Goal: Task Accomplishment & Management: Manage account settings

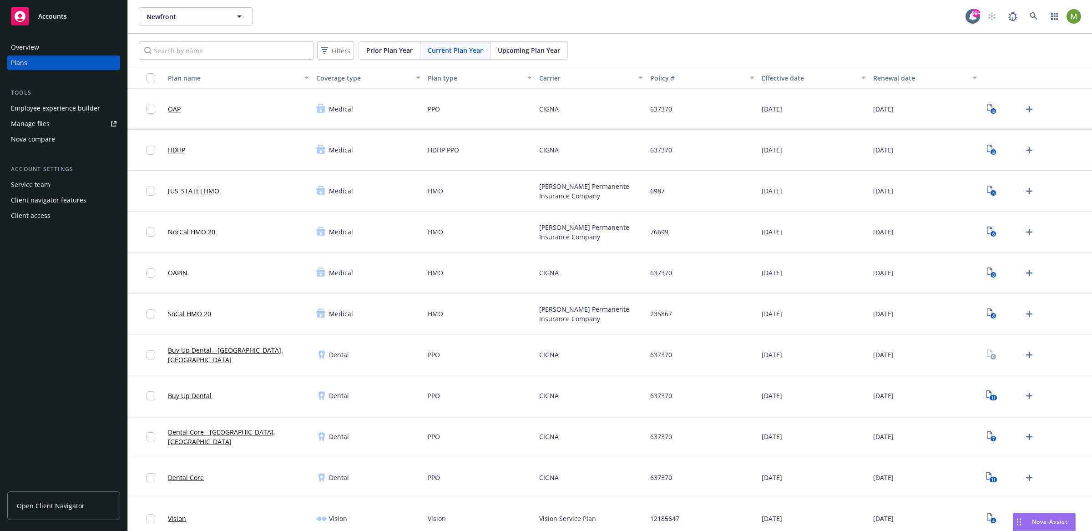
click at [19, 216] on div "Client access" at bounding box center [31, 215] width 40 height 15
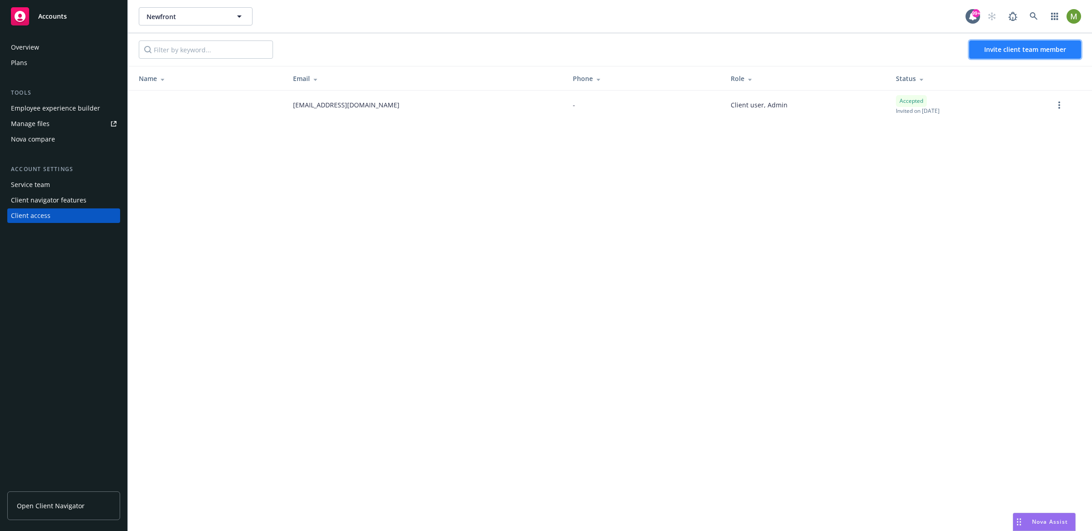
click at [1005, 54] on button "Invite client team member" at bounding box center [1025, 49] width 112 height 18
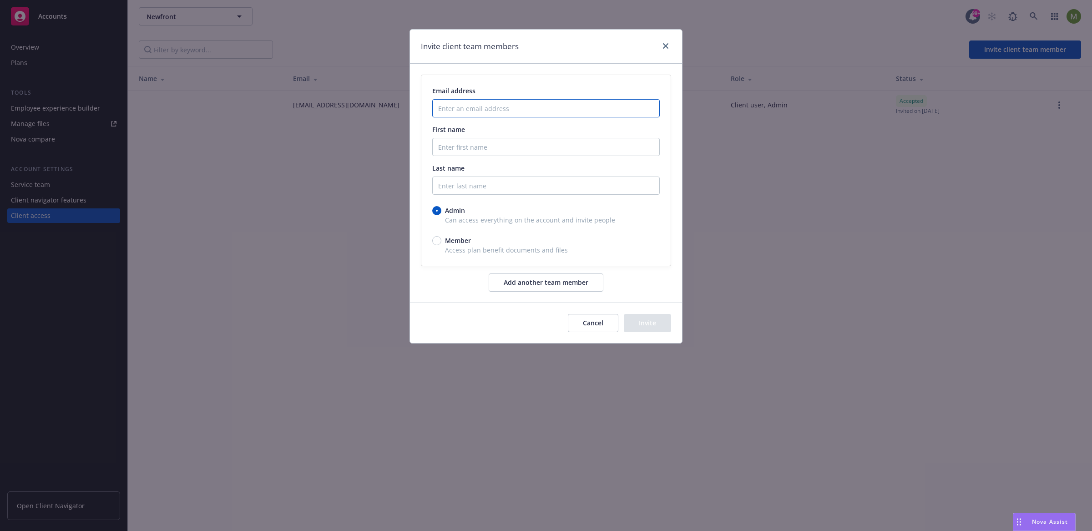
click at [482, 110] on input "Enter an email address" at bounding box center [545, 108] width 227 height 18
click at [510, 106] on input "Enter an email address" at bounding box center [545, 108] width 227 height 18
paste input "total_reward_user_admin_01"
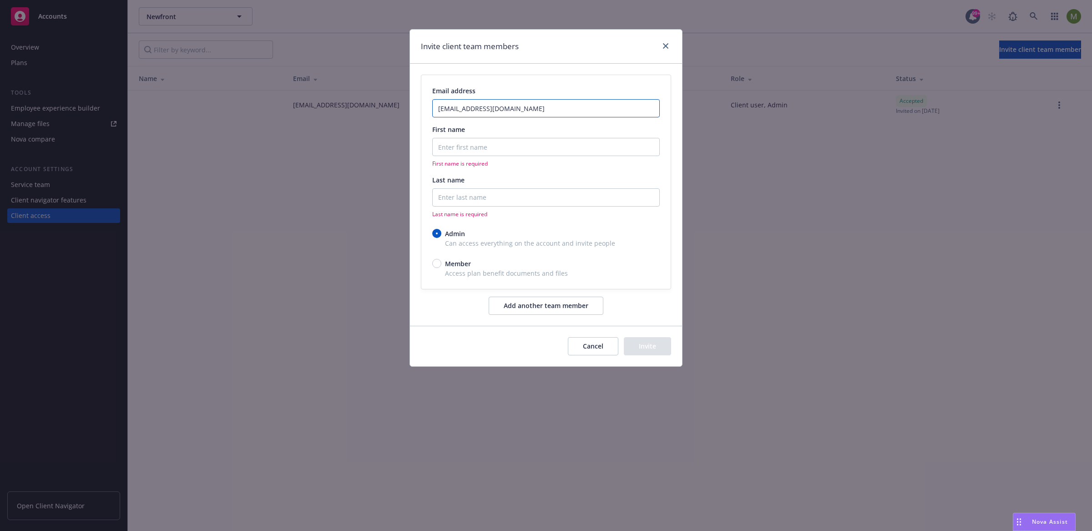
type input "[EMAIL_ADDRESS][DOMAIN_NAME]"
click at [454, 151] on input "First name" at bounding box center [545, 147] width 227 height 18
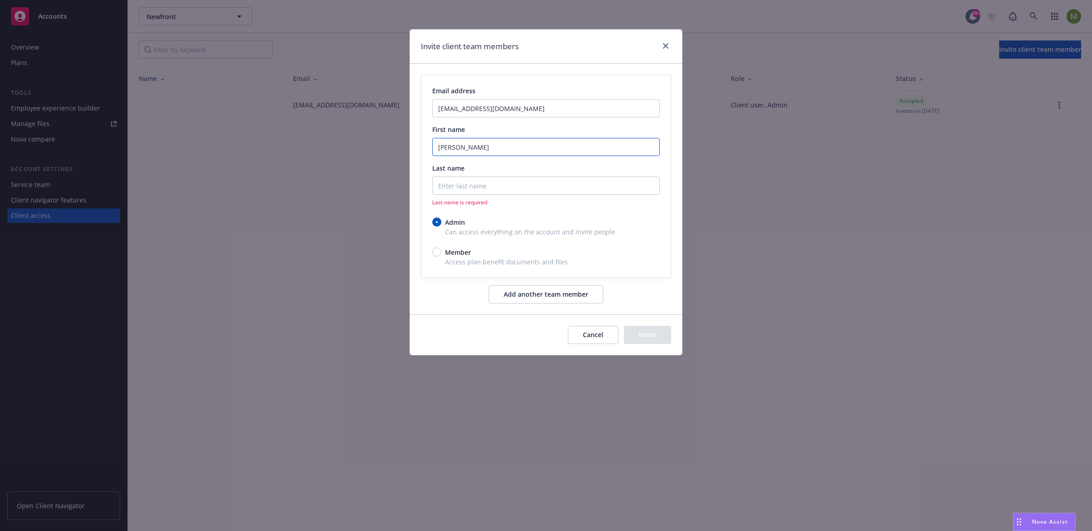
type input "[PERSON_NAME]"
click at [454, 182] on input "Last name" at bounding box center [545, 185] width 227 height 18
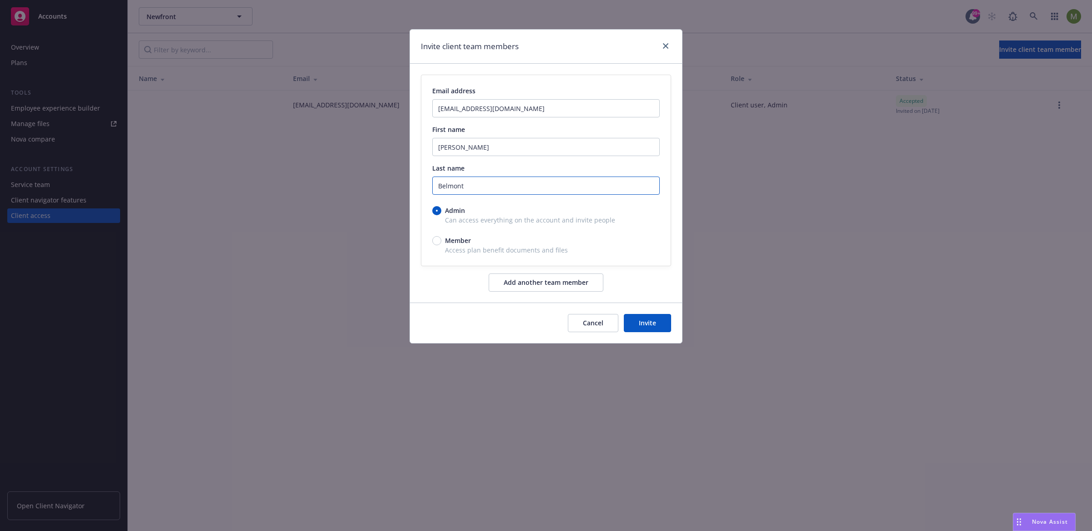
type input "Belmont"
click at [645, 319] on button "Invite" at bounding box center [647, 323] width 47 height 18
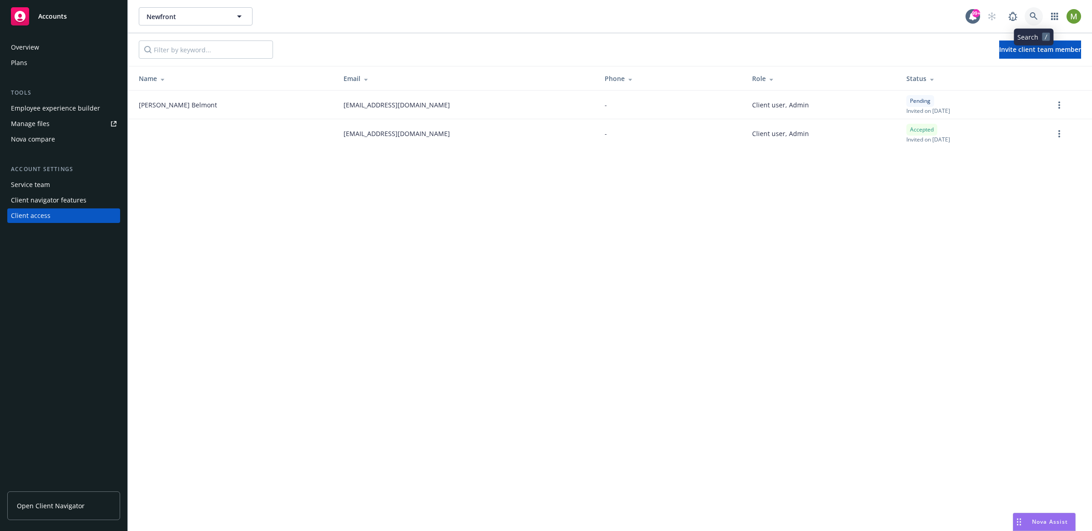
click at [1032, 19] on icon at bounding box center [1033, 16] width 8 height 8
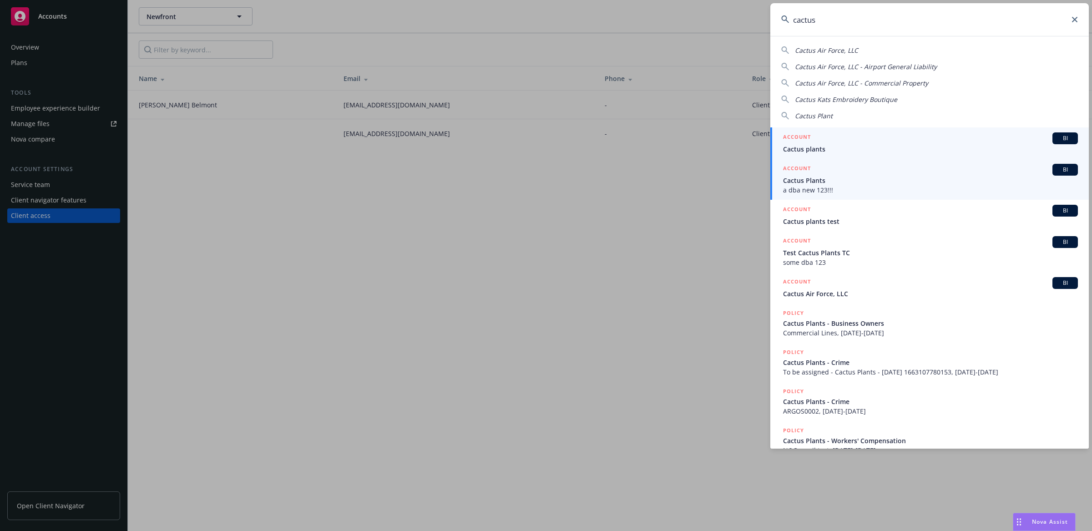
type input "cactus"
click at [816, 184] on span "Cactus Plants" at bounding box center [930, 181] width 295 height 10
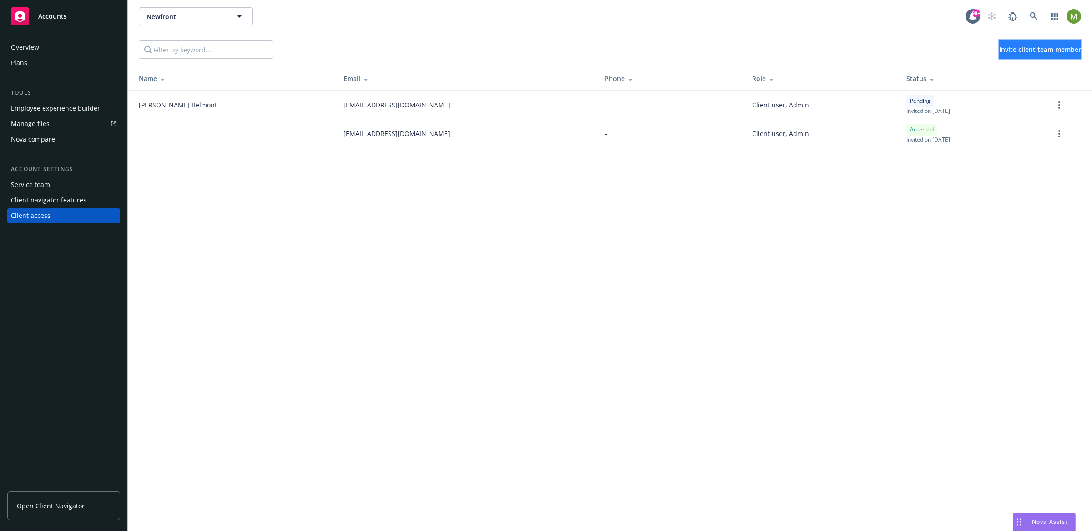
click at [1001, 47] on span "Invite client team member" at bounding box center [1040, 49] width 82 height 9
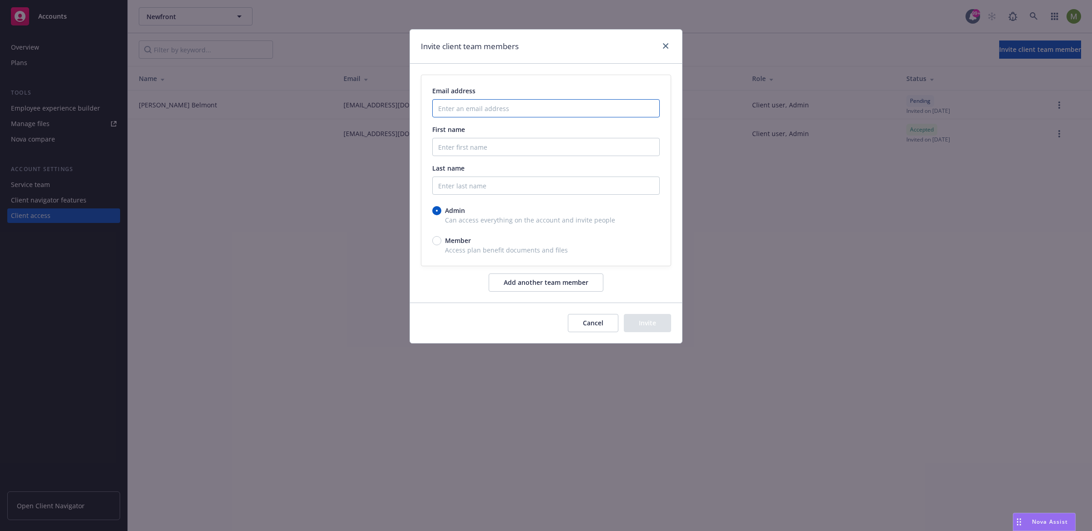
click at [506, 106] on input "Enter an email address" at bounding box center [545, 108] width 227 height 18
paste input "[EMAIL_ADDRESS][DOMAIN_NAME]"
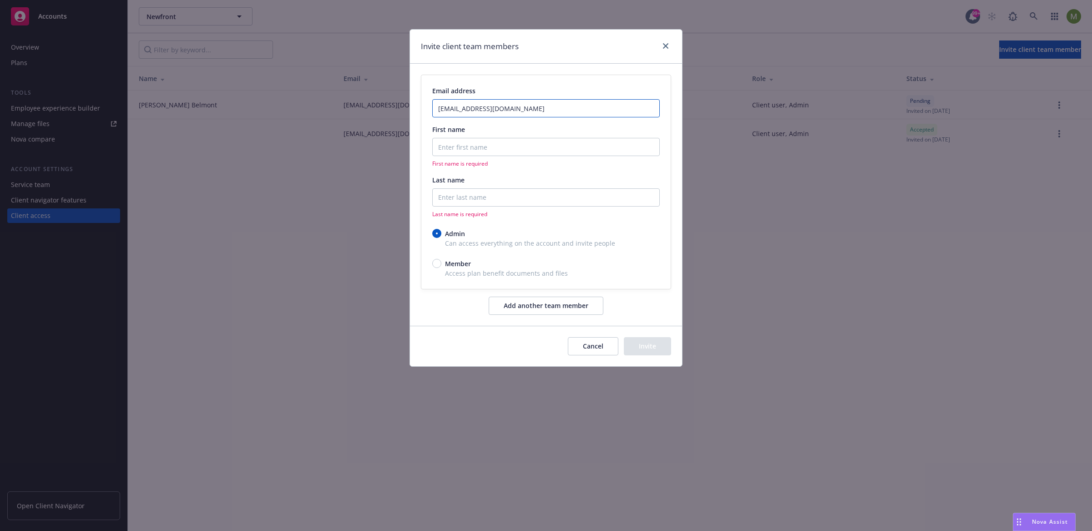
type input "[EMAIL_ADDRESS][DOMAIN_NAME]"
click at [474, 148] on input "First name" at bounding box center [545, 147] width 227 height 18
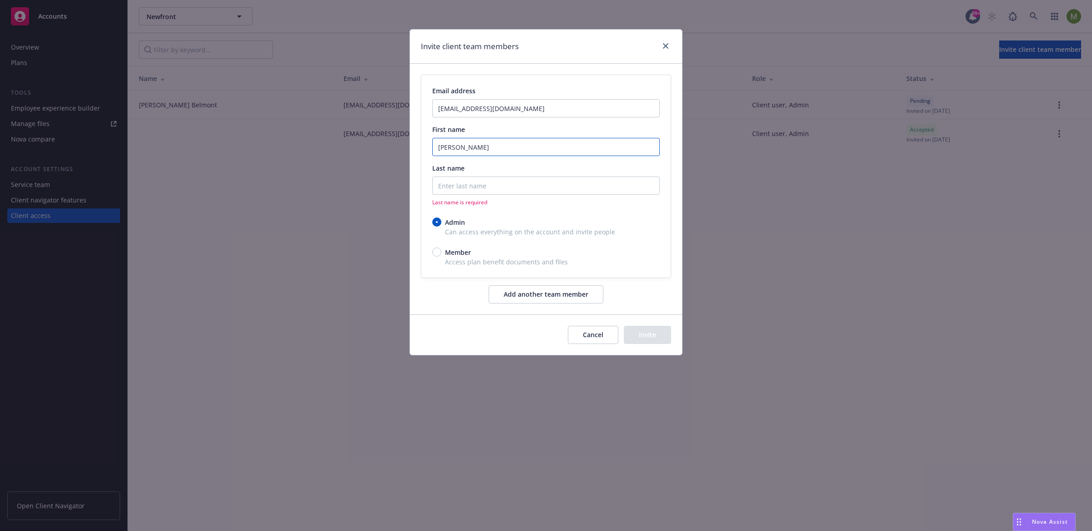
type input "[PERSON_NAME]"
click at [555, 185] on input "Last name" at bounding box center [545, 185] width 227 height 18
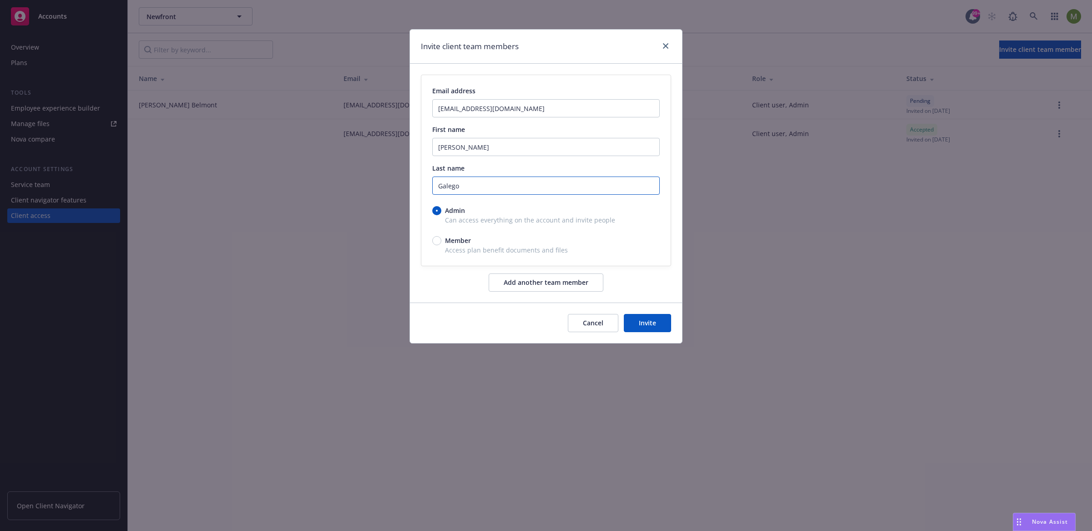
type input "Galego"
click at [445, 236] on span "Member" at bounding box center [458, 241] width 26 height 10
click at [441, 236] on input "Member" at bounding box center [436, 240] width 9 height 9
radio input "true"
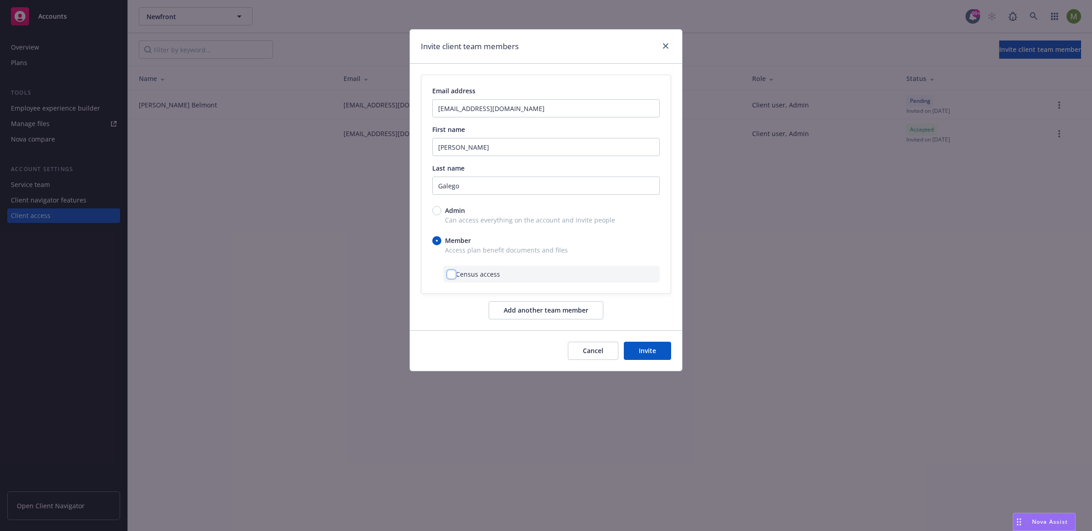
click at [454, 272] on input "checkbox" at bounding box center [451, 274] width 9 height 9
checkbox input "true"
click at [650, 357] on button "Invite" at bounding box center [647, 351] width 47 height 18
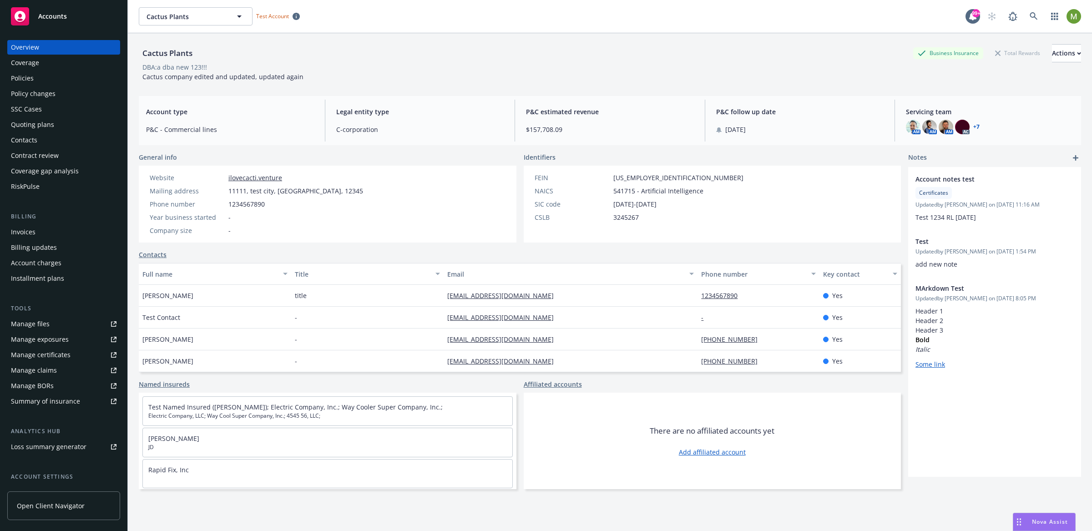
scroll to position [76, 0]
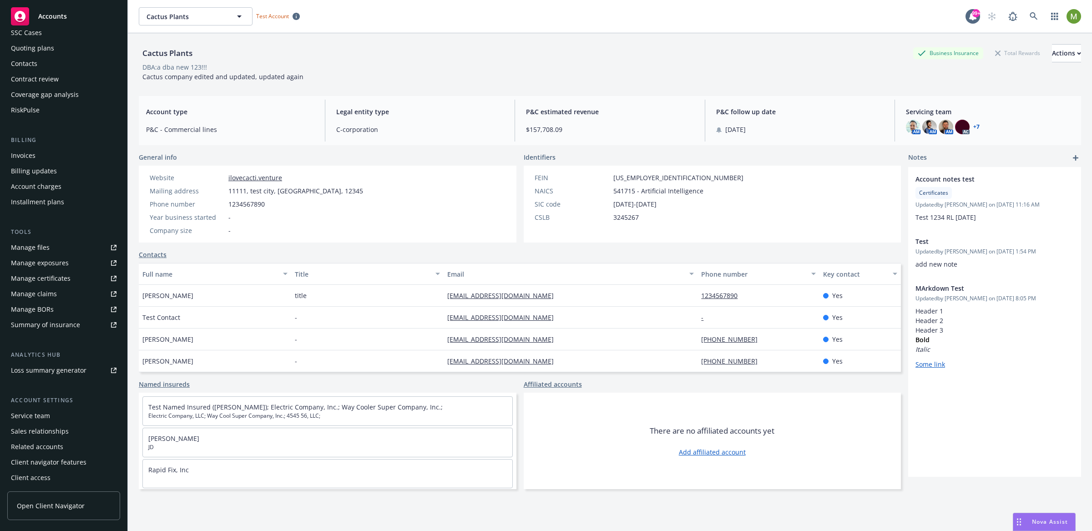
click at [30, 473] on div "Client access" at bounding box center [31, 477] width 40 height 15
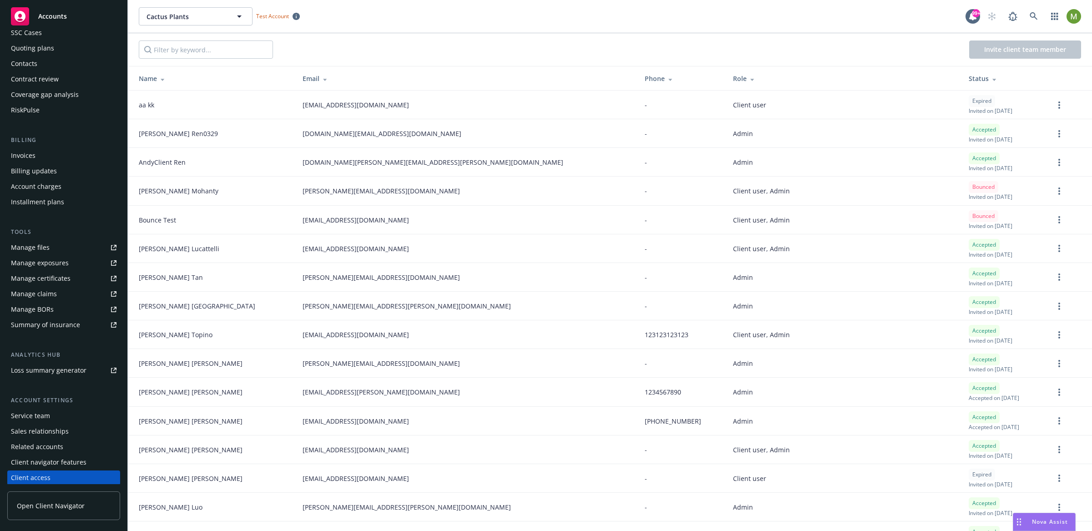
click at [29, 501] on span "Open Client Navigator" at bounding box center [51, 506] width 68 height 10
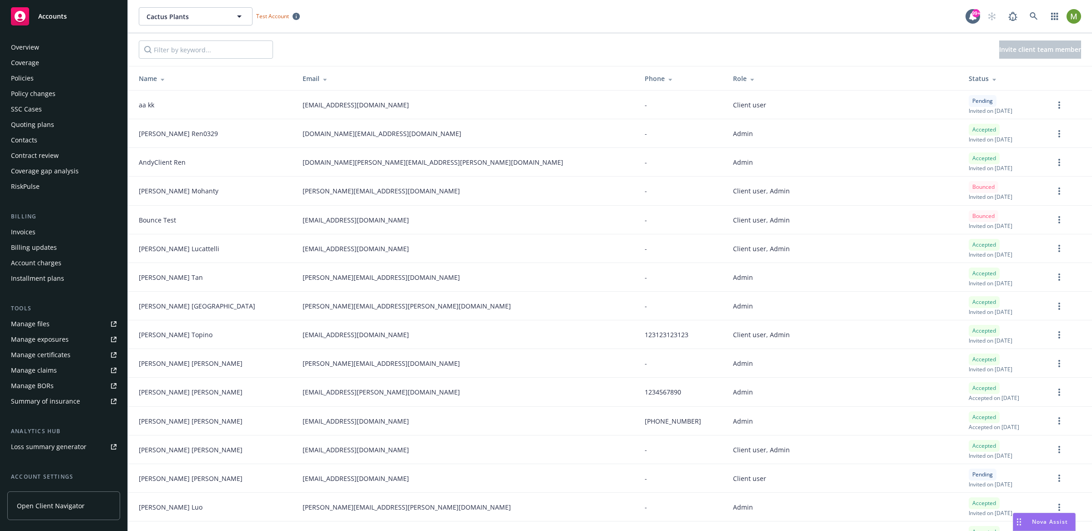
scroll to position [76, 0]
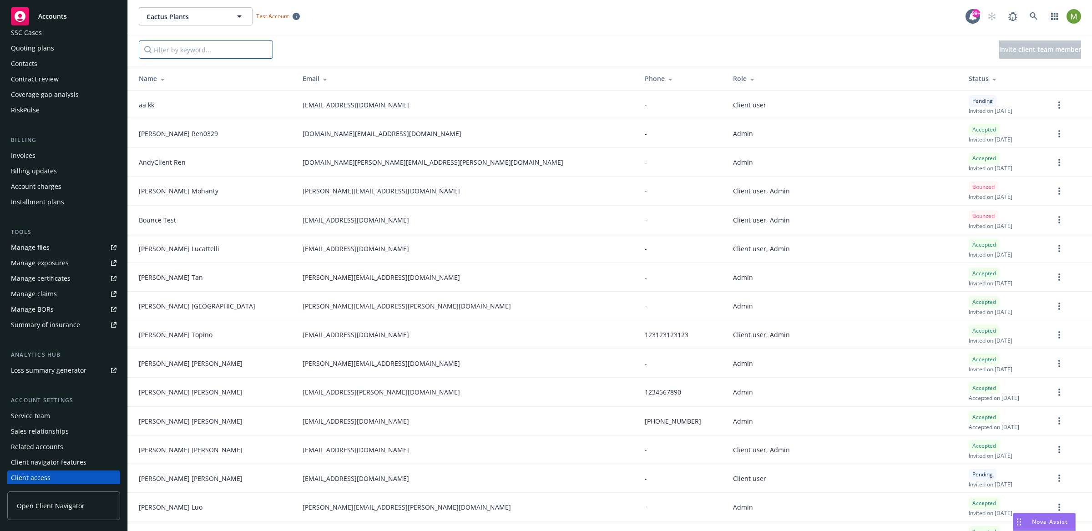
click at [189, 52] on input "Filter by keyword..." at bounding box center [206, 49] width 134 height 18
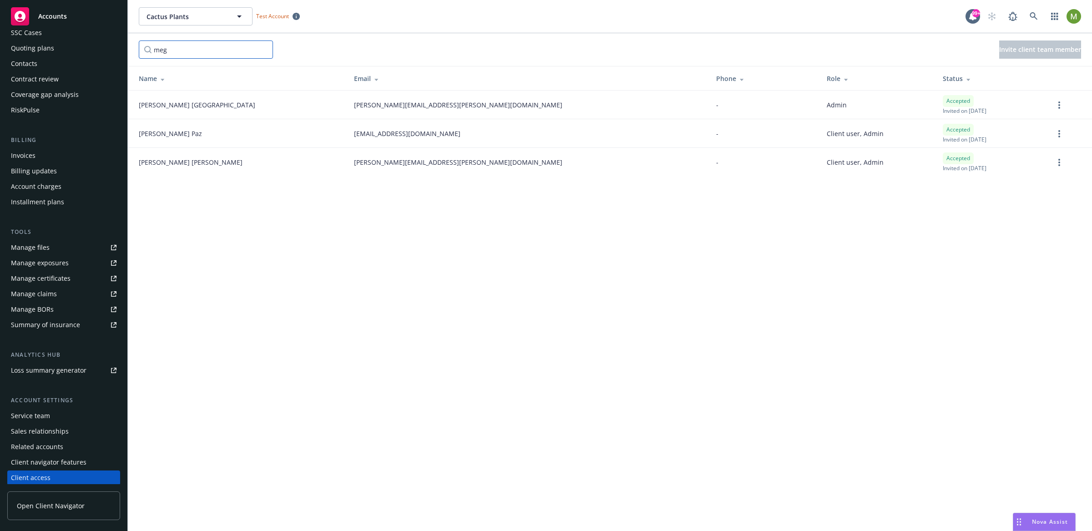
type input "mega"
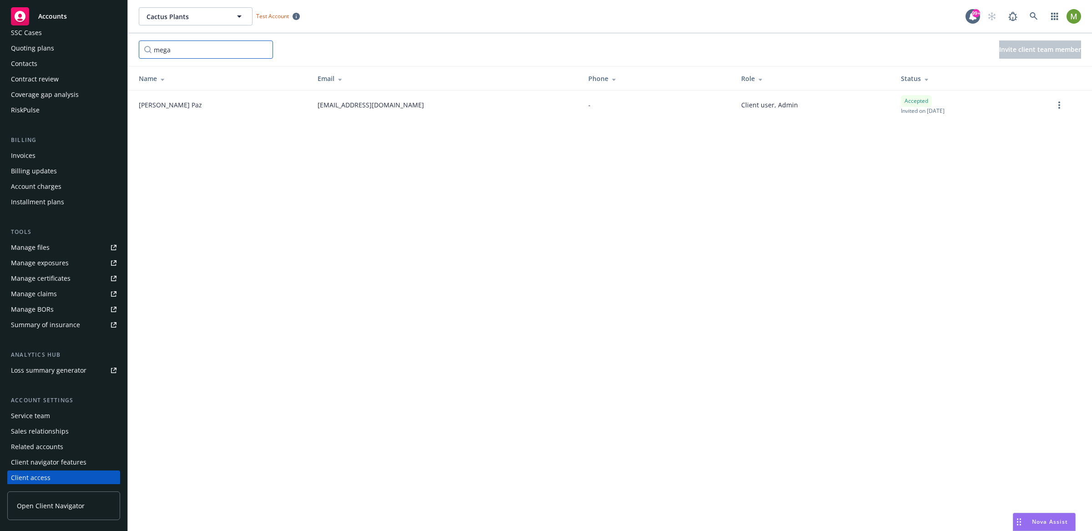
click at [265, 50] on input "mega" at bounding box center [206, 49] width 134 height 18
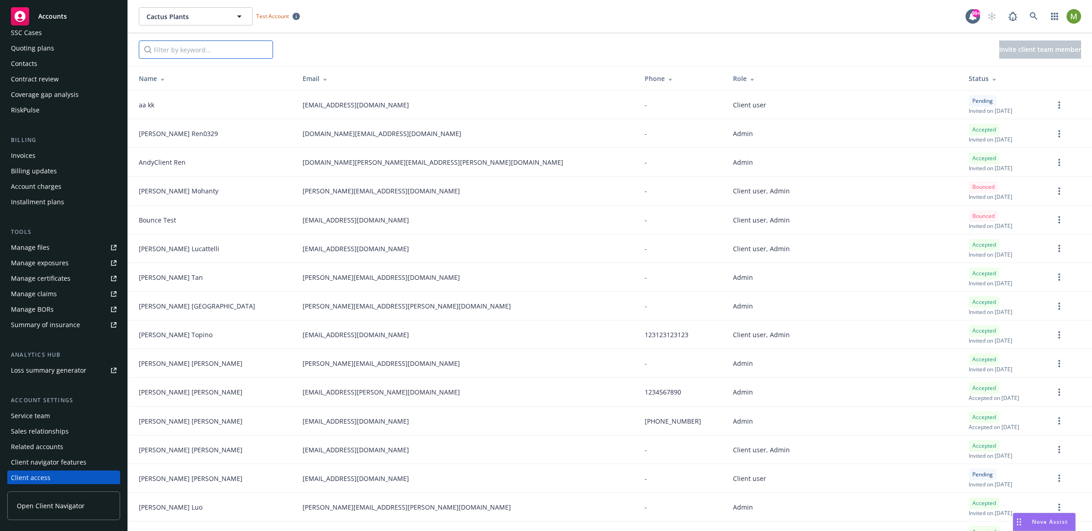
click at [212, 49] on input "Filter by keyword..." at bounding box center [206, 49] width 134 height 18
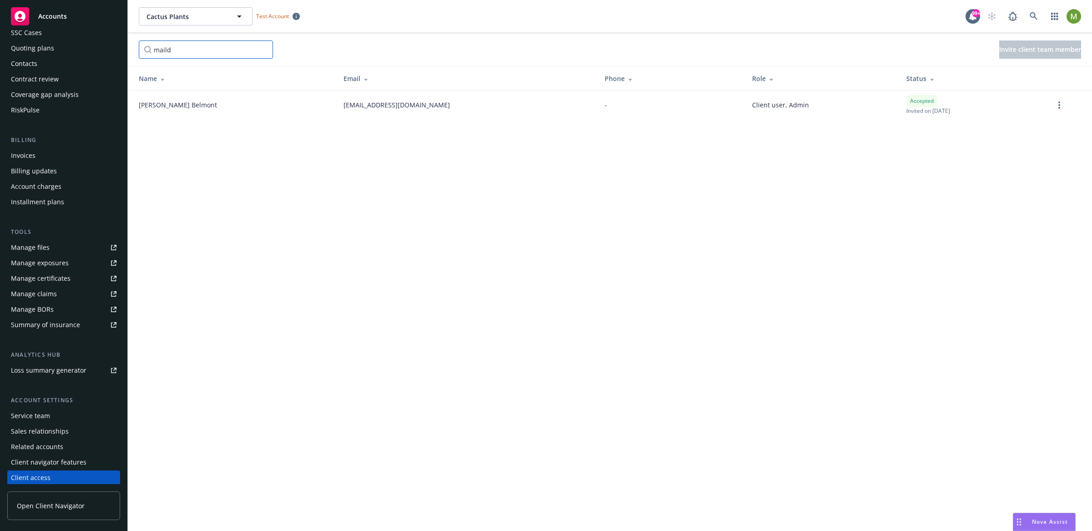
type input "maild"
drag, startPoint x: 274, startPoint y: 106, endPoint x: 424, endPoint y: 112, distance: 150.7
click at [424, 111] on td "[EMAIL_ADDRESS][DOMAIN_NAME]" at bounding box center [466, 105] width 261 height 29
copy span "[EMAIL_ADDRESS][DOMAIN_NAME]"
click at [849, 177] on div "Cactus Plants Cactus Plants Test Account 99+ maild Invite client team member Na…" at bounding box center [610, 265] width 964 height 531
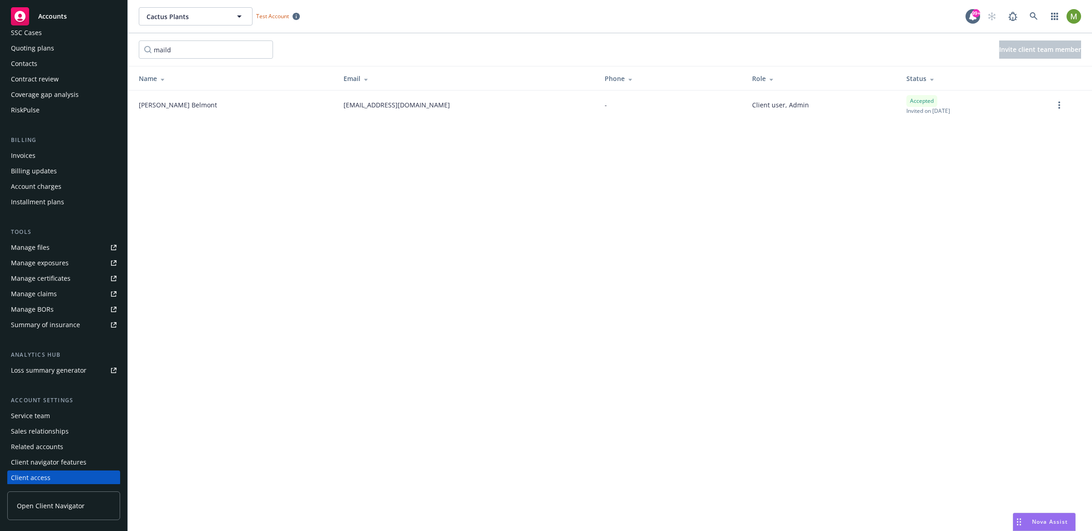
click at [735, 144] on div "Cactus Plants Cactus Plants Test Account 99+ maild Invite client team member Na…" at bounding box center [610, 265] width 964 height 531
click at [438, 189] on div "Cactus Plants Cactus Plants Test Account 99+ maild Invite client team member Na…" at bounding box center [610, 265] width 964 height 531
click at [52, 514] on link "Open Client Navigator" at bounding box center [63, 505] width 113 height 29
drag, startPoint x: 194, startPoint y: 46, endPoint x: 94, endPoint y: 46, distance: 100.5
click at [96, 46] on div "Accounts Overview Coverage Policies Policy changes SSC Cases Quoting plans Cont…" at bounding box center [546, 265] width 1092 height 531
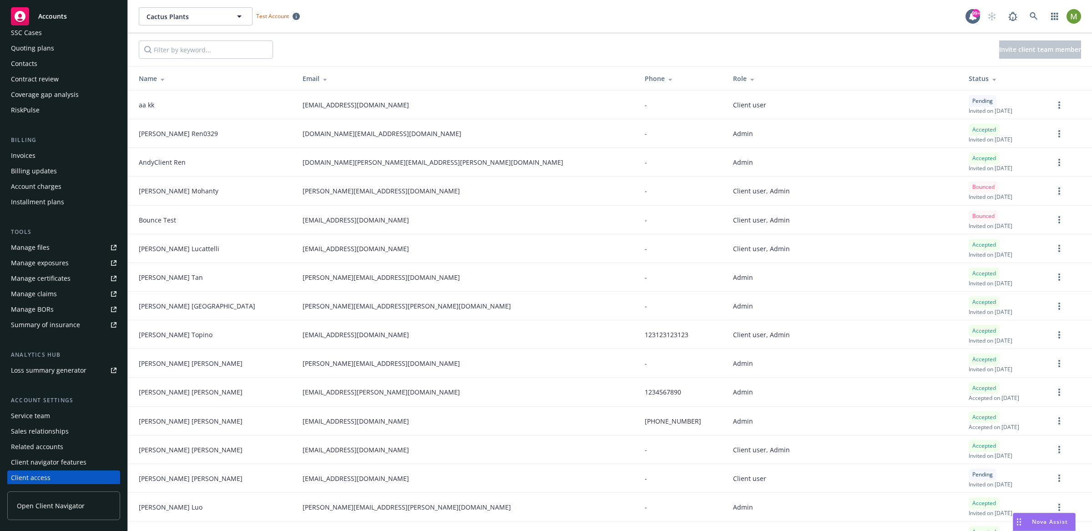
click at [41, 61] on div "Contacts" at bounding box center [64, 63] width 106 height 15
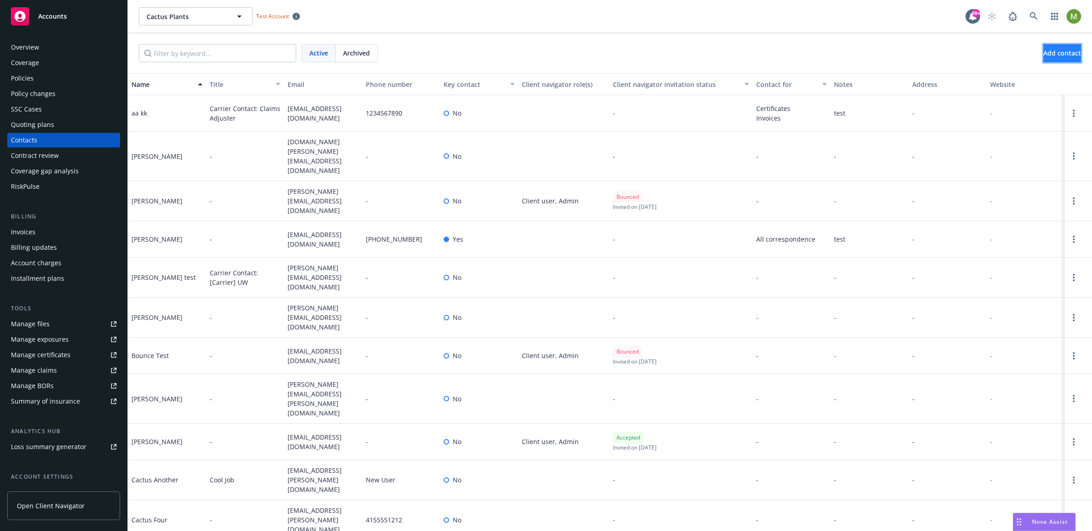
click at [1043, 50] on span "Add contact" at bounding box center [1062, 53] width 38 height 9
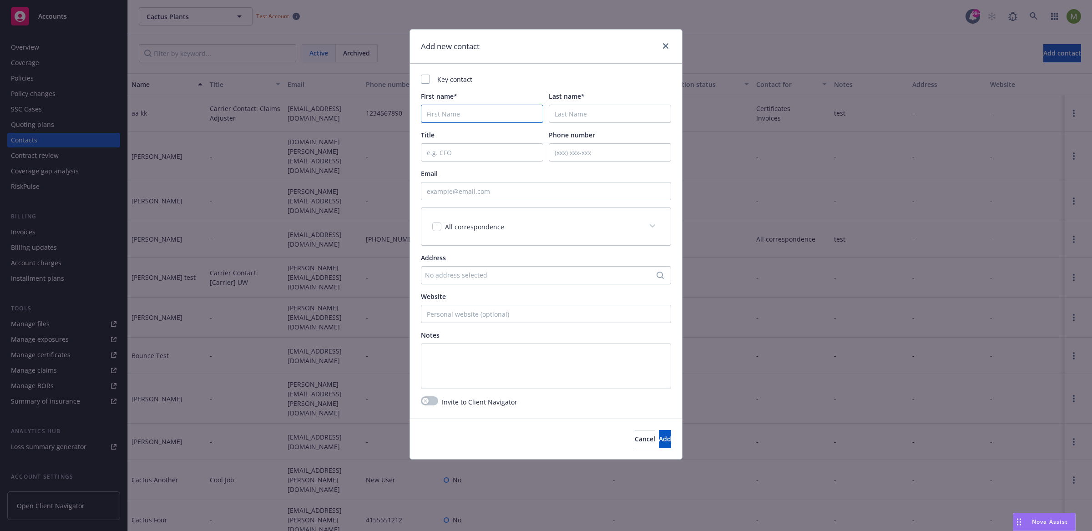
click at [465, 117] on input "First name*" at bounding box center [482, 114] width 122 height 18
click at [453, 191] on input "Email" at bounding box center [546, 191] width 250 height 18
paste input "total_rewards_user_02_census@maildrop.cc"
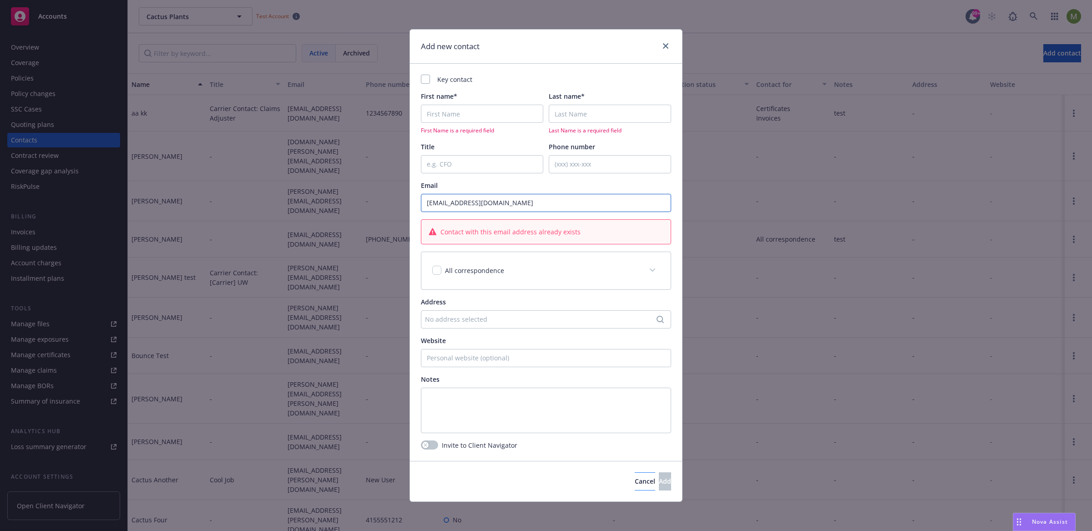
type input "total_rewards_user_02_census@maildrop.cc"
click at [635, 479] on button "Cancel" at bounding box center [645, 481] width 20 height 18
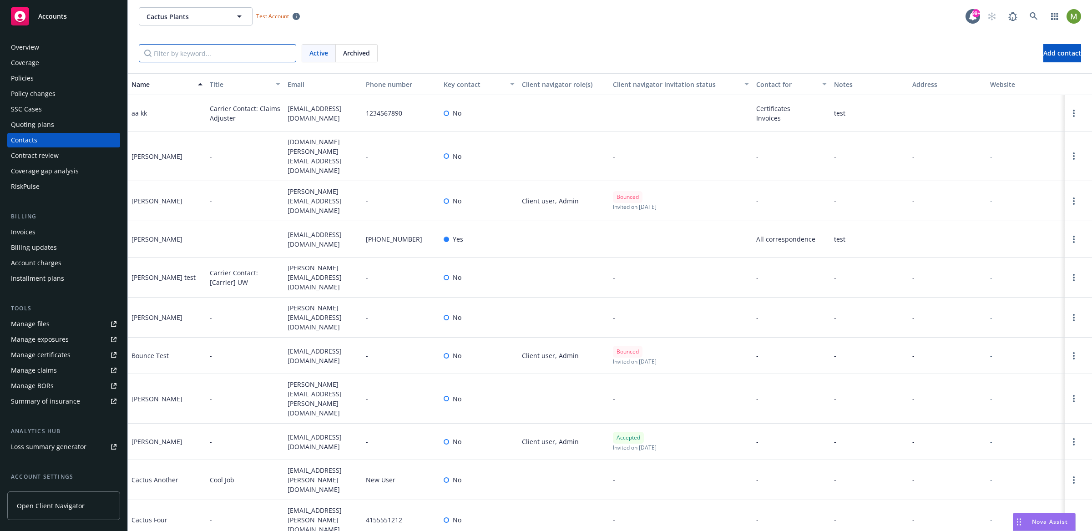
click at [272, 50] on input "Filter by keyword..." at bounding box center [217, 53] width 157 height 18
paste input "total_rewards_user_02_census@maildrop.cc"
type input "[EMAIL_ADDRESS][DOMAIN_NAME]"
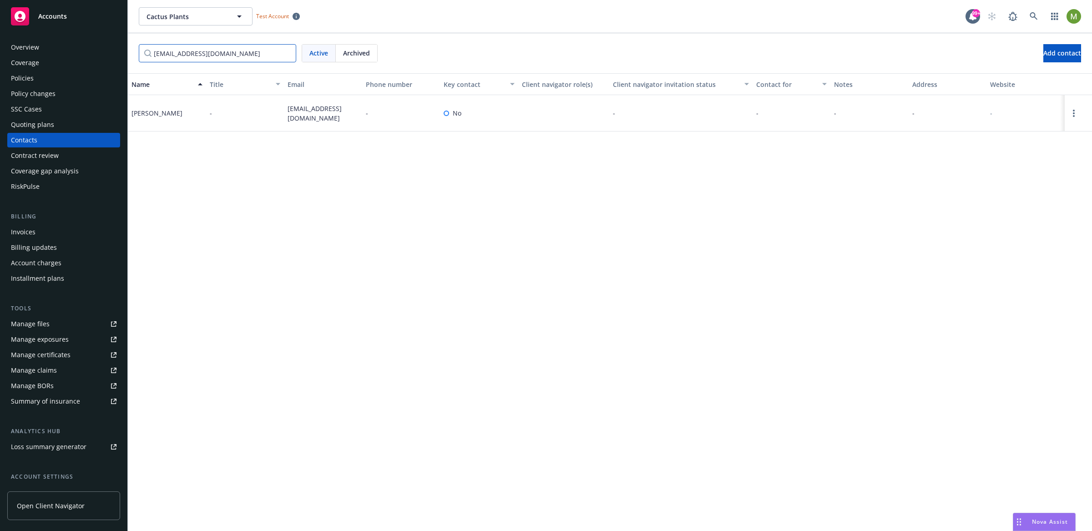
click at [287, 54] on input "[EMAIL_ADDRESS][DOMAIN_NAME]" at bounding box center [217, 53] width 157 height 18
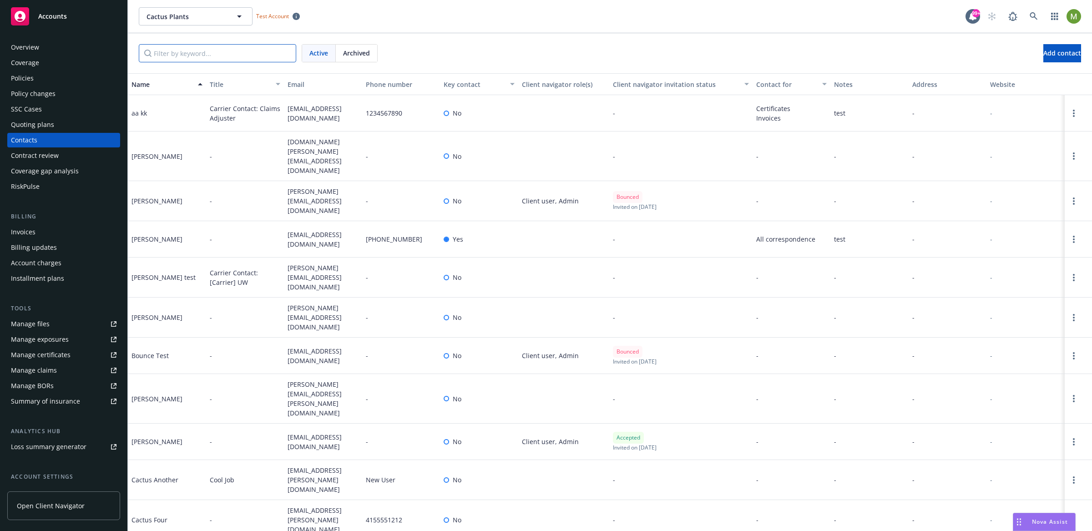
click at [277, 54] on input "Filter by keyword..." at bounding box center [217, 53] width 157 height 18
paste input "[EMAIL_ADDRESS][DOMAIN_NAME]"
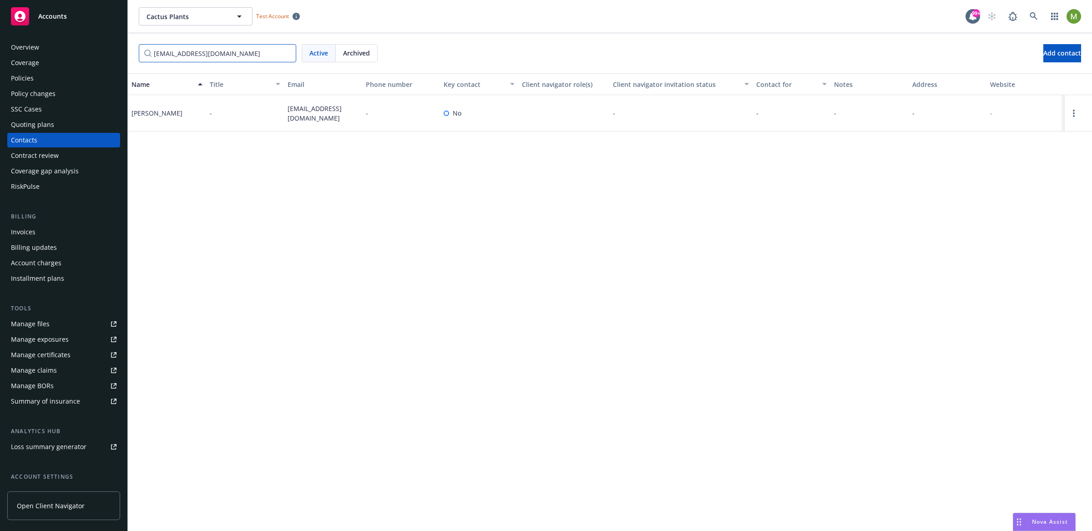
scroll to position [0, 8]
type input "[EMAIL_ADDRESS][DOMAIN_NAME]"
click at [1073, 117] on link "Open options" at bounding box center [1073, 113] width 11 height 11
click at [1015, 81] on link "Invite to client navigator" at bounding box center [1015, 80] width 103 height 18
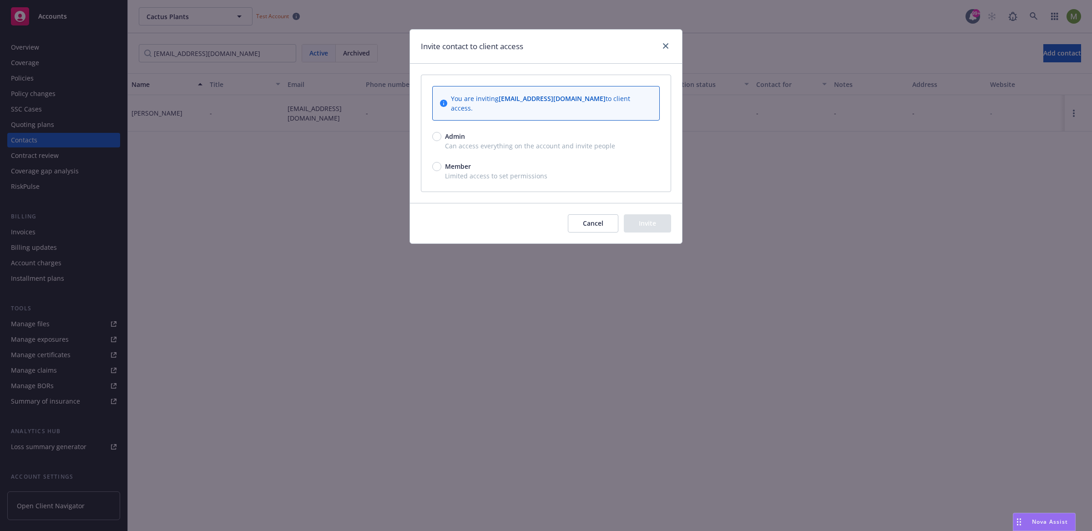
click at [450, 134] on span "Admin" at bounding box center [455, 136] width 20 height 10
click at [441, 134] on input "Admin" at bounding box center [436, 136] width 9 height 9
radio input "true"
click at [641, 222] on button "Invite" at bounding box center [647, 223] width 47 height 18
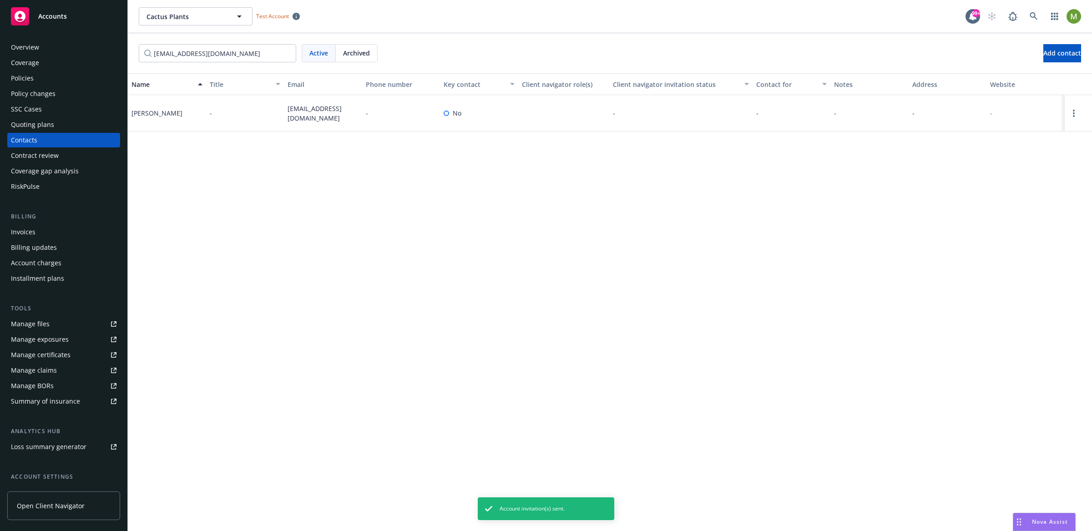
click at [446, 125] on div "No" at bounding box center [479, 113] width 78 height 36
click at [286, 53] on input "[EMAIL_ADDRESS][DOMAIN_NAME]" at bounding box center [217, 53] width 157 height 18
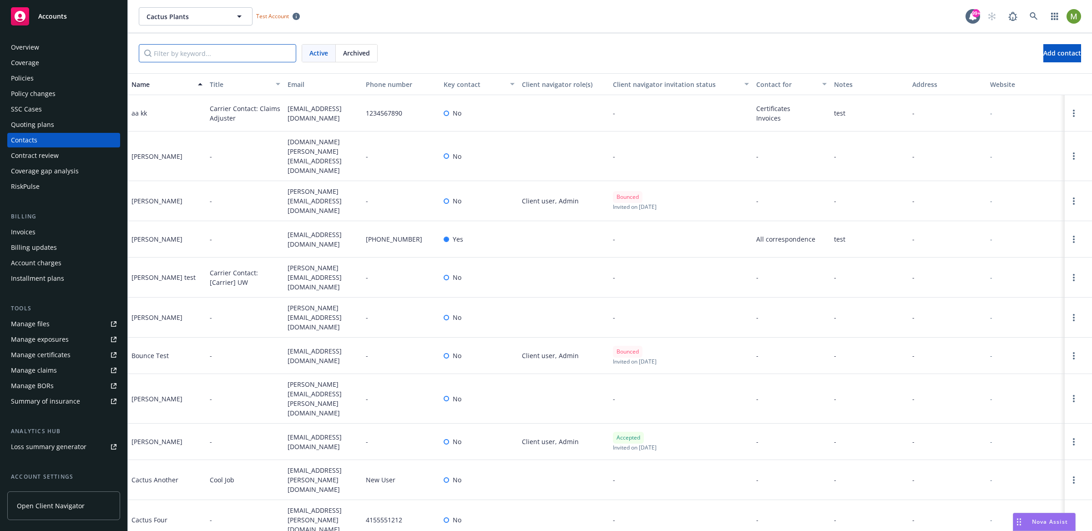
click at [211, 50] on input "Filter by keyword..." at bounding box center [217, 53] width 157 height 18
paste input "[EMAIL_ADDRESS][DOMAIN_NAME]"
type input "[EMAIL_ADDRESS][DOMAIN_NAME]"
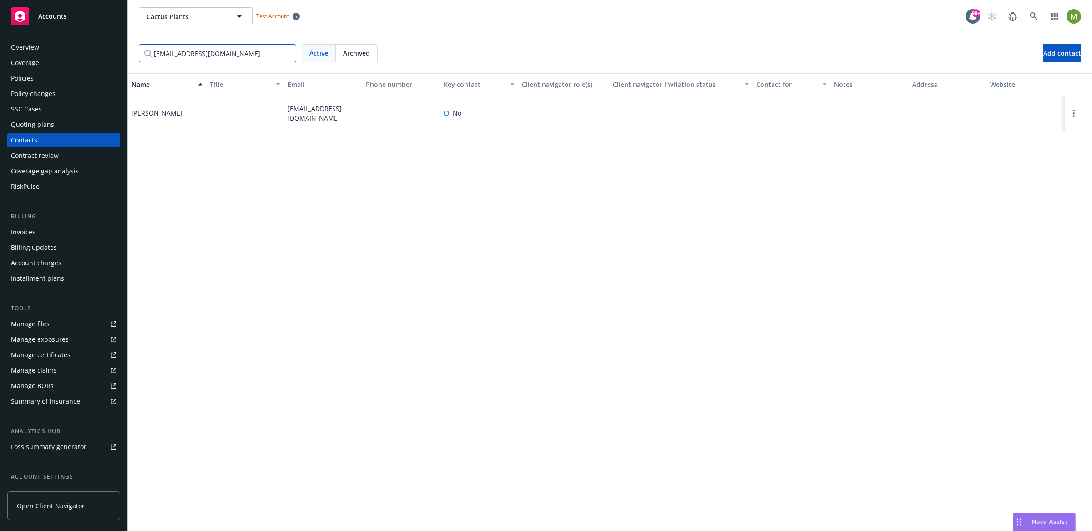
click at [286, 52] on input "[EMAIL_ADDRESS][DOMAIN_NAME]" at bounding box center [217, 53] width 157 height 18
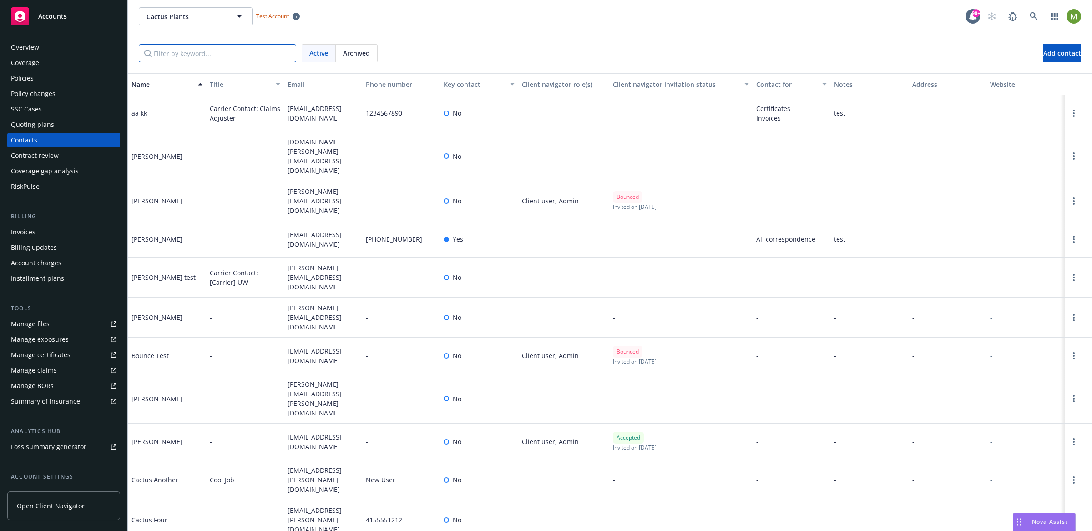
click at [251, 53] on input "Filter by keyword..." at bounding box center [217, 53] width 157 height 18
paste input "[EMAIL_ADDRESS][DOMAIN_NAME]"
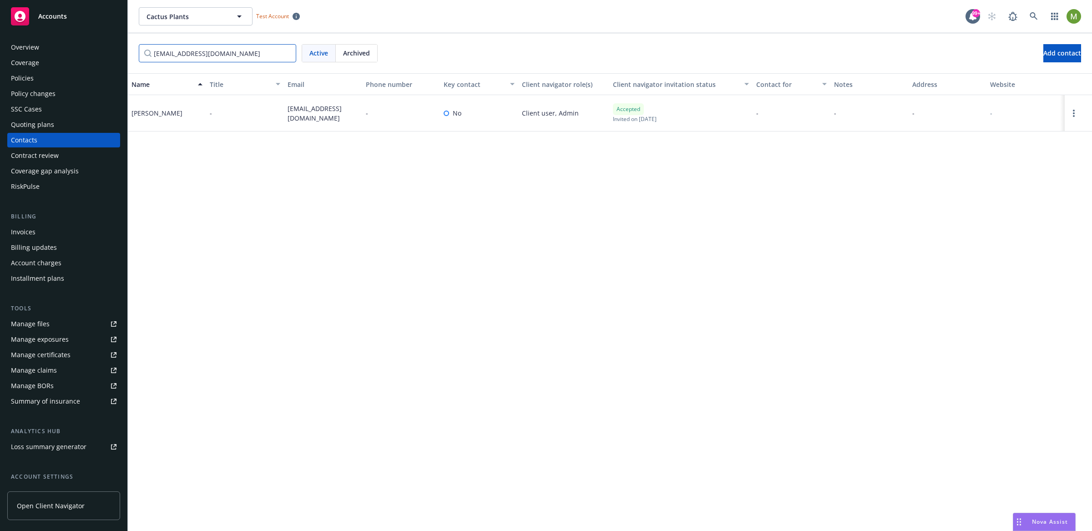
type input "[EMAIL_ADDRESS][DOMAIN_NAME]"
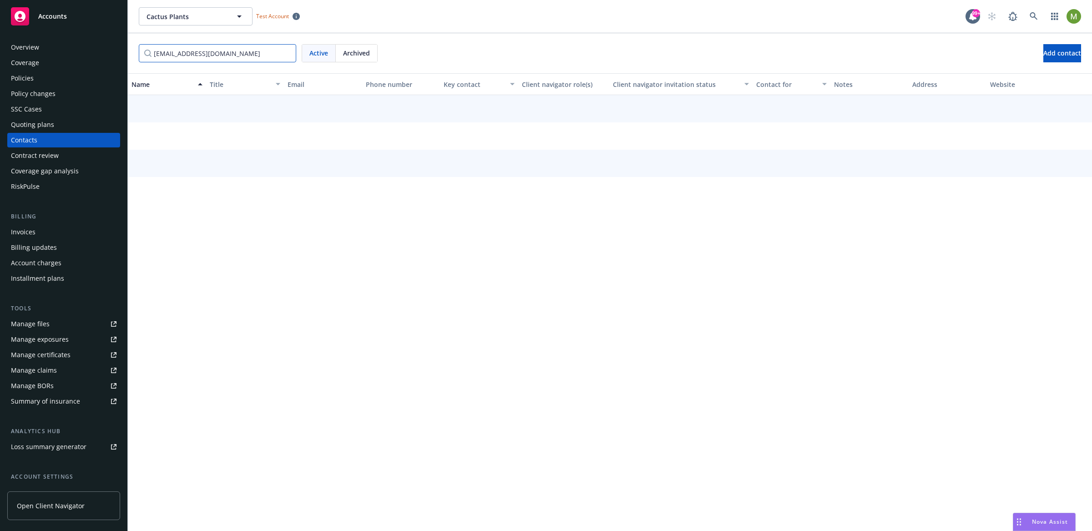
scroll to position [0, 0]
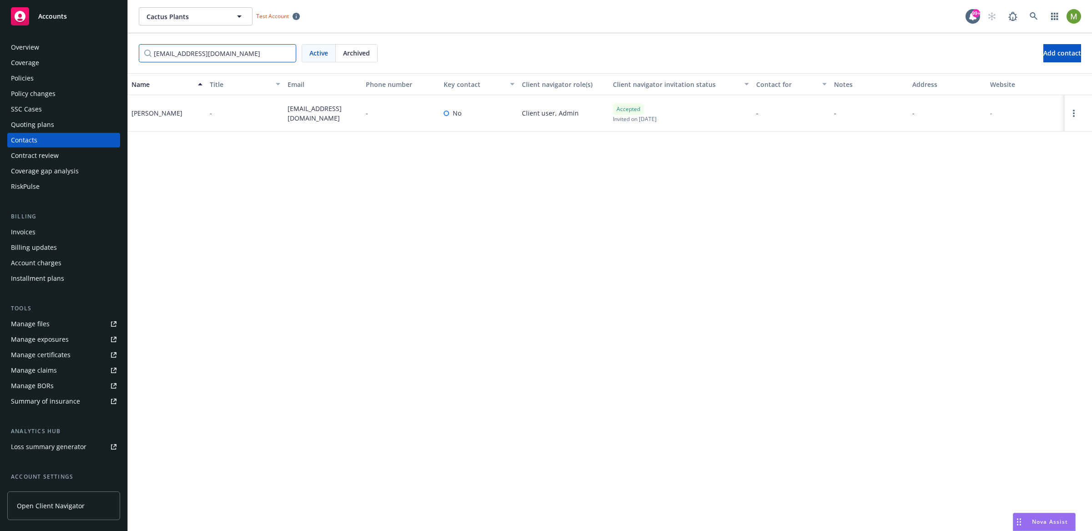
click at [284, 53] on input "[EMAIL_ADDRESS][DOMAIN_NAME]" at bounding box center [217, 53] width 157 height 18
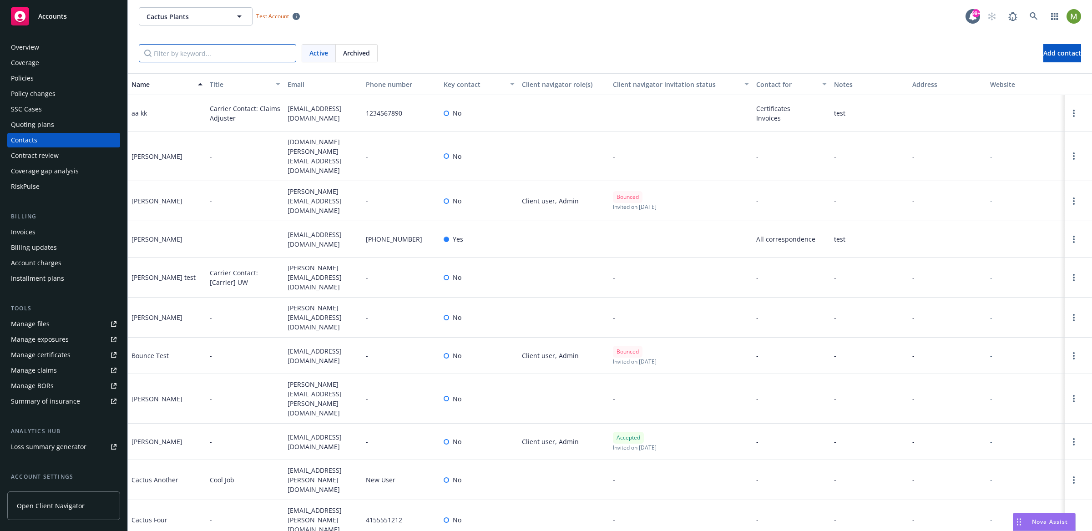
click at [246, 54] on input "Filter by keyword..." at bounding box center [217, 53] width 157 height 18
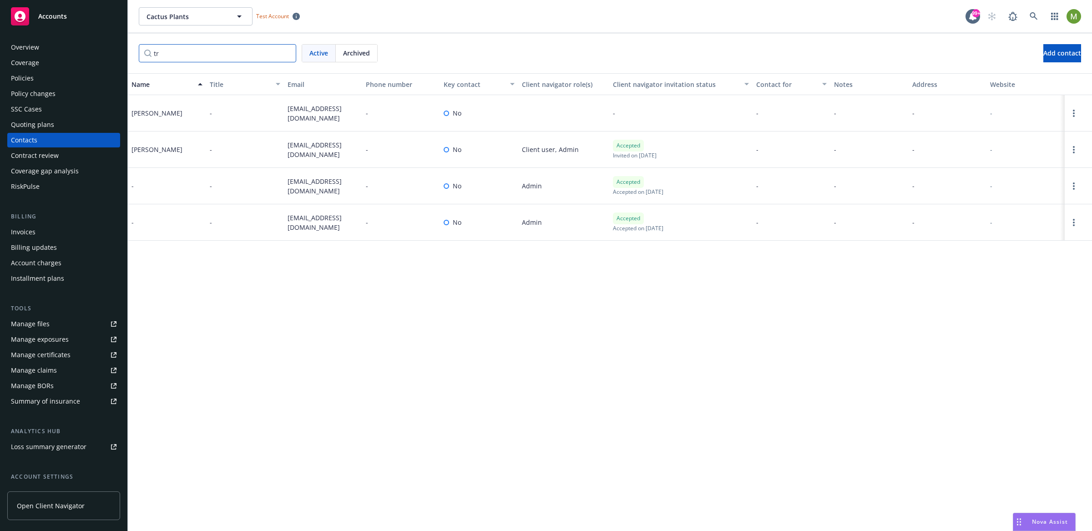
type input "tre"
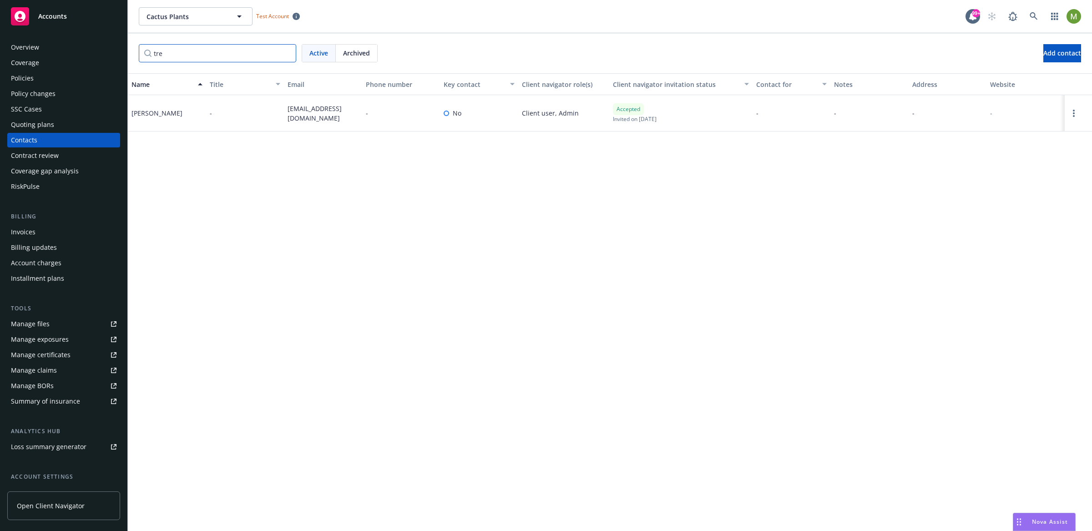
click at [289, 53] on input "tre" at bounding box center [217, 53] width 157 height 18
click at [286, 53] on input "tre" at bounding box center [217, 53] width 157 height 18
type input "tre"
click at [286, 52] on input "tre" at bounding box center [217, 53] width 157 height 18
drag, startPoint x: 347, startPoint y: 117, endPoint x: 288, endPoint y: 107, distance: 59.5
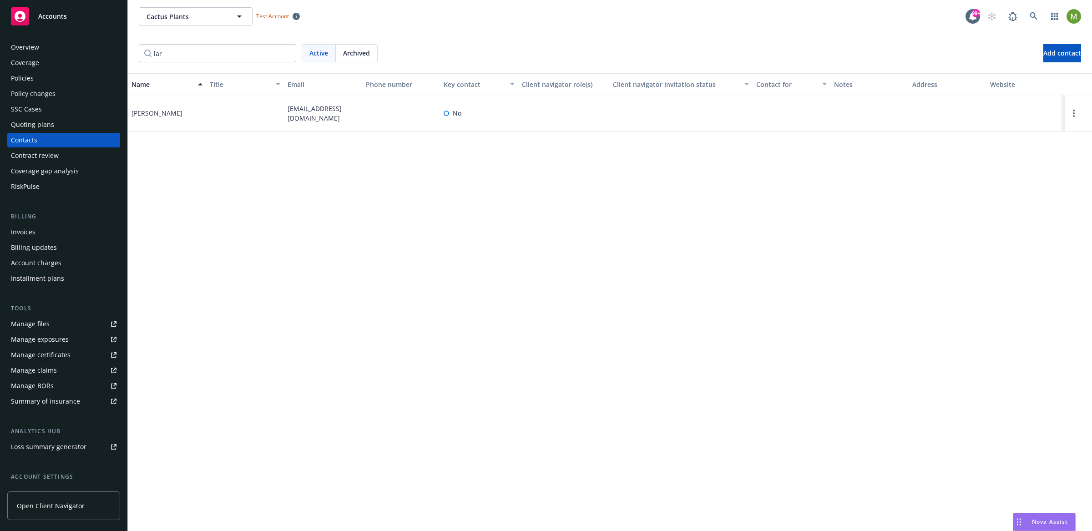
click at [288, 107] on span "[EMAIL_ADDRESS][DOMAIN_NAME]" at bounding box center [322, 113] width 71 height 19
click at [336, 130] on div "[EMAIL_ADDRESS][DOMAIN_NAME]" at bounding box center [323, 113] width 78 height 36
drag, startPoint x: 178, startPoint y: 58, endPoint x: 120, endPoint y: 55, distance: 58.3
click at [120, 55] on div "Accounts Overview Coverage Policies Policy changes SSC Cases Quoting plans Cont…" at bounding box center [546, 265] width 1092 height 531
paste input "[EMAIL_ADDRESS][DOMAIN_NAME]"
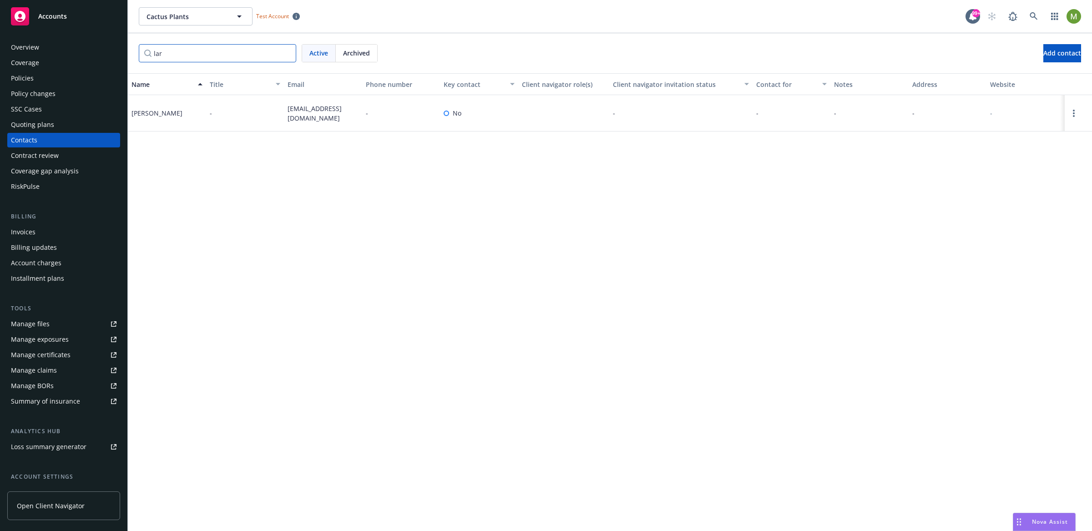
type input "[EMAIL_ADDRESS][DOMAIN_NAME]"
click at [284, 52] on input "[EMAIL_ADDRESS][DOMAIN_NAME]" at bounding box center [217, 53] width 157 height 18
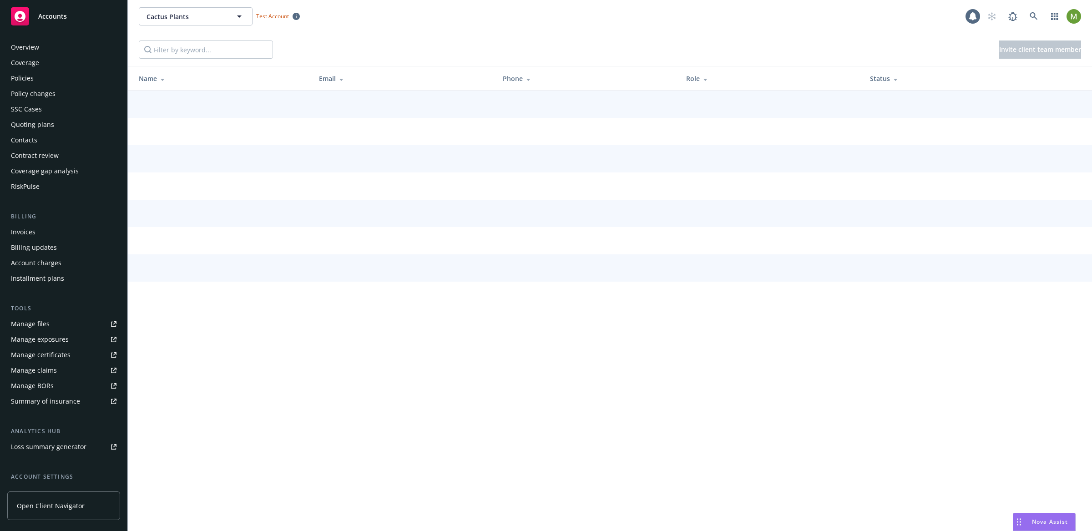
scroll to position [76, 0]
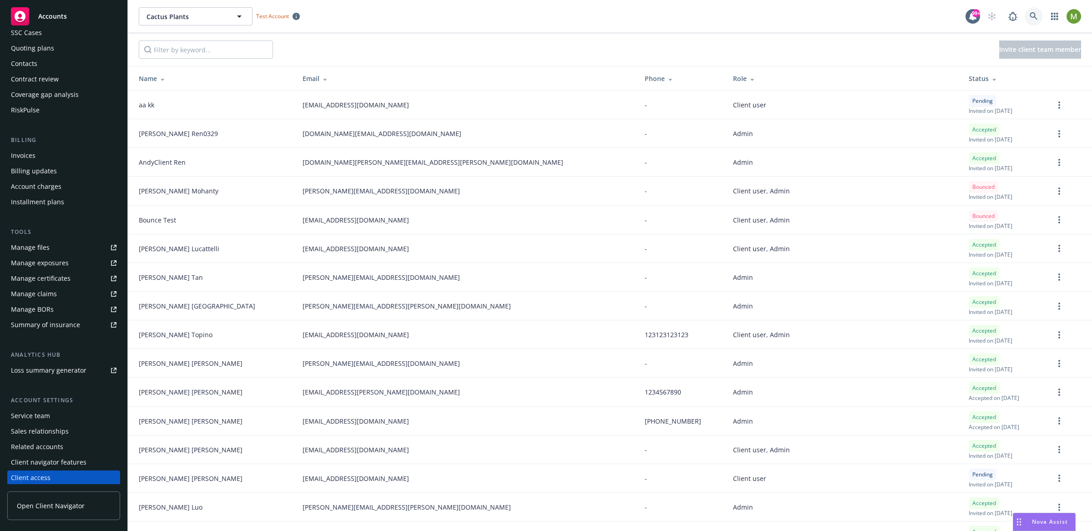
click at [1032, 17] on icon at bounding box center [1033, 16] width 8 height 8
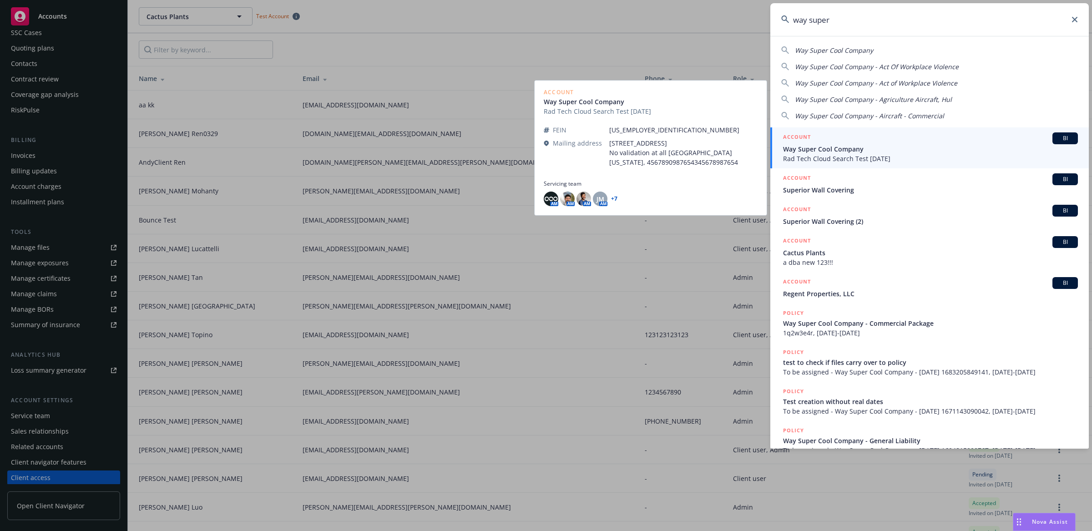
type input "way super"
click at [938, 148] on span "Way Super Cool Company" at bounding box center [930, 149] width 295 height 10
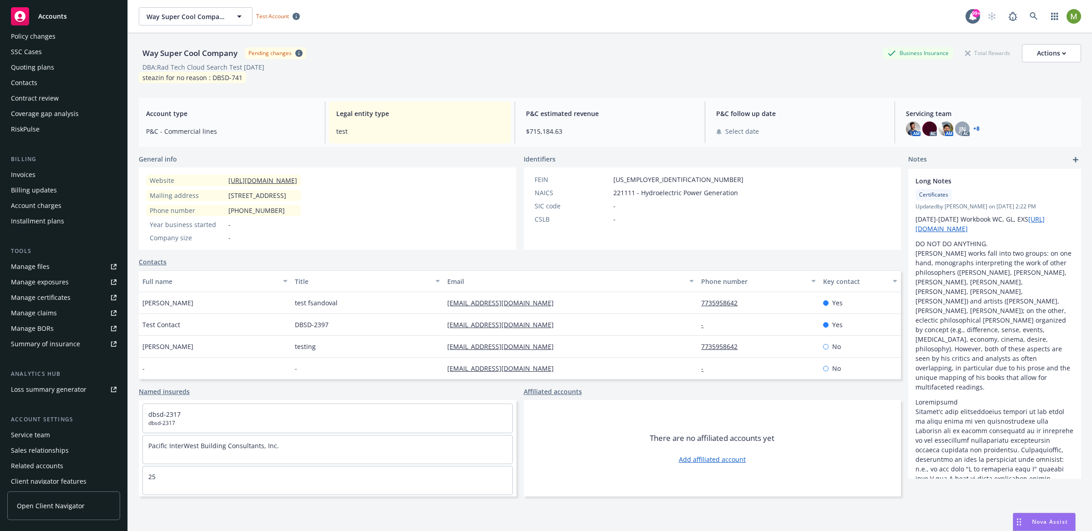
scroll to position [76, 0]
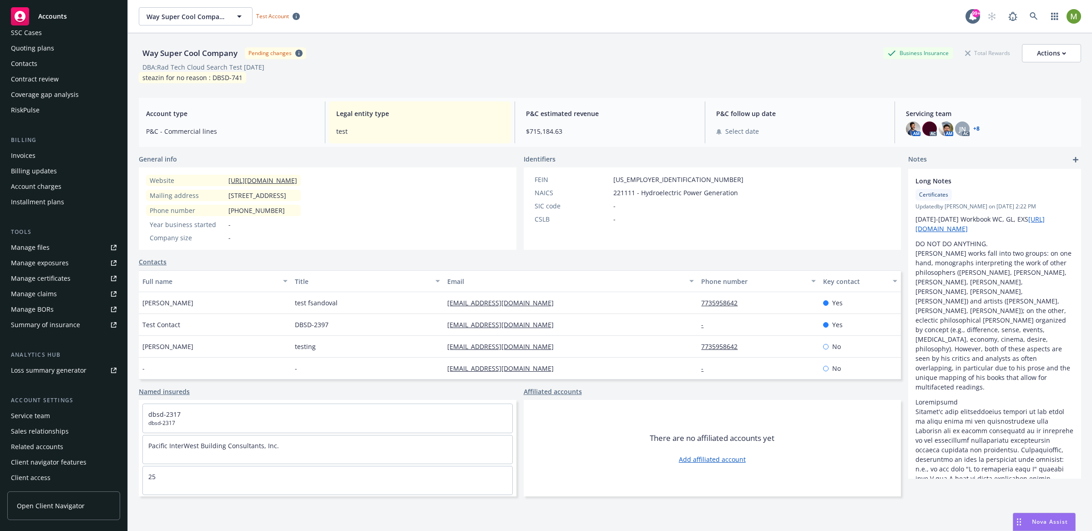
click at [60, 479] on div "Client access" at bounding box center [64, 477] width 106 height 15
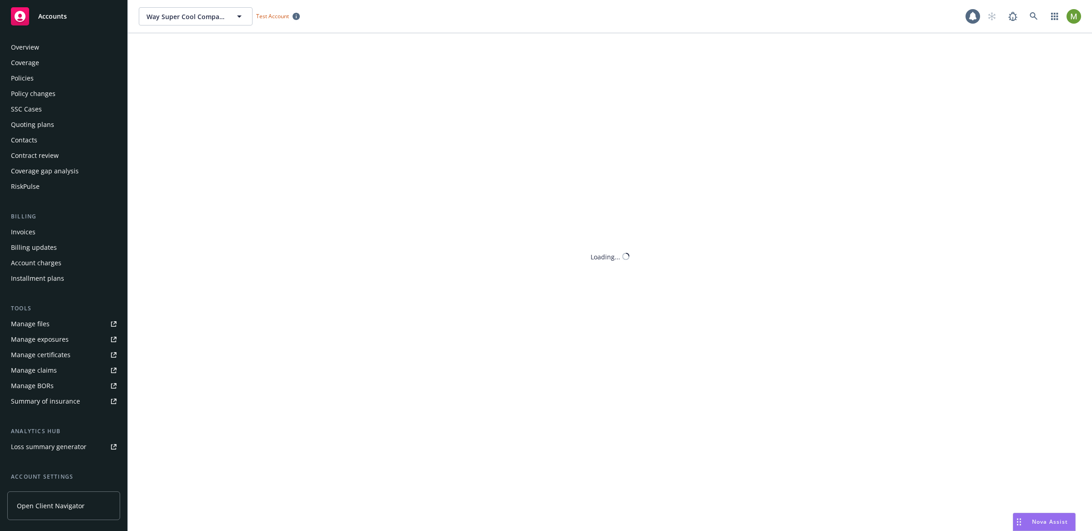
scroll to position [76, 0]
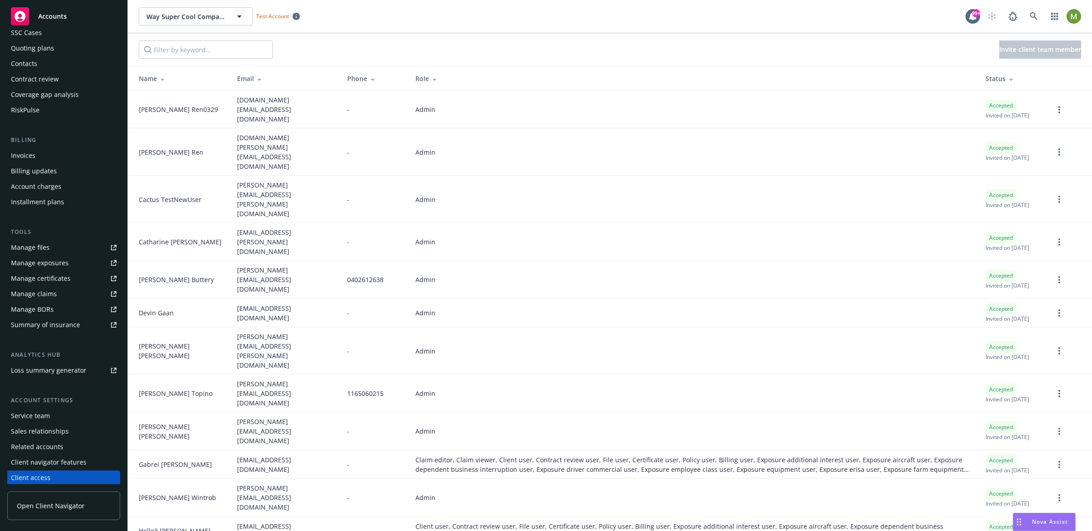
click at [26, 61] on div "Contacts" at bounding box center [24, 63] width 26 height 15
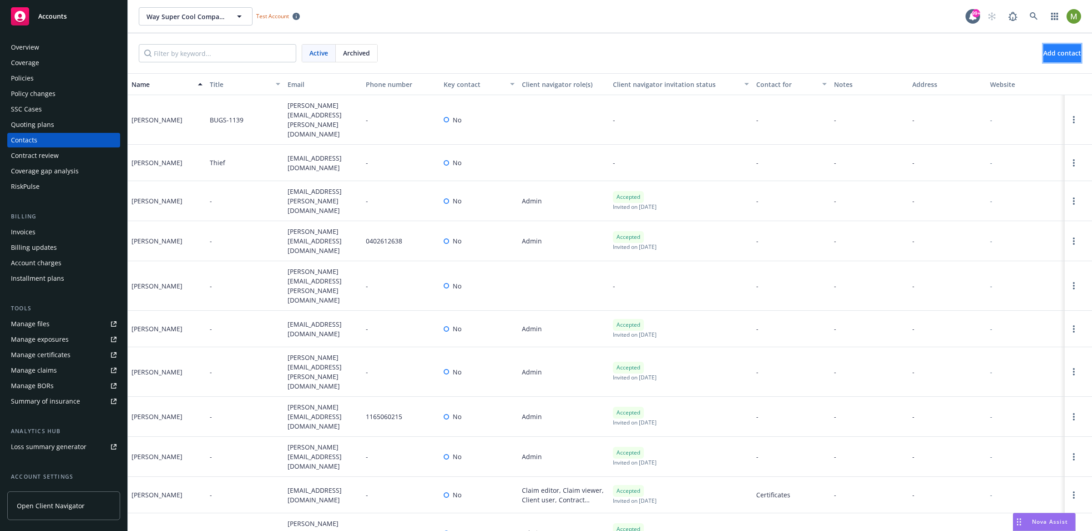
click at [1044, 55] on span "Add contact" at bounding box center [1062, 53] width 38 height 9
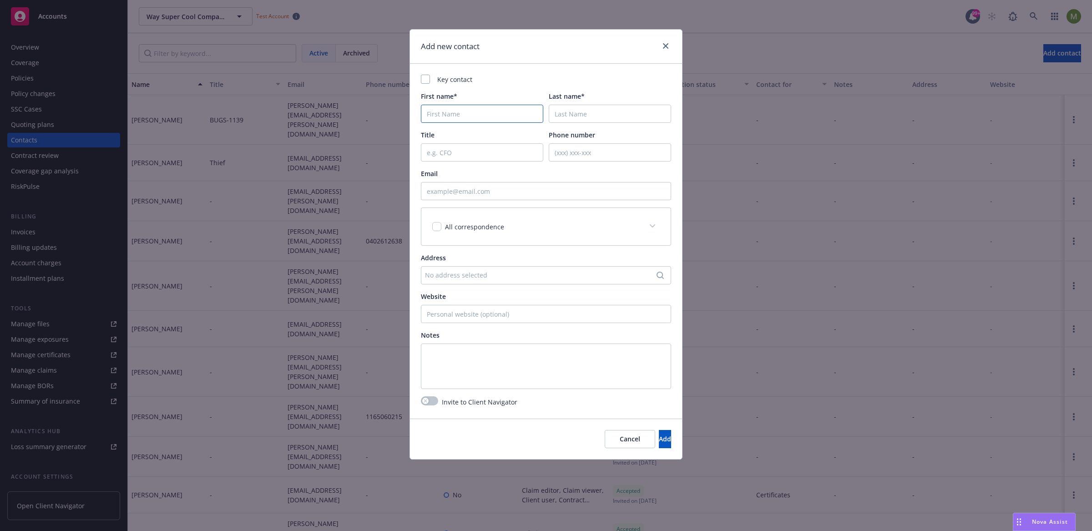
click at [474, 115] on input "First name*" at bounding box center [482, 114] width 122 height 18
click at [457, 193] on input "Email" at bounding box center [546, 191] width 250 height 18
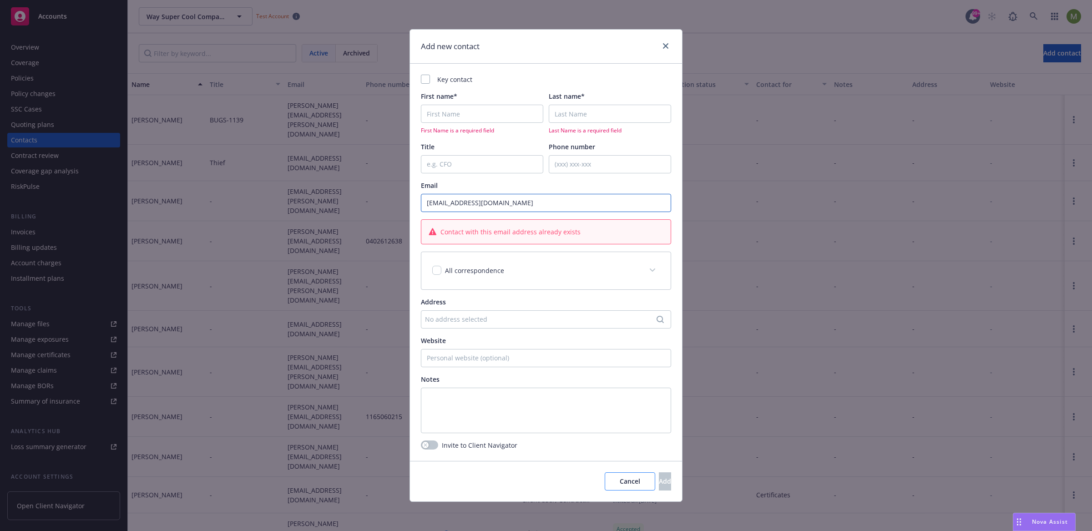
type input "[EMAIL_ADDRESS][DOMAIN_NAME]"
click at [620, 481] on span "Cancel" at bounding box center [630, 481] width 20 height 9
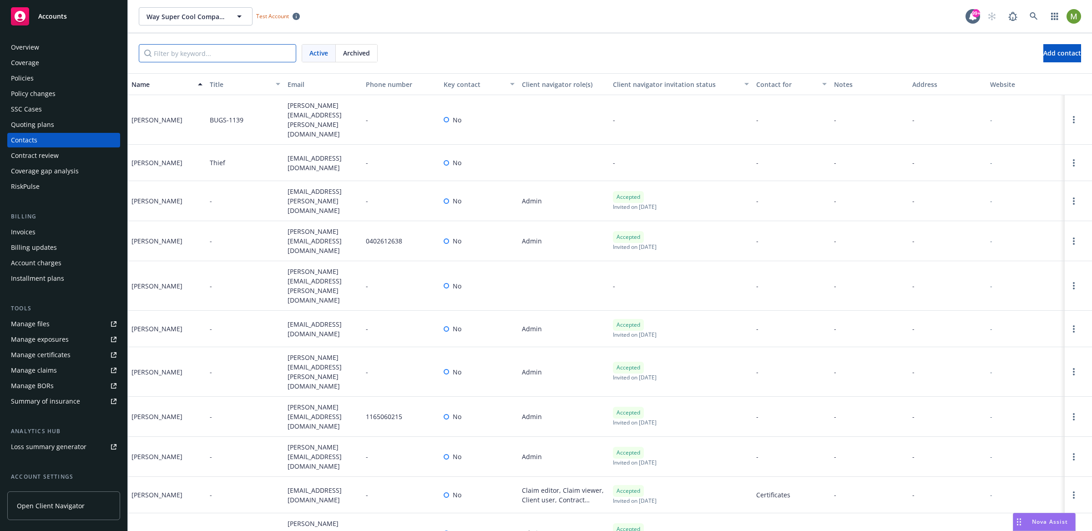
click at [202, 59] on input "Filter by keyword..." at bounding box center [217, 53] width 157 height 18
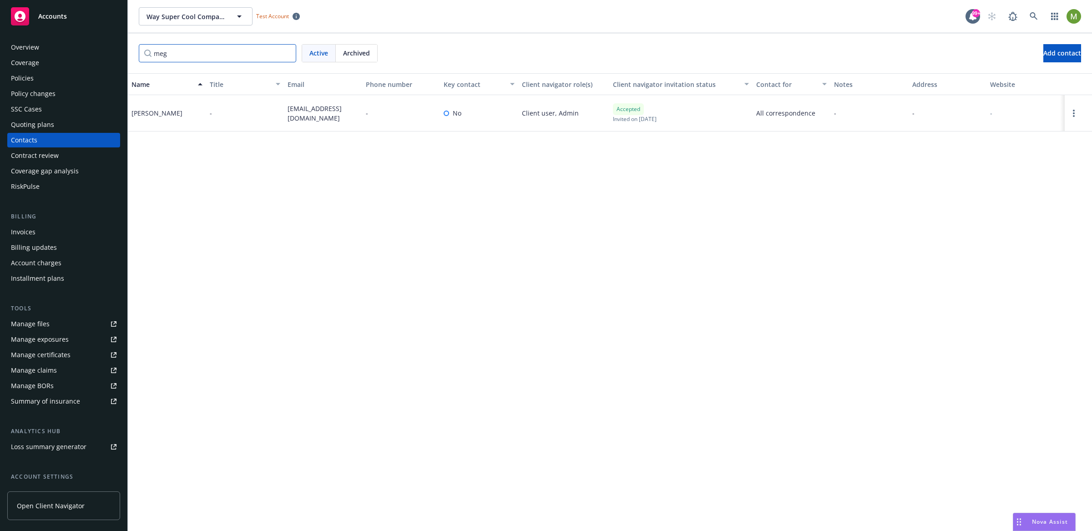
type input "mega"
drag, startPoint x: 193, startPoint y: 57, endPoint x: 120, endPoint y: 55, distance: 73.7
click at [120, 55] on div "Accounts Overview Coverage Policies Policy changes SSC Cases Quoting plans Cont…" at bounding box center [546, 265] width 1092 height 531
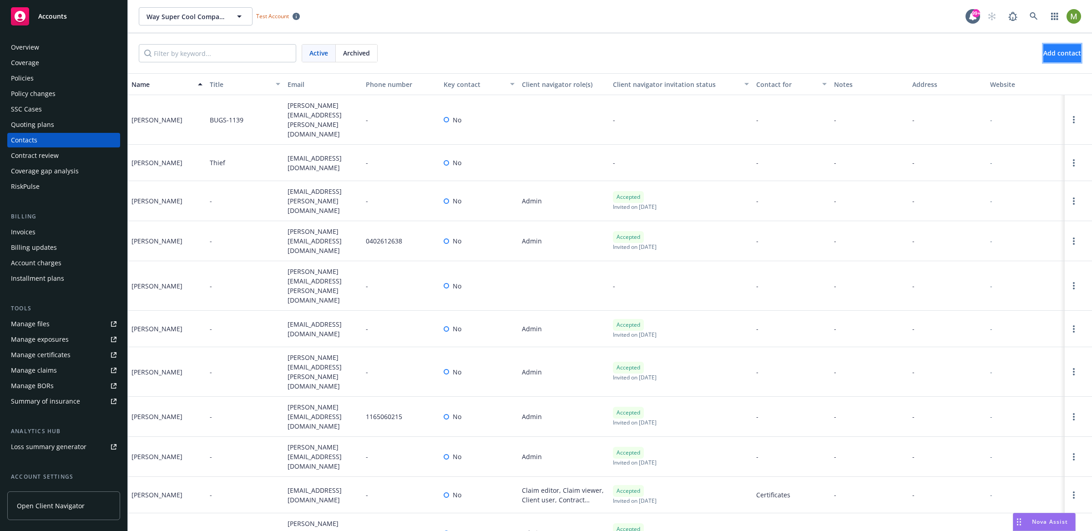
click at [1068, 55] on button "Add contact" at bounding box center [1062, 53] width 38 height 18
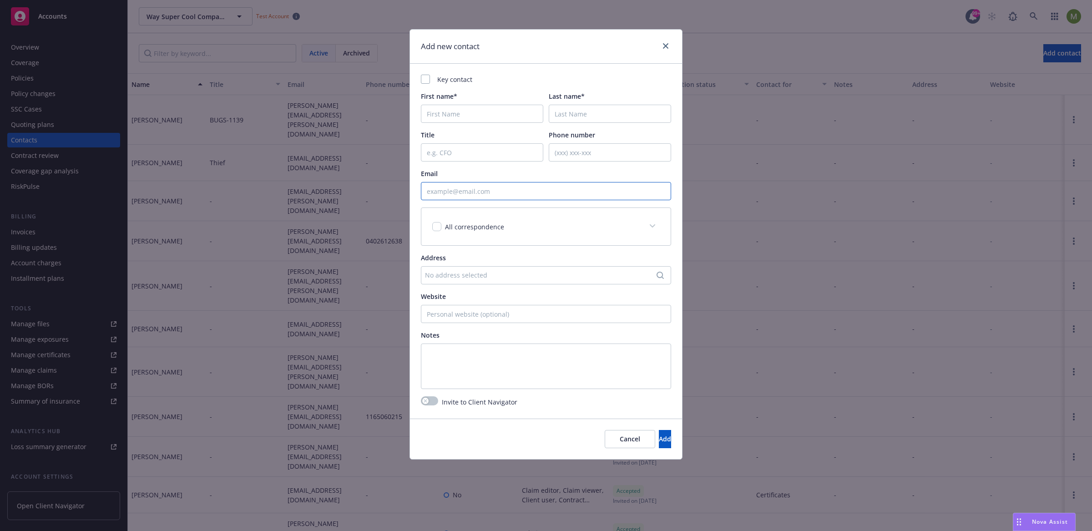
click at [456, 193] on input "Email" at bounding box center [546, 191] width 250 height 18
paste input "total_reward_user_admin_01"
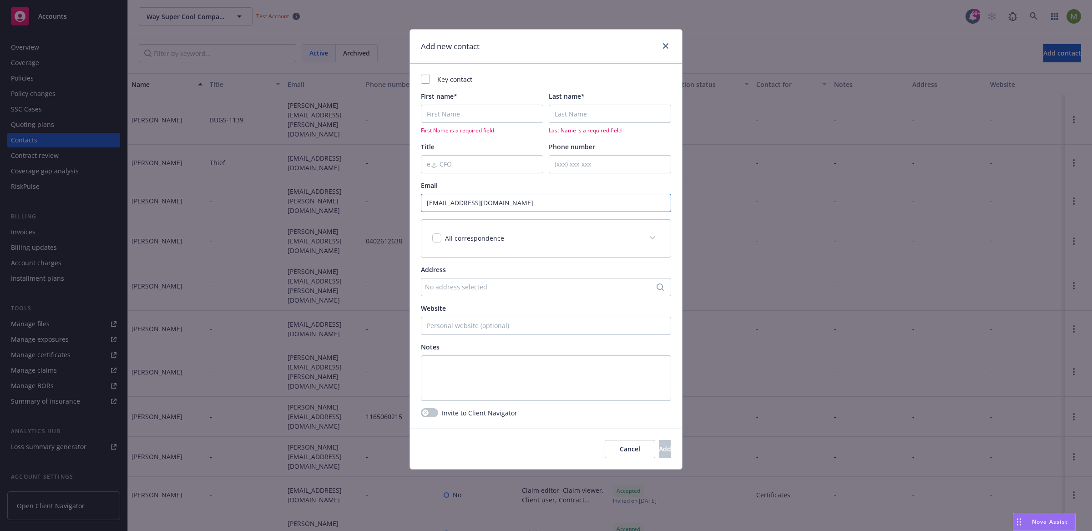
type input "total_reward_user_admin_01@maildrop.cc"
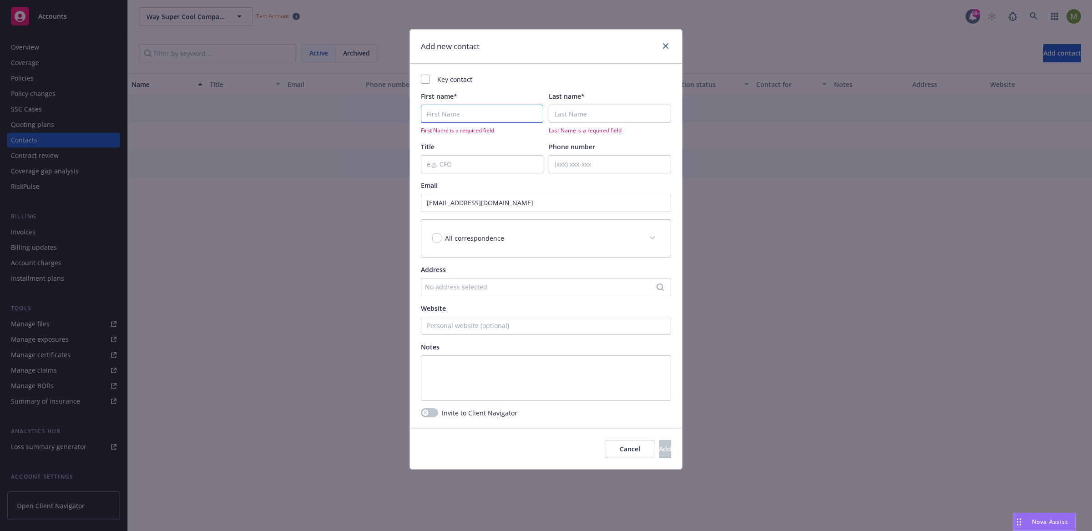
click at [471, 118] on input "First name*" at bounding box center [482, 114] width 122 height 18
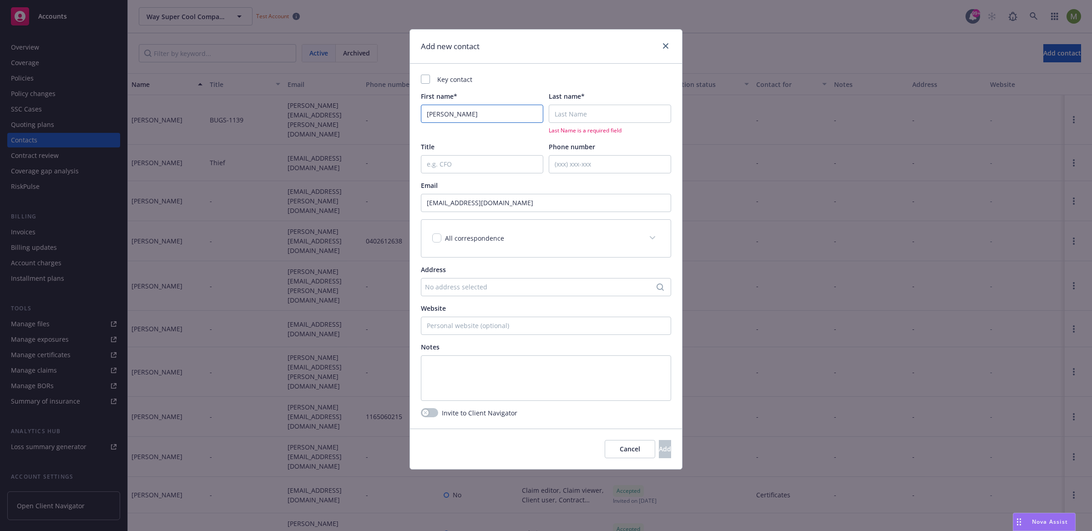
type input "Leon"
click at [596, 119] on input "Last name*" at bounding box center [610, 114] width 122 height 18
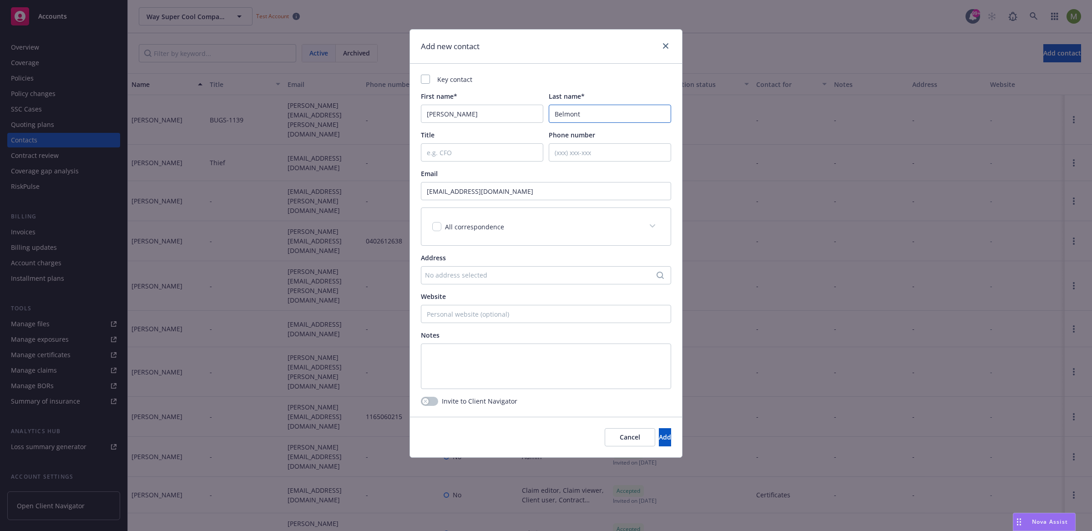
type input "Belmont"
click at [435, 79] on div "Key contact" at bounding box center [546, 80] width 250 height 10
click at [428, 81] on div at bounding box center [425, 79] width 9 height 9
checkbox input "true"
click at [436, 402] on button "button" at bounding box center [429, 401] width 17 height 9
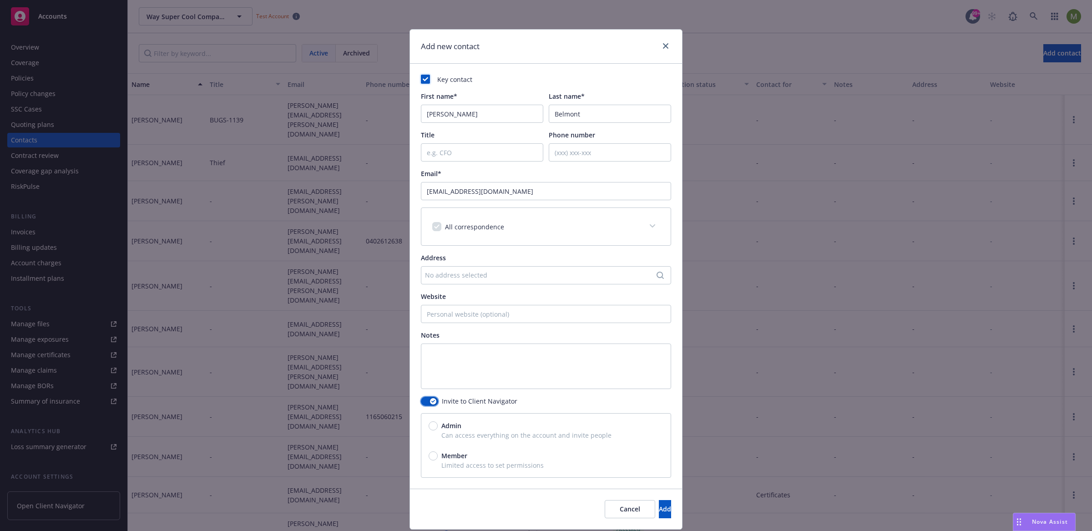
scroll to position [9, 0]
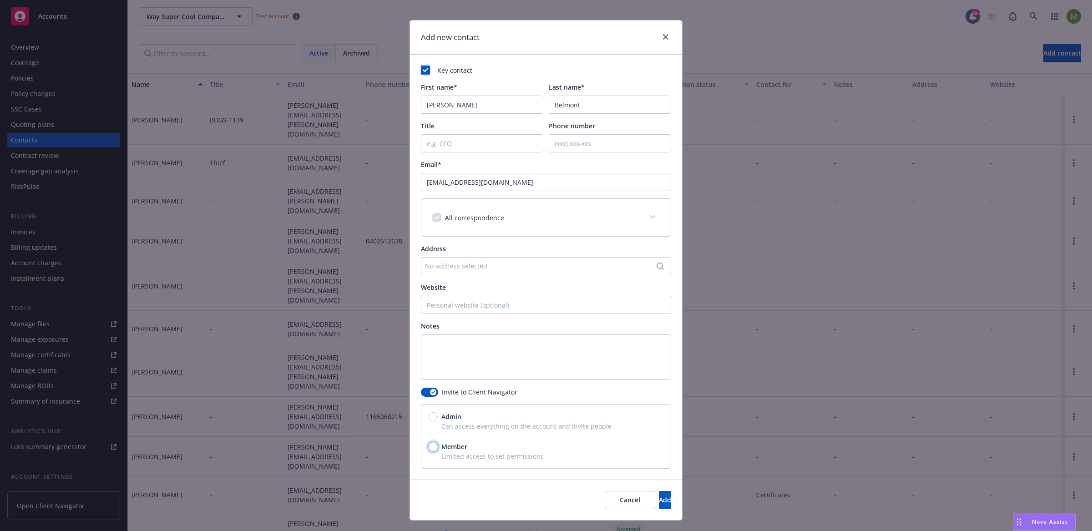
click at [432, 447] on input "Member" at bounding box center [432, 446] width 9 height 9
radio input "true"
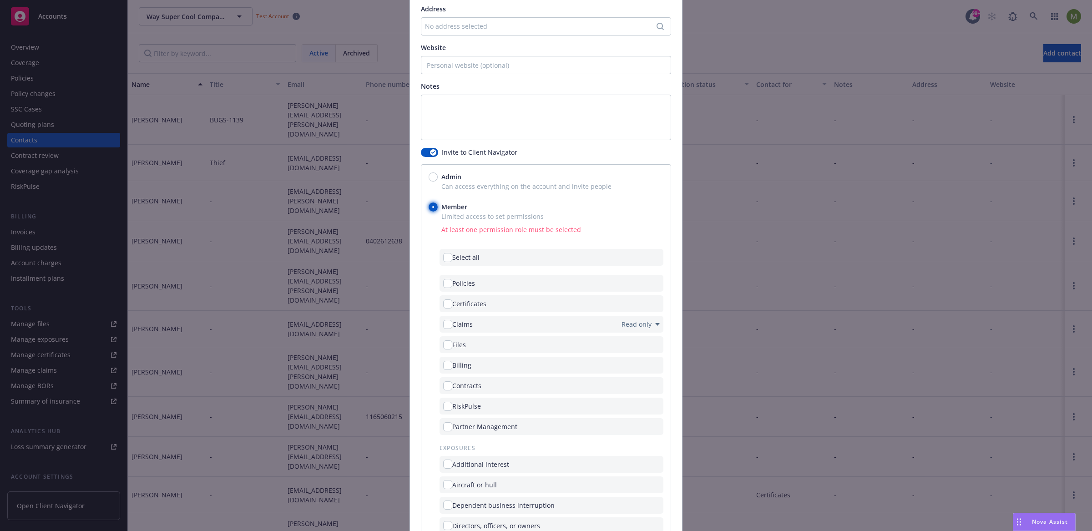
scroll to position [270, 0]
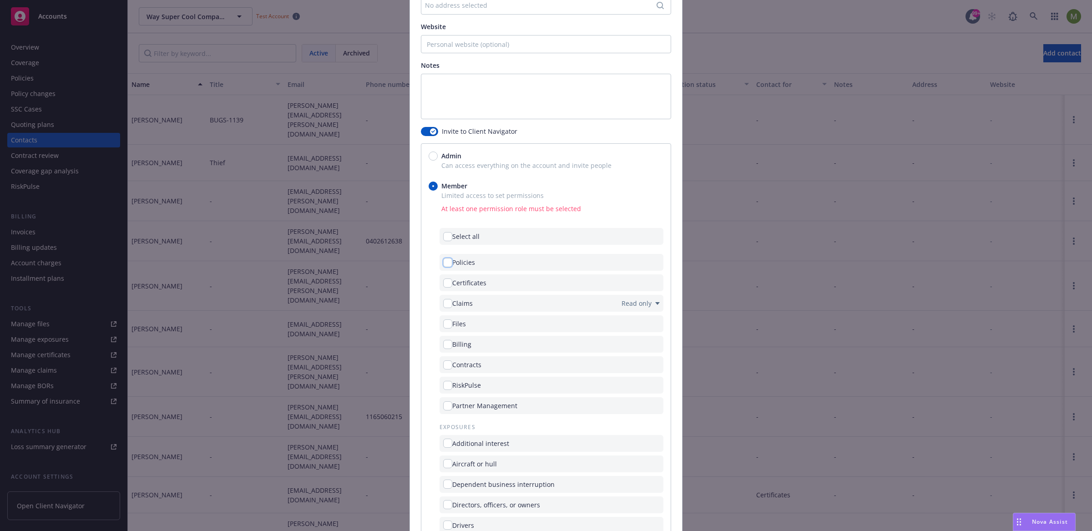
click at [443, 261] on input "checkbox" at bounding box center [447, 262] width 9 height 9
checkbox input "true"
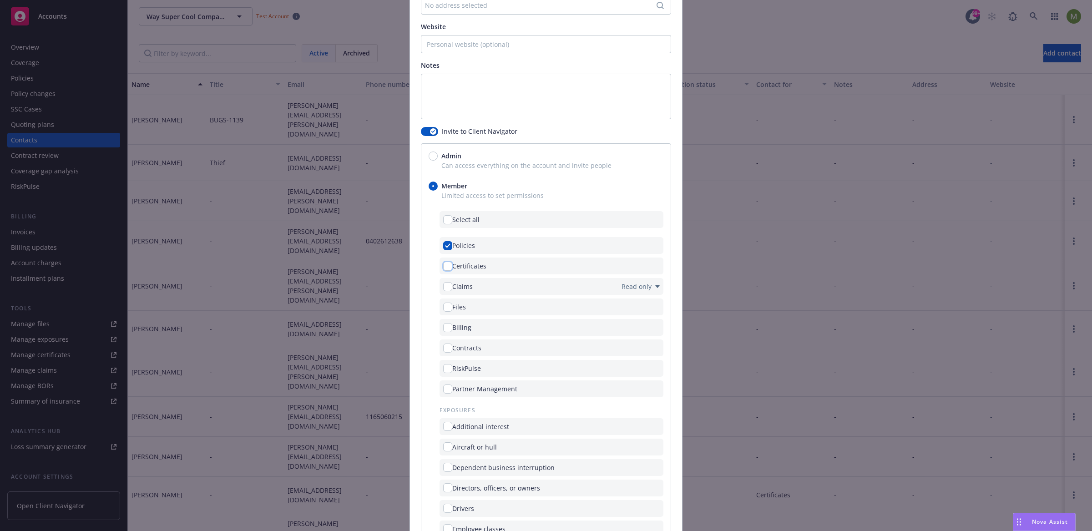
click at [445, 266] on input "checkbox" at bounding box center [447, 266] width 9 height 9
checkbox input "true"
click at [443, 283] on input "checkbox" at bounding box center [447, 286] width 9 height 9
checkbox input "true"
click at [443, 307] on input "checkbox" at bounding box center [447, 306] width 9 height 9
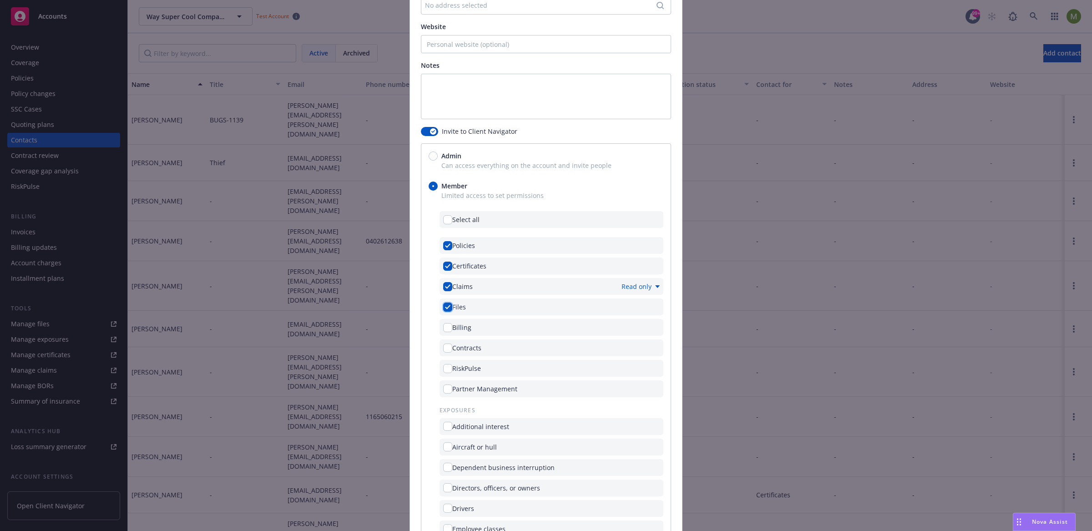
checkbox input "true"
click at [445, 323] on input "checkbox" at bounding box center [447, 327] width 9 height 9
checkbox input "true"
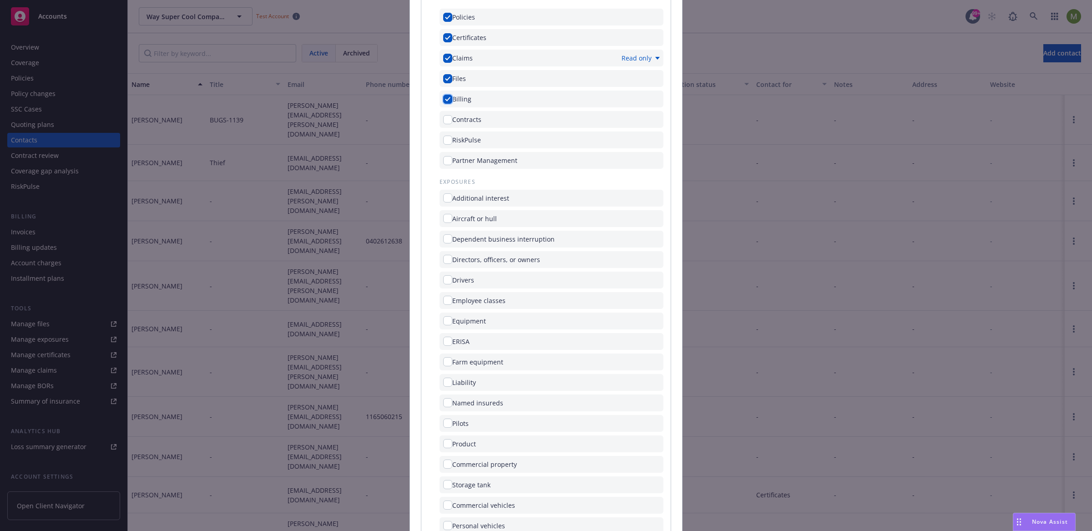
scroll to position [590, 0]
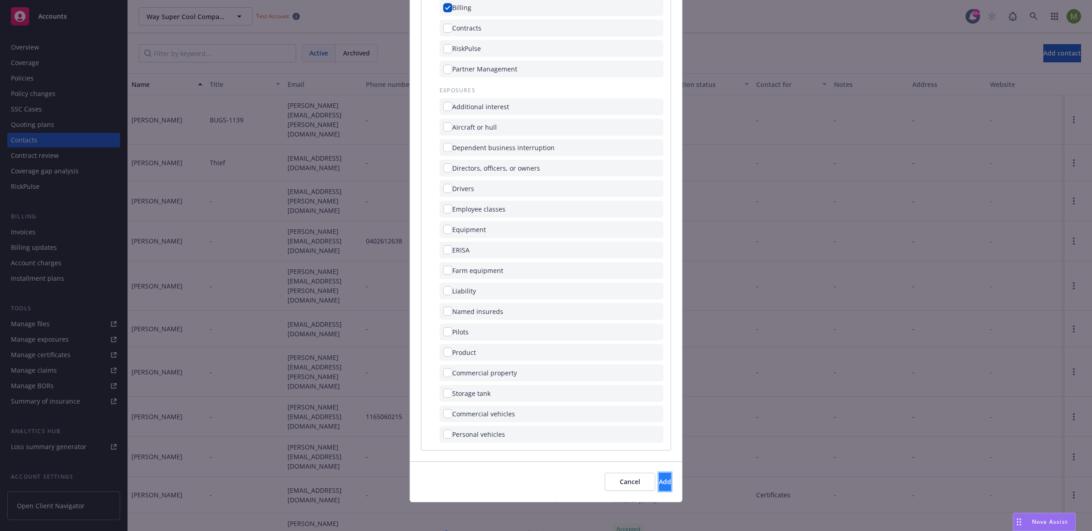
click at [659, 482] on span "Add" at bounding box center [665, 481] width 12 height 9
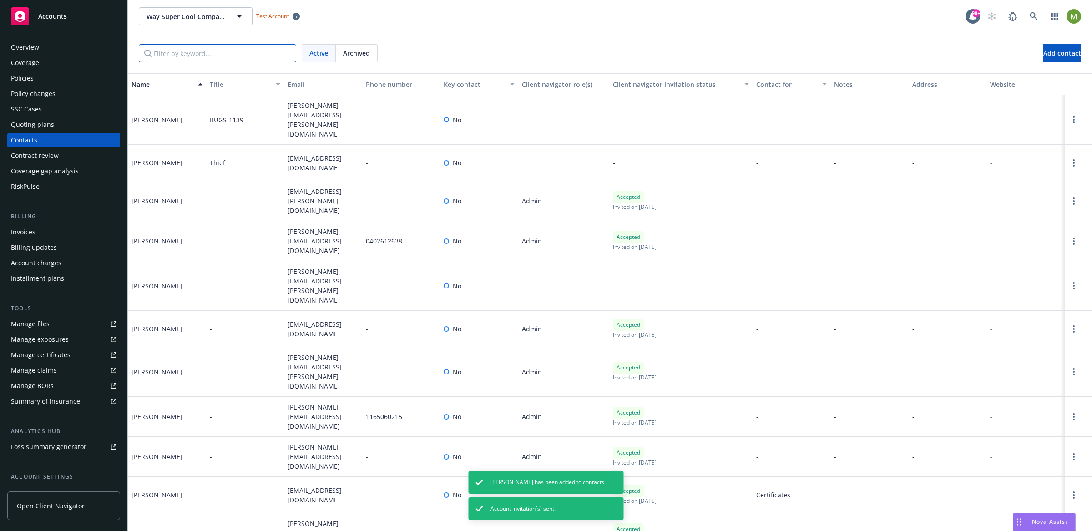
click at [202, 58] on input "Filter by keyword..." at bounding box center [217, 53] width 157 height 18
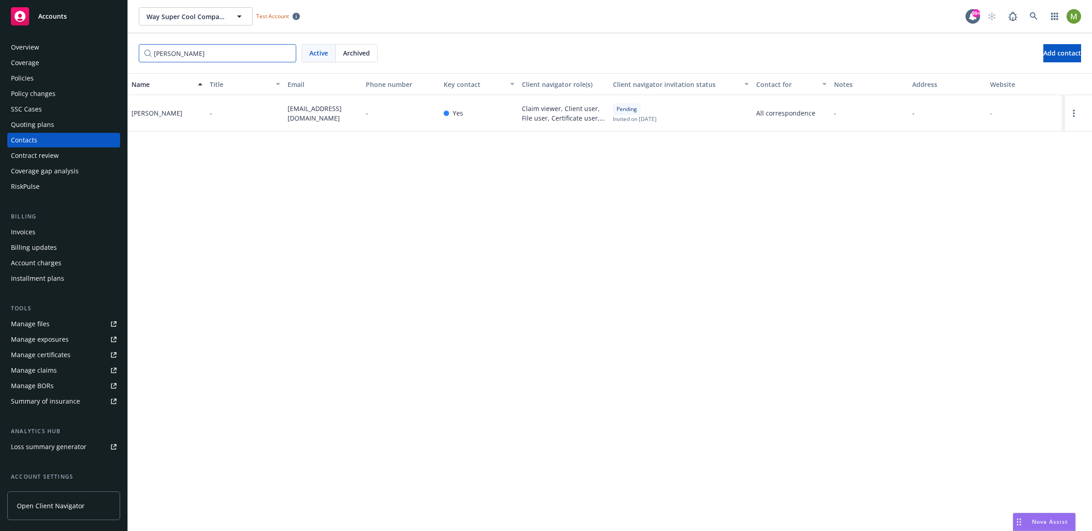
type input "leon"
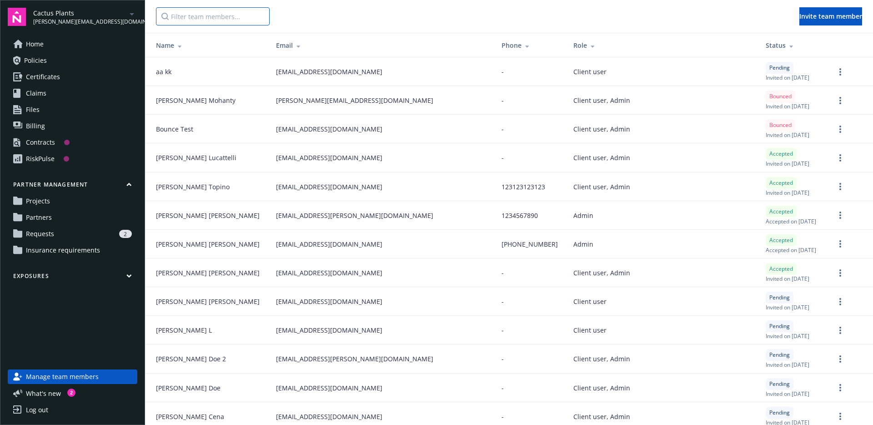
click at [211, 20] on input "Filter team members..." at bounding box center [213, 16] width 114 height 18
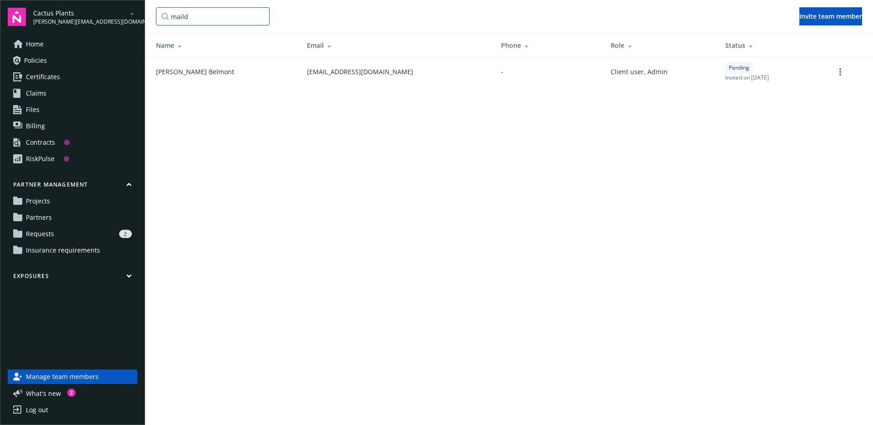
type input "maild"
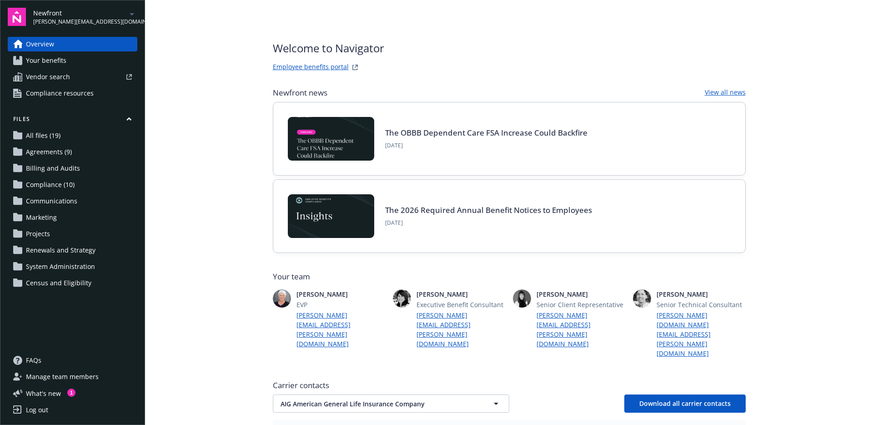
click at [63, 375] on span "Manage team members" at bounding box center [62, 376] width 73 height 15
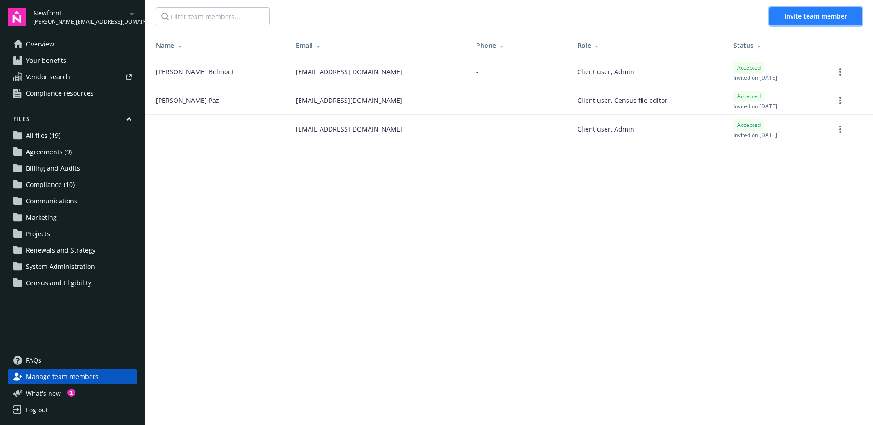
click at [814, 12] on span "Invite team member" at bounding box center [816, 16] width 63 height 9
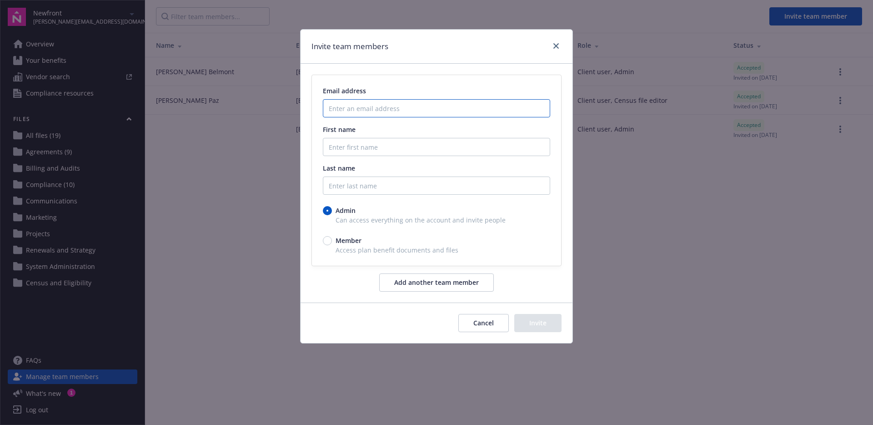
click at [425, 108] on input "Enter an email address" at bounding box center [436, 108] width 227 height 18
type input "e"
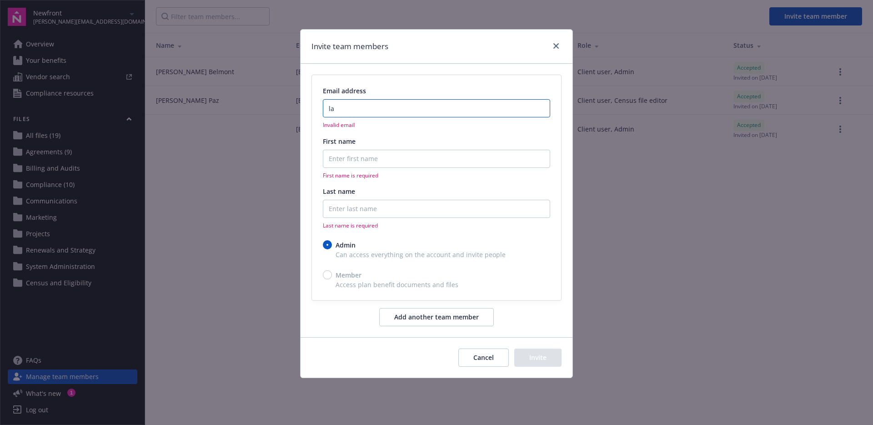
type input "l"
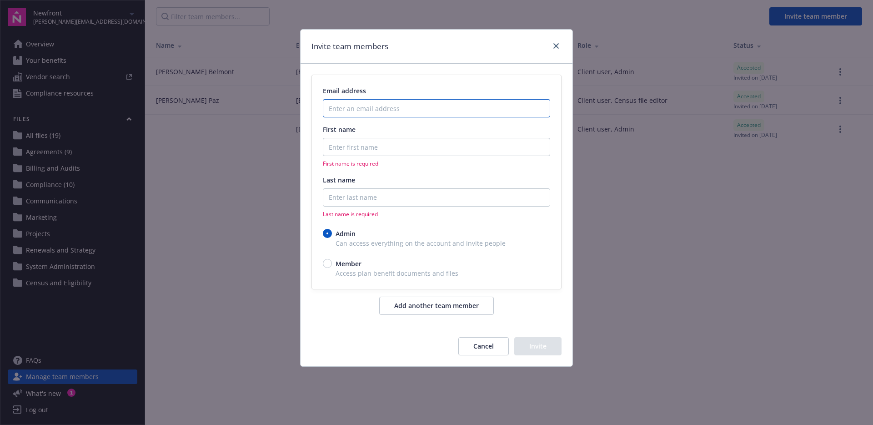
type input "l"
drag, startPoint x: 445, startPoint y: 106, endPoint x: 312, endPoint y: 109, distance: 133.8
click at [312, 109] on div "Email address [EMAIL_ADDRESS][DOMAIN_NAME] First name First name is required La…" at bounding box center [436, 181] width 249 height 213
click at [393, 107] on input "[EMAIL_ADDRESS][DOMAIN_NAME]" at bounding box center [436, 108] width 227 height 18
drag, startPoint x: 466, startPoint y: 107, endPoint x: 307, endPoint y: 104, distance: 159.2
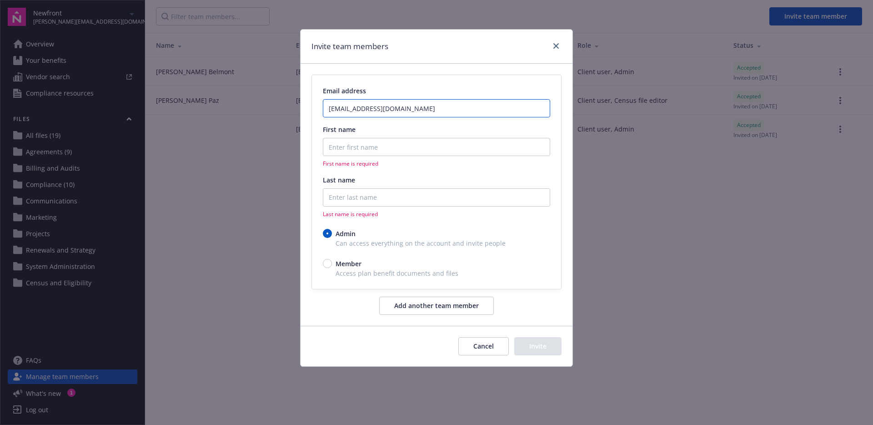
click at [307, 104] on div "Email address [EMAIL_ADDRESS][DOMAIN_NAME] First name First name is required La…" at bounding box center [437, 195] width 272 height 262
type input "[EMAIL_ADDRESS][DOMAIN_NAME]"
click at [368, 145] on input "First name" at bounding box center [436, 147] width 227 height 18
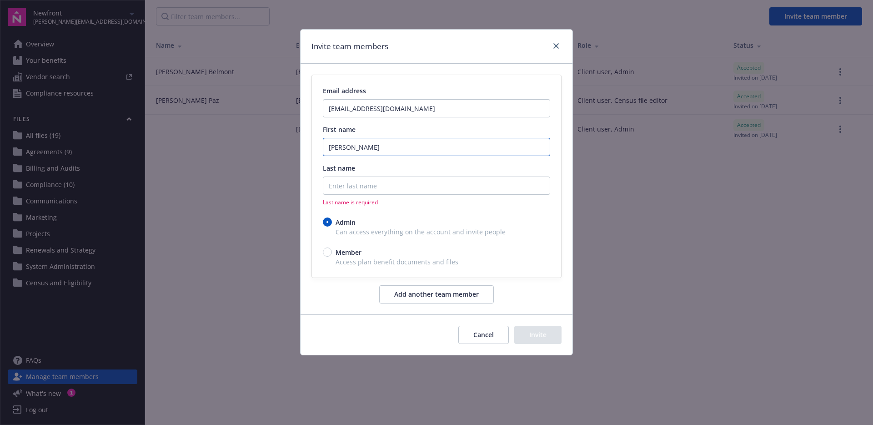
type input "[PERSON_NAME]"
click at [385, 189] on input "Last name" at bounding box center [436, 185] width 227 height 18
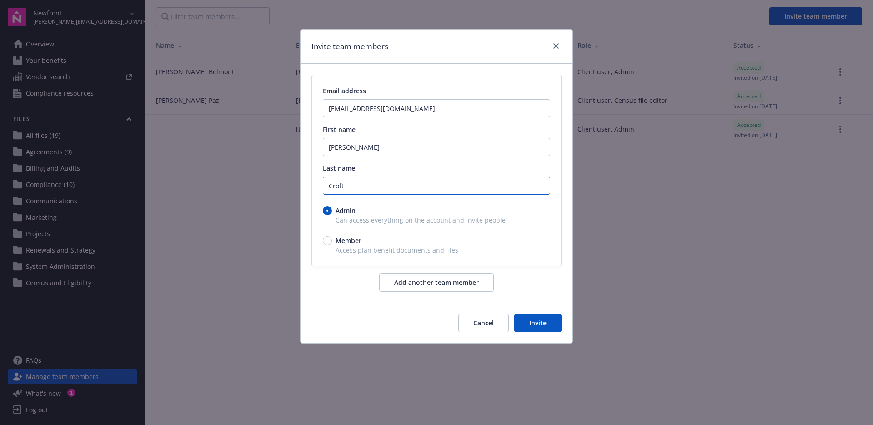
type input "Croft"
click at [348, 241] on span "Member" at bounding box center [349, 241] width 26 height 10
click at [332, 241] on input "Member" at bounding box center [327, 240] width 9 height 9
radio input "true"
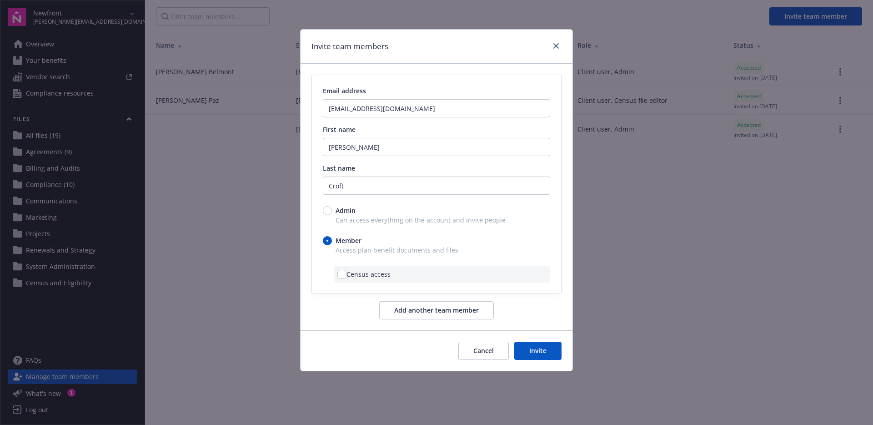
click at [356, 273] on span "Census access" at bounding box center [369, 274] width 44 height 10
click at [348, 273] on span "Census access" at bounding box center [369, 274] width 44 height 10
click at [347, 273] on span "Census access" at bounding box center [369, 274] width 44 height 10
click at [346, 275] on input "checkbox" at bounding box center [342, 274] width 9 height 9
checkbox input "true"
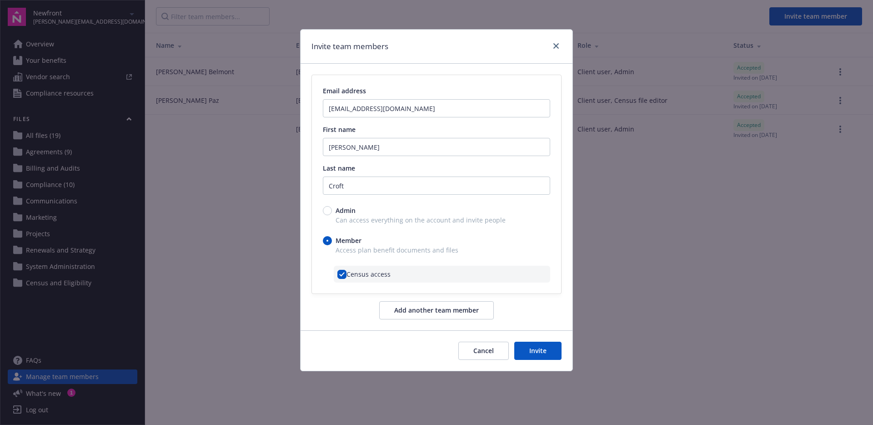
click at [550, 351] on button "Invite" at bounding box center [537, 351] width 47 height 18
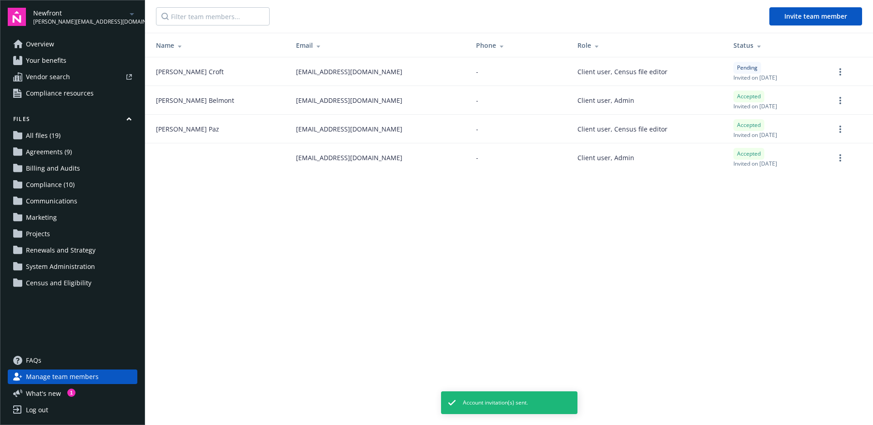
click at [464, 195] on main "Invite team member Name Email Phone Role Status [PERSON_NAME] [EMAIL_ADDRESS][D…" at bounding box center [509, 212] width 728 height 425
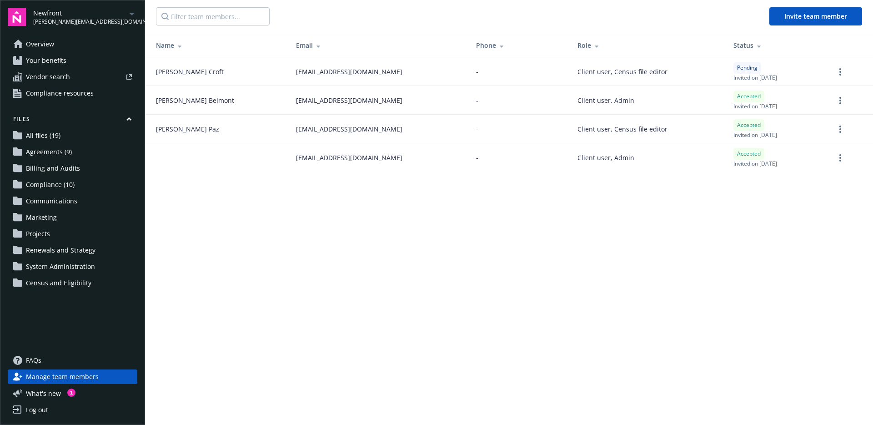
drag, startPoint x: 381, startPoint y: 71, endPoint x: 242, endPoint y: 75, distance: 138.8
click at [242, 75] on tr "[PERSON_NAME] [EMAIL_ADDRESS][DOMAIN_NAME] - Client user, Census file editor Pe…" at bounding box center [509, 71] width 728 height 29
copy tr "[EMAIL_ADDRESS][DOMAIN_NAME]"
click at [419, 193] on main "Invite team member Name Email Phone Role Status [PERSON_NAME] [EMAIL_ADDRESS][D…" at bounding box center [509, 212] width 728 height 425
drag, startPoint x: 387, startPoint y: 72, endPoint x: 237, endPoint y: 67, distance: 150.6
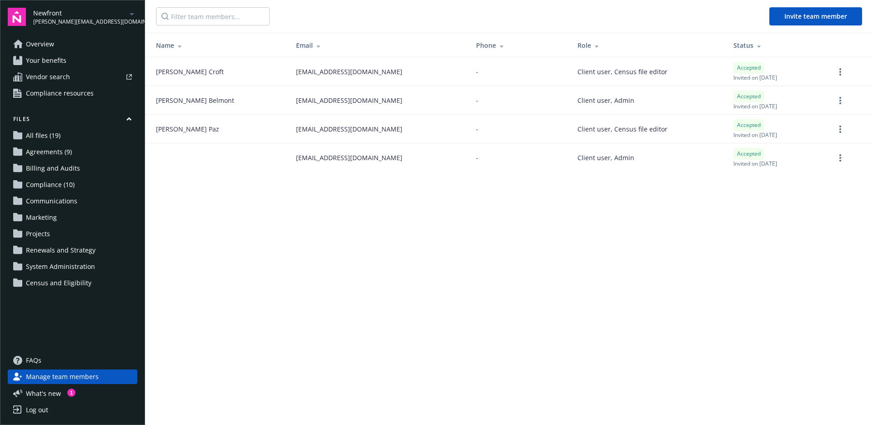
click at [237, 67] on tr "[PERSON_NAME] [EMAIL_ADDRESS][DOMAIN_NAME] - Client user, Census file editor Ac…" at bounding box center [509, 71] width 728 height 29
copy tr "[EMAIL_ADDRESS][DOMAIN_NAME]"
click at [321, 171] on td "[EMAIL_ADDRESS][DOMAIN_NAME]" at bounding box center [379, 157] width 180 height 29
click at [836, 10] on button "Invite team member" at bounding box center [816, 16] width 93 height 18
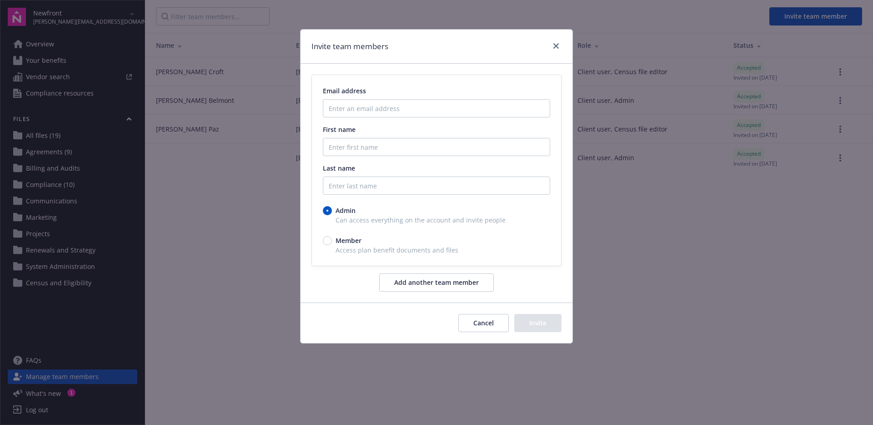
click at [288, 138] on div "Invite team members Email address First name Last name Admin Can access everyth…" at bounding box center [436, 212] width 873 height 425
click at [497, 319] on button "Cancel" at bounding box center [484, 323] width 50 height 18
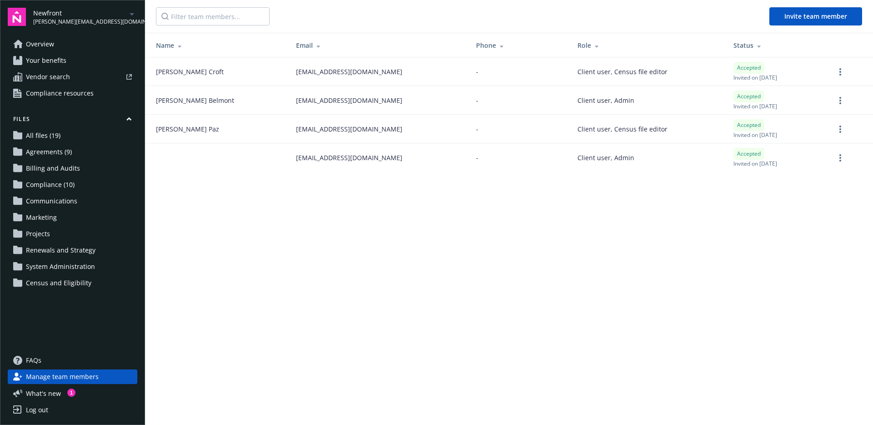
drag, startPoint x: 383, startPoint y: 72, endPoint x: 252, endPoint y: 74, distance: 130.6
click at [296, 74] on div "[EMAIL_ADDRESS][DOMAIN_NAME]" at bounding box center [379, 72] width 166 height 10
copy span "[EMAIL_ADDRESS][DOMAIN_NAME]"
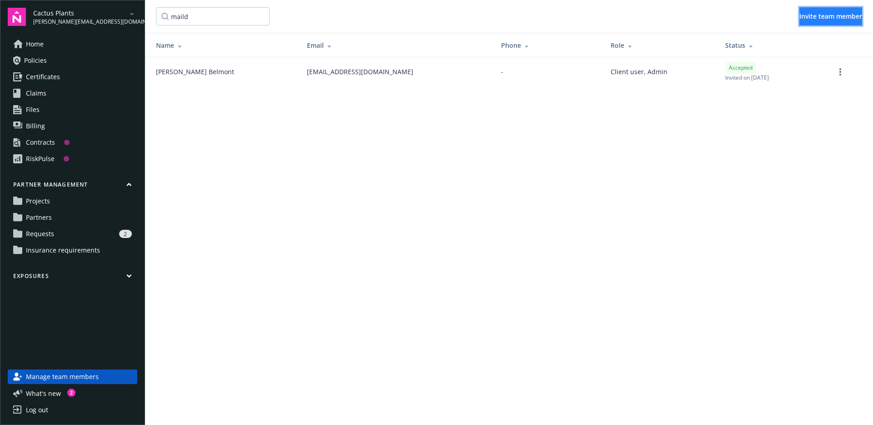
click at [838, 9] on button "Invite team member" at bounding box center [831, 16] width 63 height 18
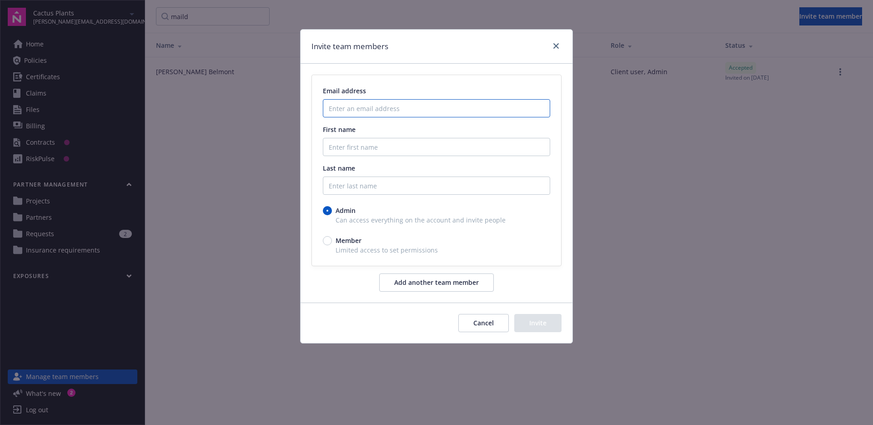
click at [399, 113] on input "Enter an email address" at bounding box center [436, 108] width 227 height 18
paste input "[EMAIL_ADDRESS][DOMAIN_NAME]"
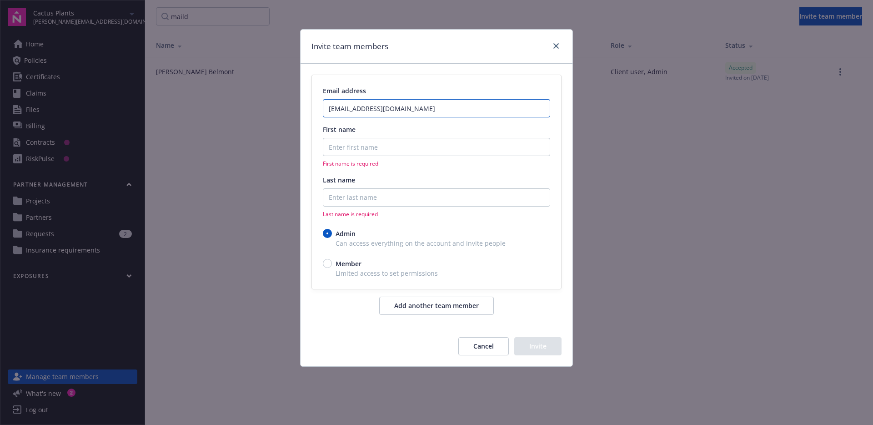
type input "[EMAIL_ADDRESS][DOMAIN_NAME]"
click at [382, 142] on input "First name" at bounding box center [436, 147] width 227 height 18
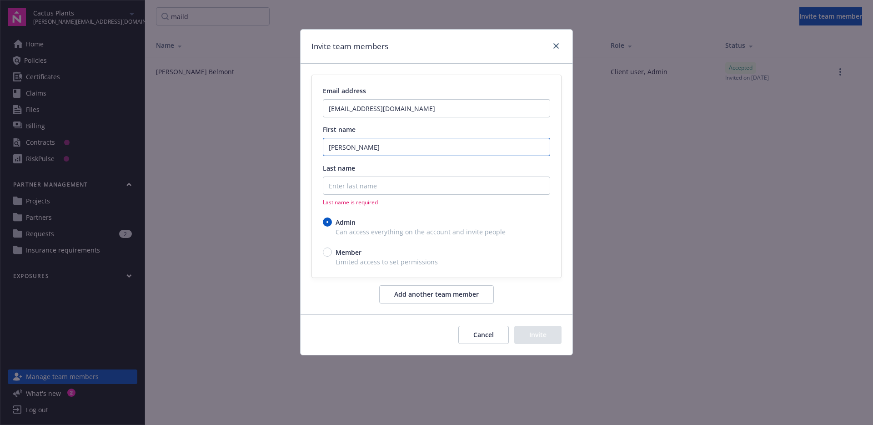
type input "[PERSON_NAME]"
click at [368, 191] on input "Last name" at bounding box center [436, 185] width 227 height 18
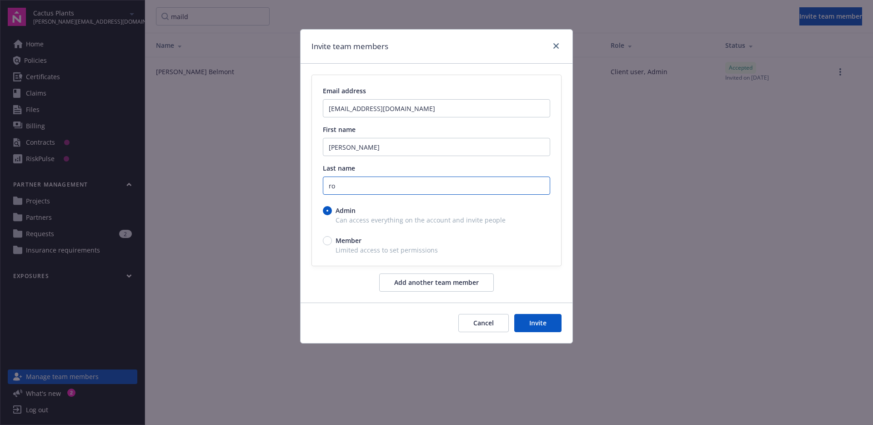
type input "r"
type input "Crofth"
click at [355, 240] on span "Member" at bounding box center [349, 241] width 26 height 10
click at [332, 240] on input "Member" at bounding box center [327, 240] width 9 height 9
radio input "true"
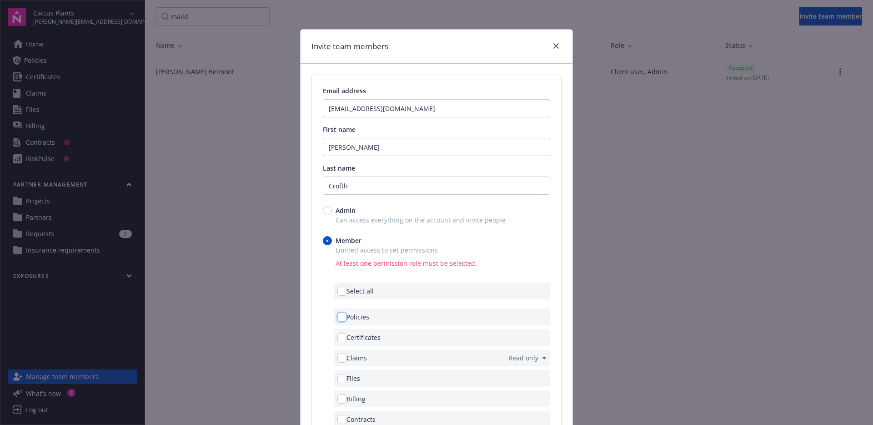
click at [338, 313] on input "checkbox" at bounding box center [342, 316] width 9 height 9
checkbox input "true"
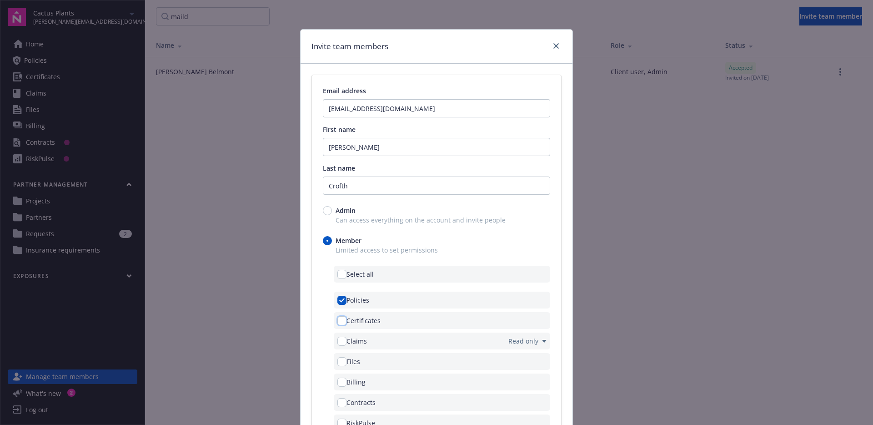
click at [338, 323] on input "checkbox" at bounding box center [342, 320] width 9 height 9
checkbox input "true"
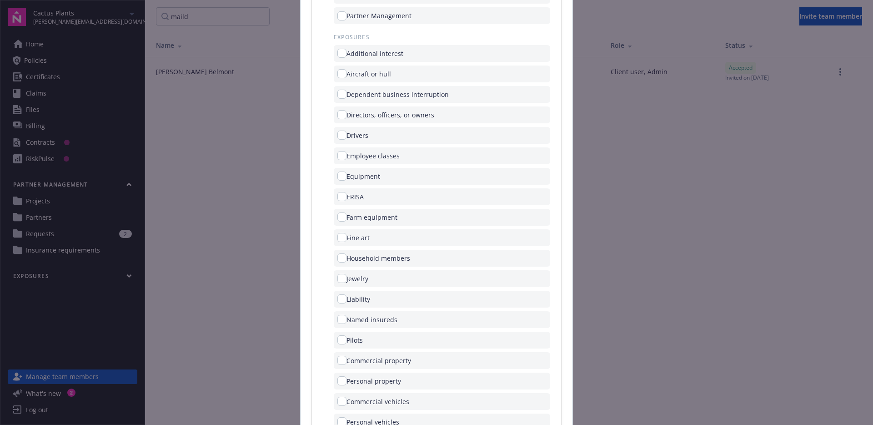
scroll to position [571, 0]
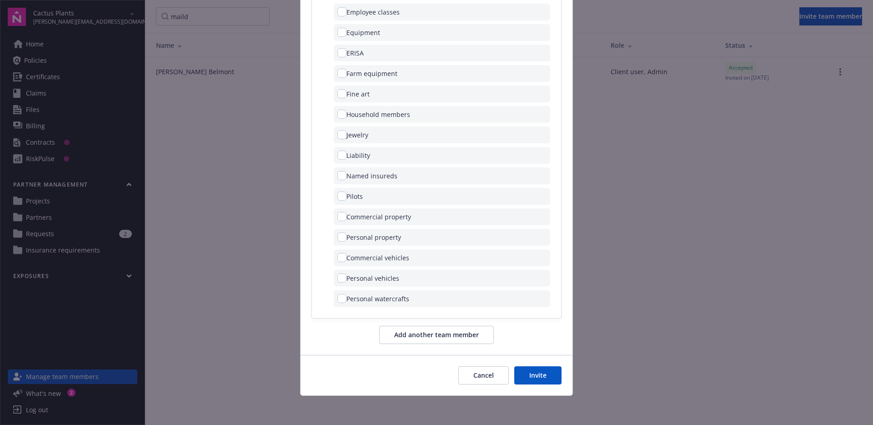
click at [522, 378] on button "Invite" at bounding box center [537, 375] width 47 height 18
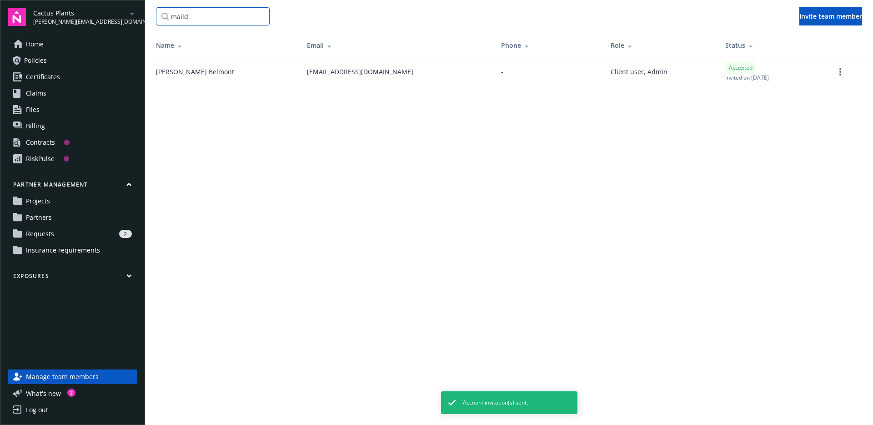
click at [207, 18] on input "maild" at bounding box center [213, 16] width 114 height 18
click at [260, 17] on input "maild" at bounding box center [213, 16] width 114 height 18
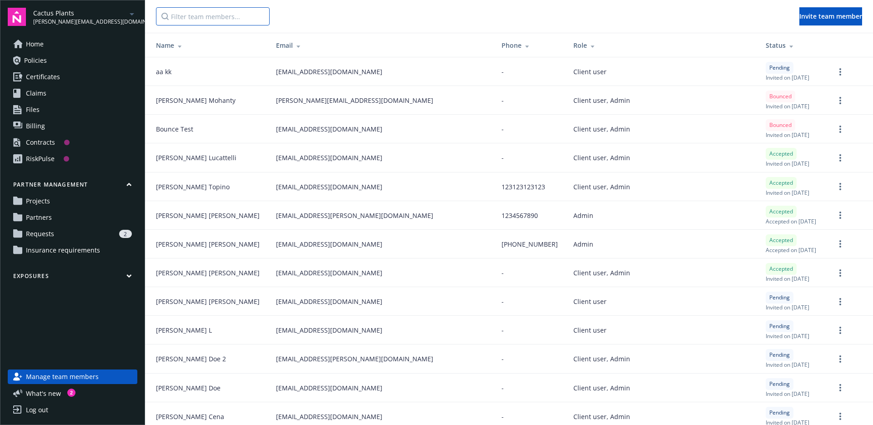
click at [213, 20] on input "Filter team members..." at bounding box center [213, 16] width 114 height 18
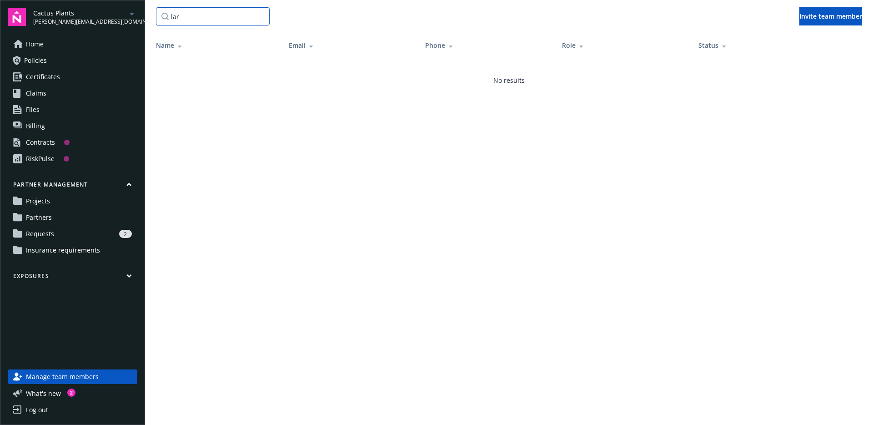
type input "lara"
click at [260, 16] on input "lara" at bounding box center [213, 16] width 114 height 18
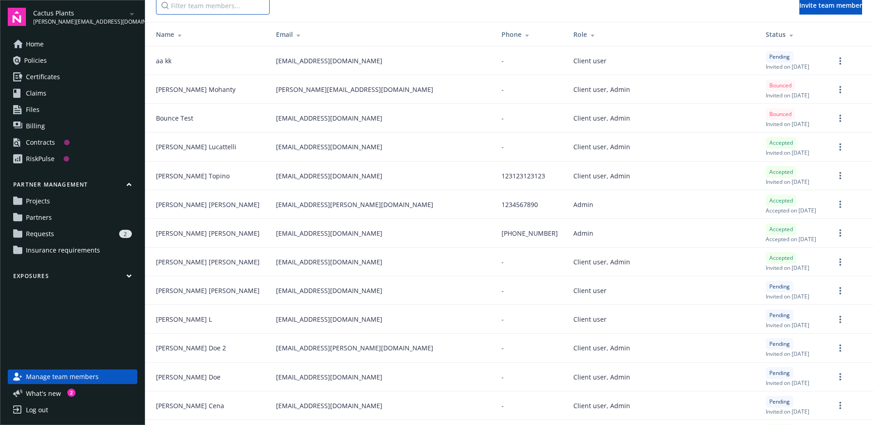
scroll to position [0, 0]
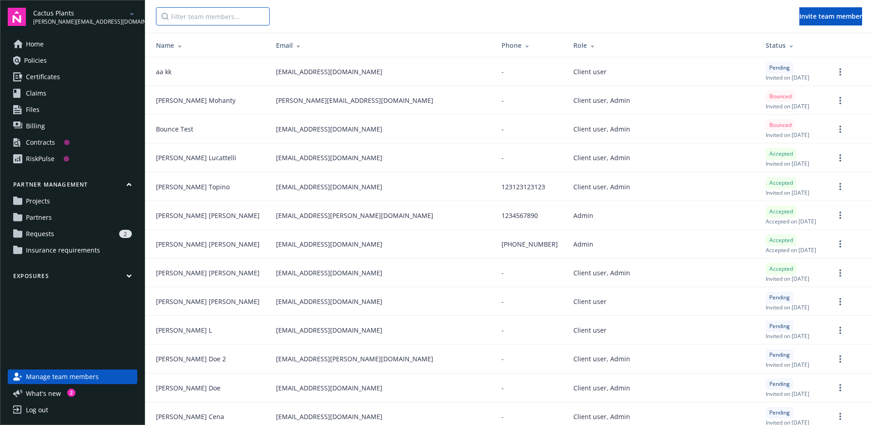
click at [228, 20] on input "Filter team members..." at bounding box center [213, 16] width 114 height 18
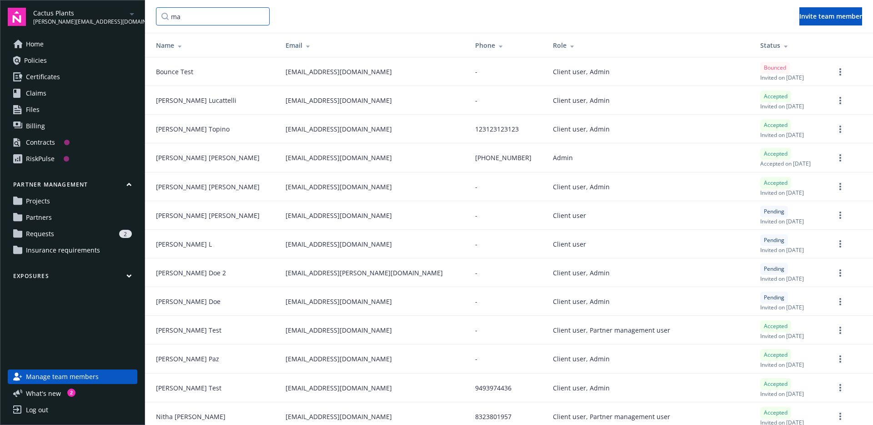
type input "m"
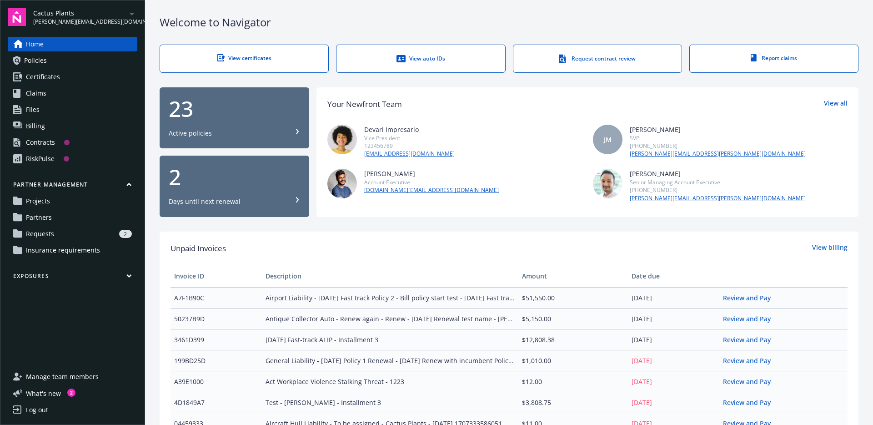
click at [81, 372] on span "Manage team members" at bounding box center [62, 376] width 73 height 15
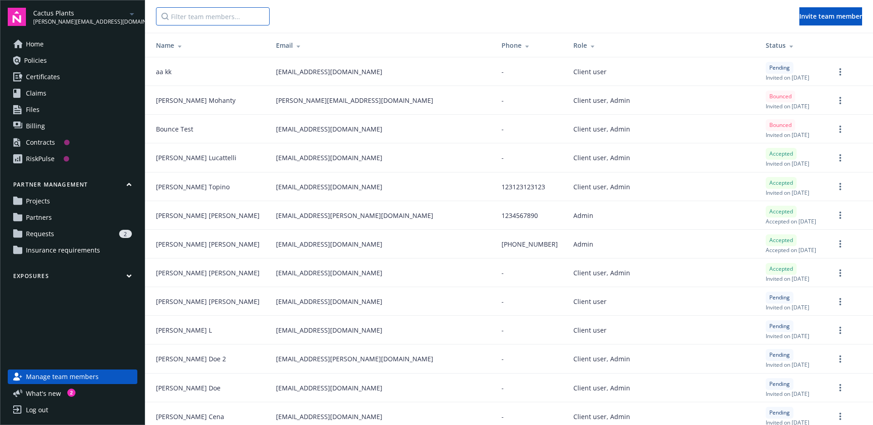
click at [244, 13] on input "Filter team members..." at bounding box center [213, 16] width 114 height 18
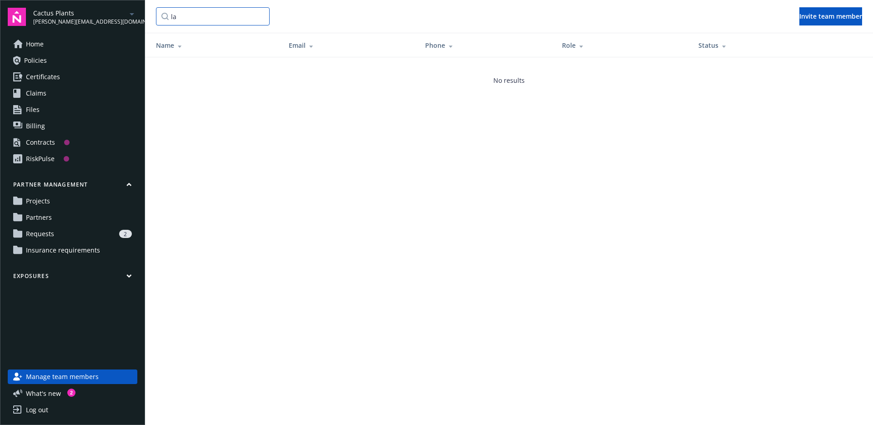
type input "l"
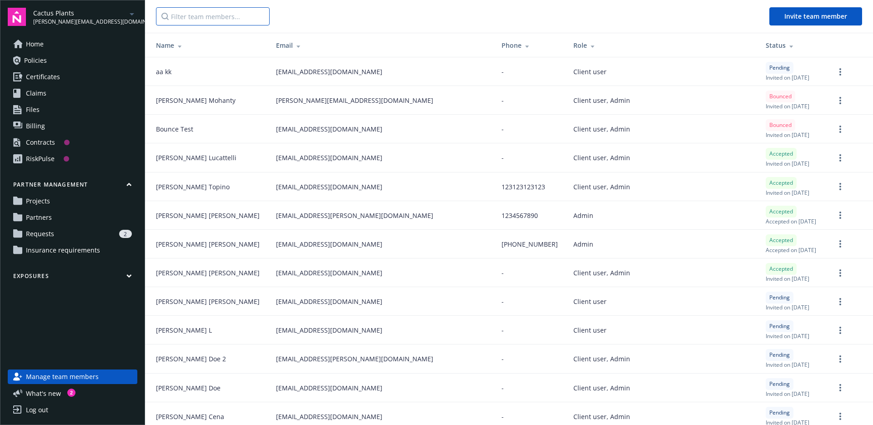
click at [217, 16] on input "Filter team members..." at bounding box center [213, 16] width 114 height 18
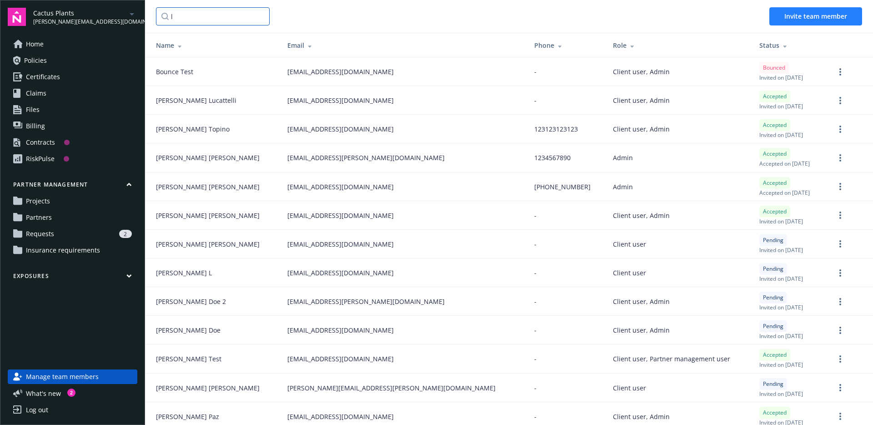
type input "l"
click at [791, 17] on span "Invite team member" at bounding box center [816, 16] width 63 height 9
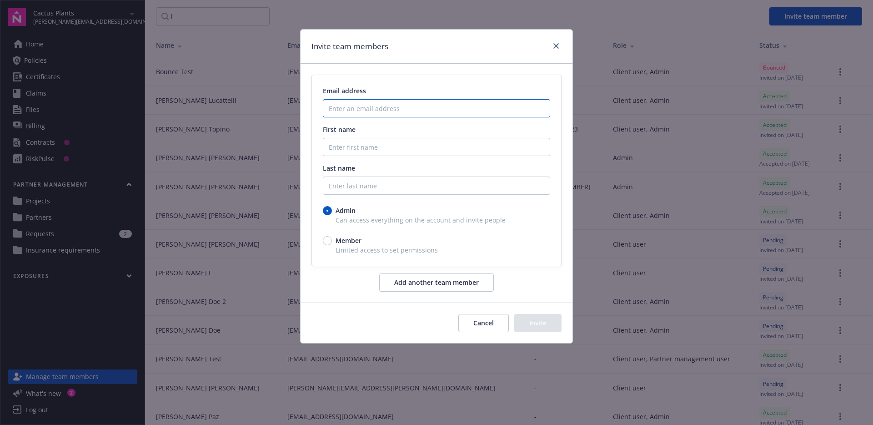
click at [355, 107] on input "Enter an email address" at bounding box center [436, 108] width 227 height 18
paste input "[EMAIL_ADDRESS][DOMAIN_NAME]"
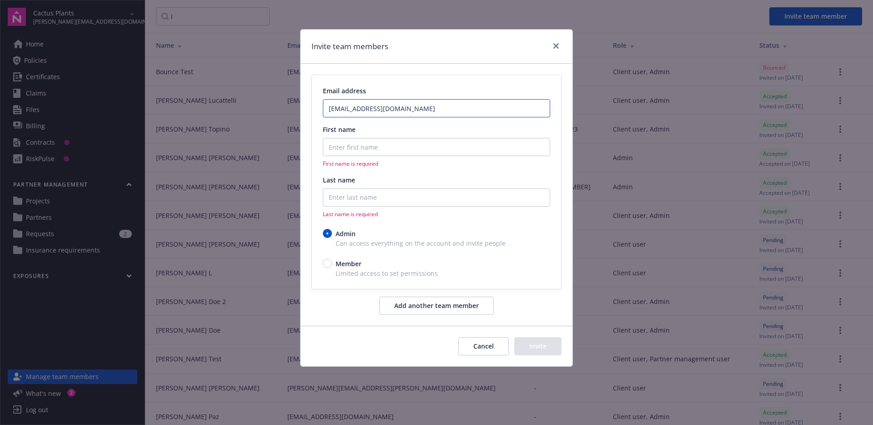
type input "[EMAIL_ADDRESS][DOMAIN_NAME]"
click at [363, 148] on input "First name" at bounding box center [436, 147] width 227 height 18
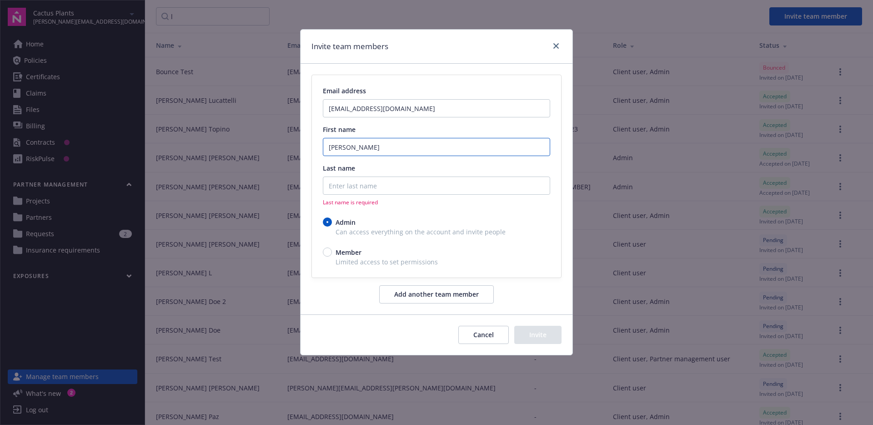
type input "[PERSON_NAME]"
click at [345, 187] on input "Last name" at bounding box center [436, 185] width 227 height 18
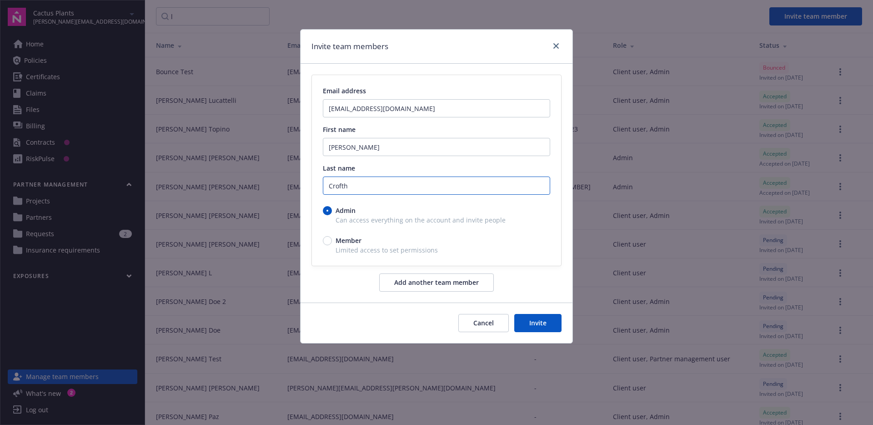
type input "Crofth"
click at [353, 238] on span "Member" at bounding box center [349, 241] width 26 height 10
click at [332, 238] on input "Member" at bounding box center [327, 240] width 9 height 9
radio input "true"
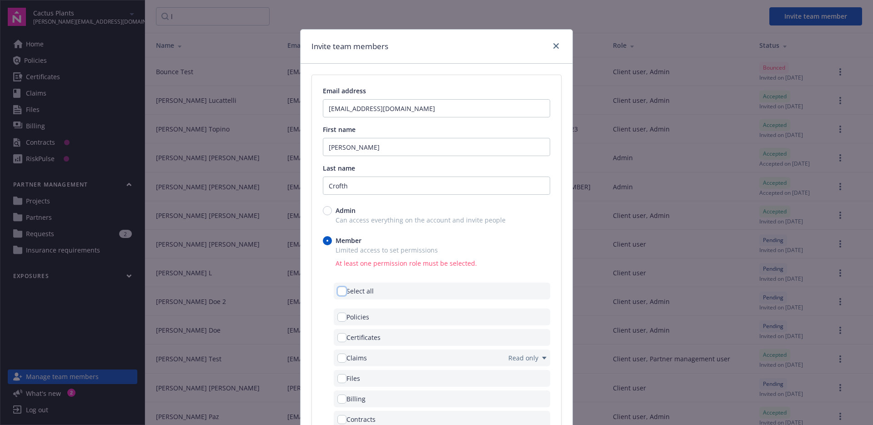
click at [338, 288] on input "checkbox" at bounding box center [342, 291] width 9 height 9
checkbox input "true"
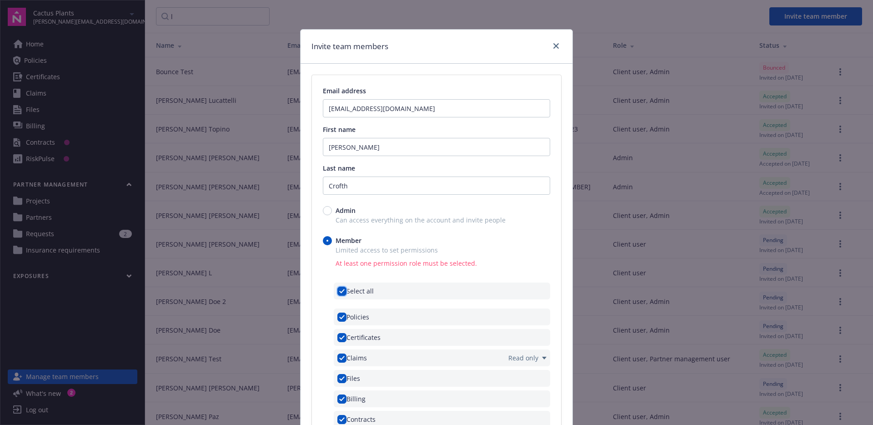
checkbox input "true"
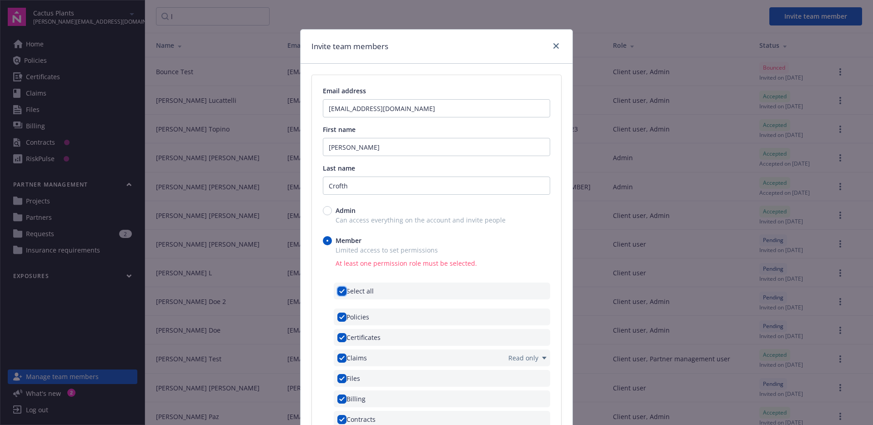
checkbox input "true"
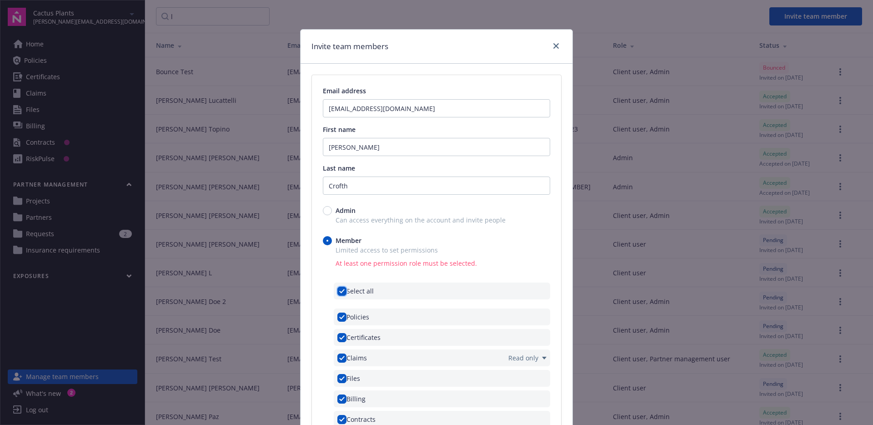
checkbox input "true"
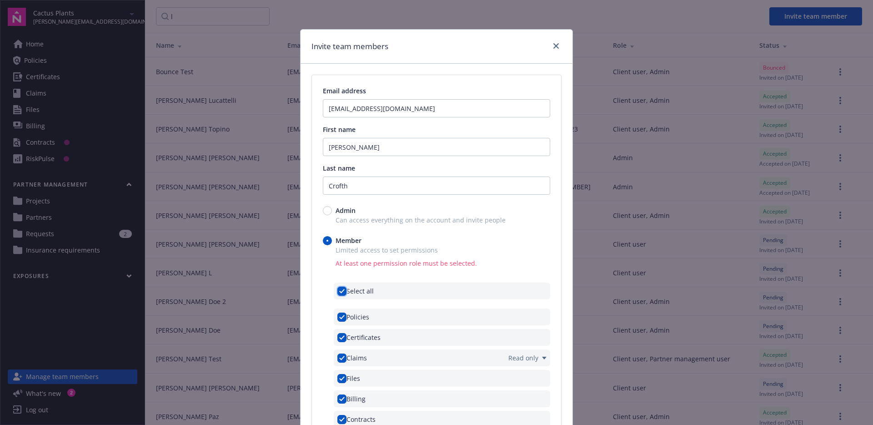
checkbox input "true"
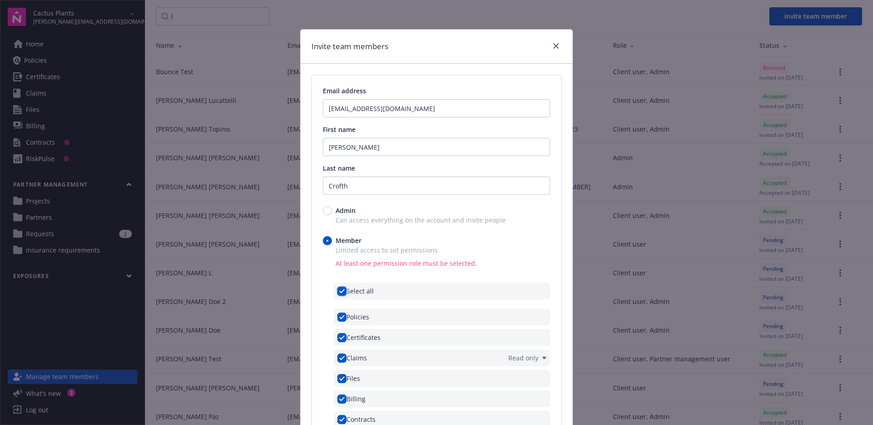
checkbox input "true"
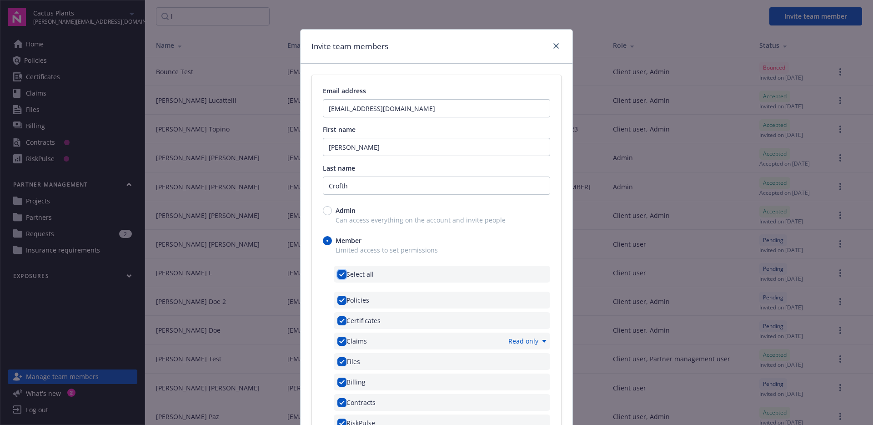
click at [338, 271] on input "checkbox" at bounding box center [342, 274] width 9 height 9
checkbox input "false"
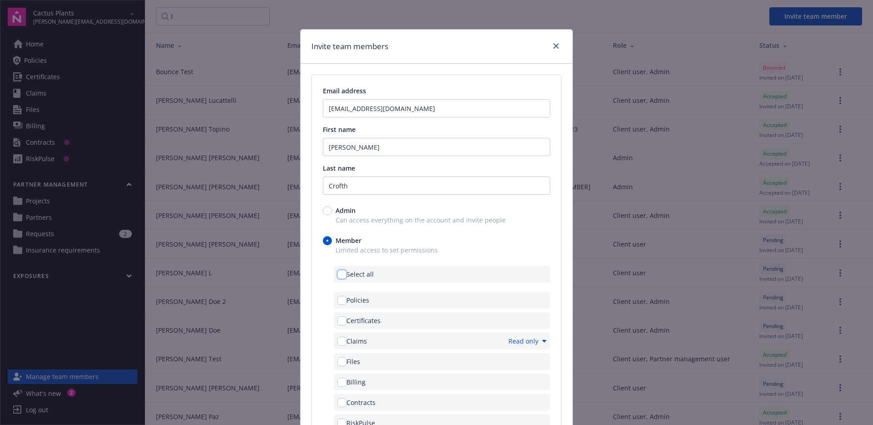
checkbox input "false"
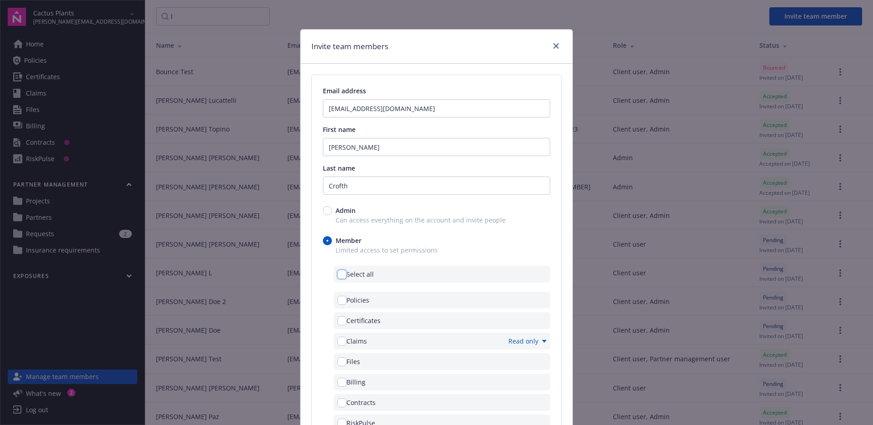
checkbox input "false"
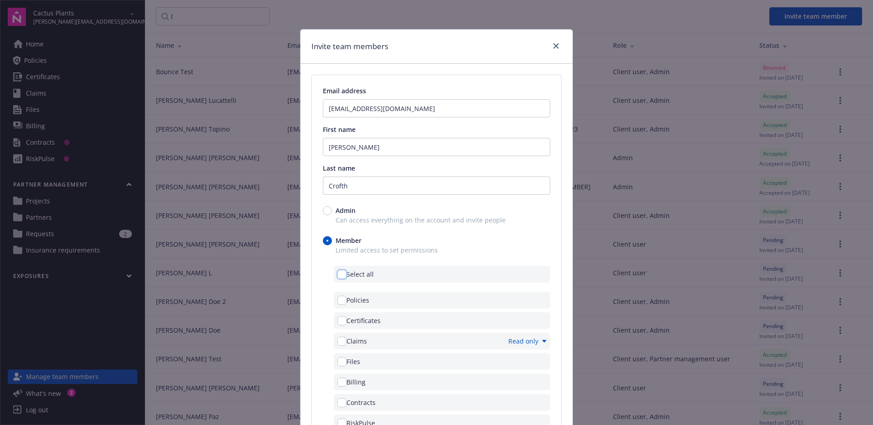
checkbox input "false"
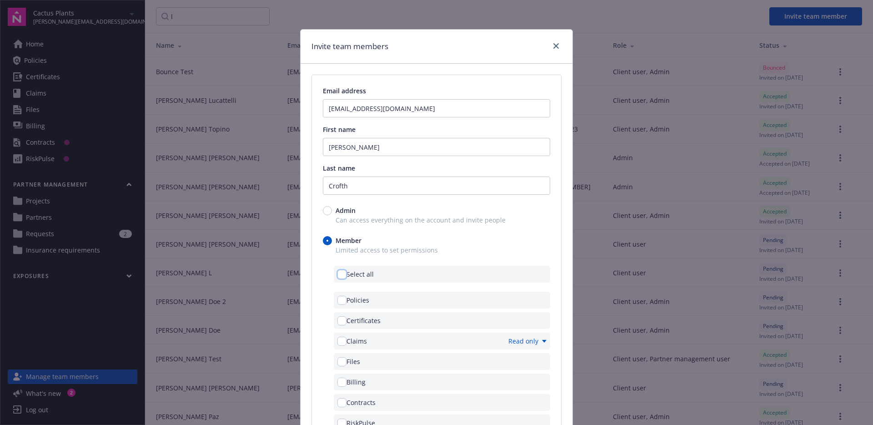
checkbox input "false"
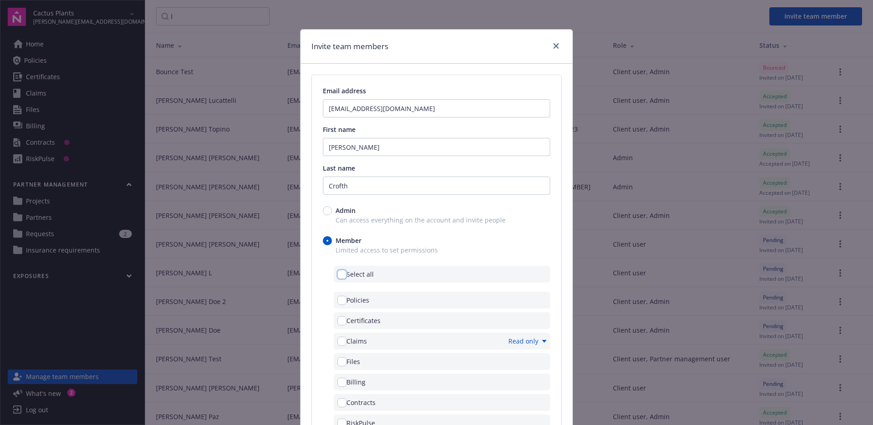
checkbox input "false"
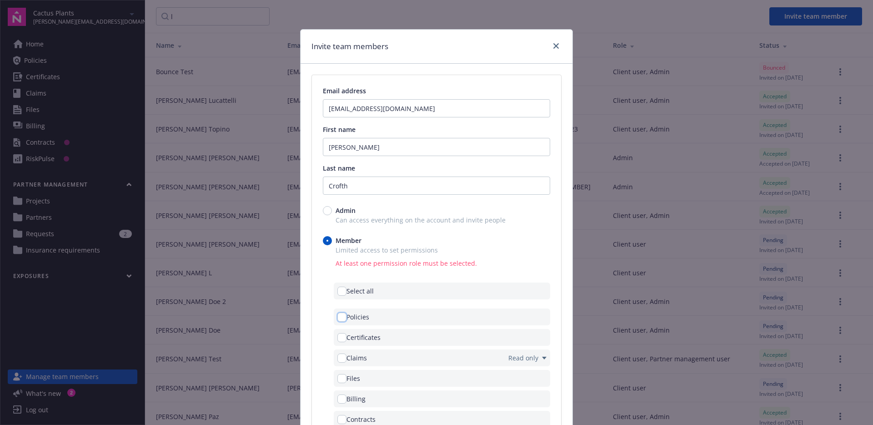
click at [339, 314] on input "checkbox" at bounding box center [342, 316] width 9 height 9
checkbox input "true"
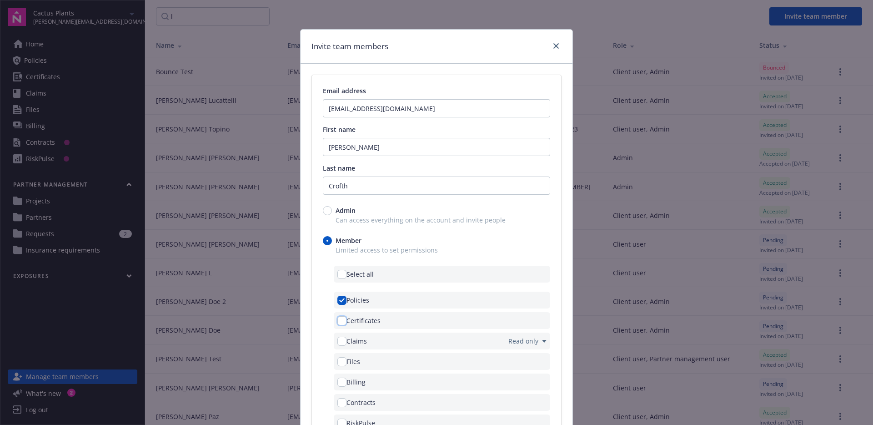
click at [338, 323] on input "checkbox" at bounding box center [342, 320] width 9 height 9
checkbox input "true"
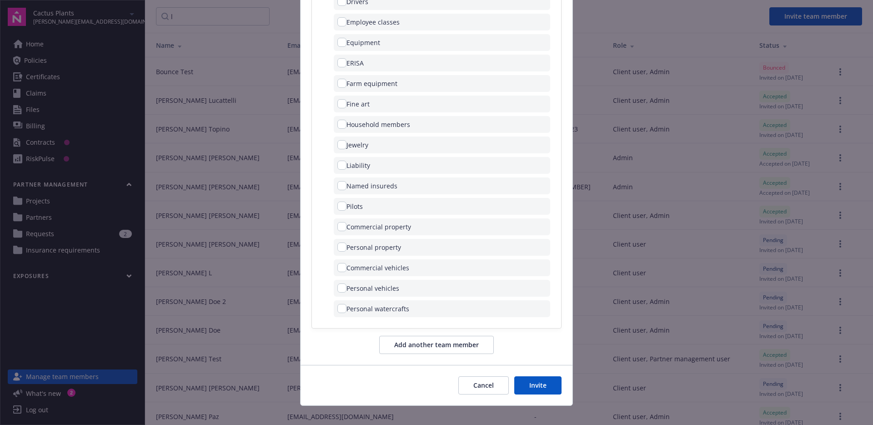
scroll to position [571, 0]
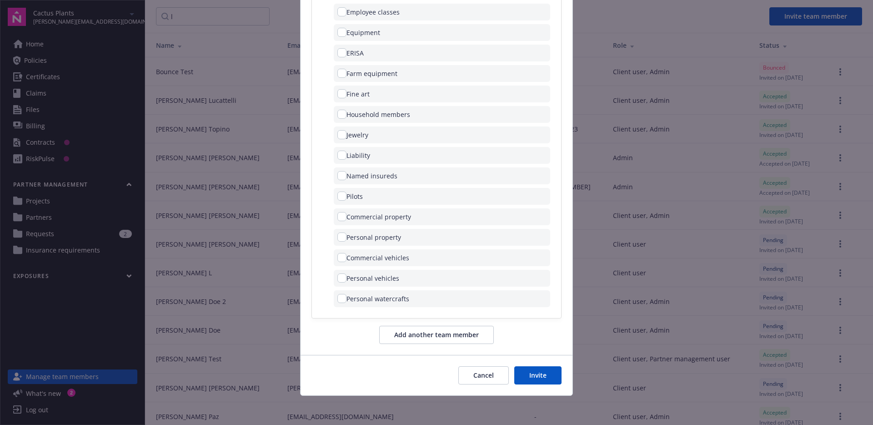
click at [526, 372] on button "Invite" at bounding box center [537, 375] width 47 height 18
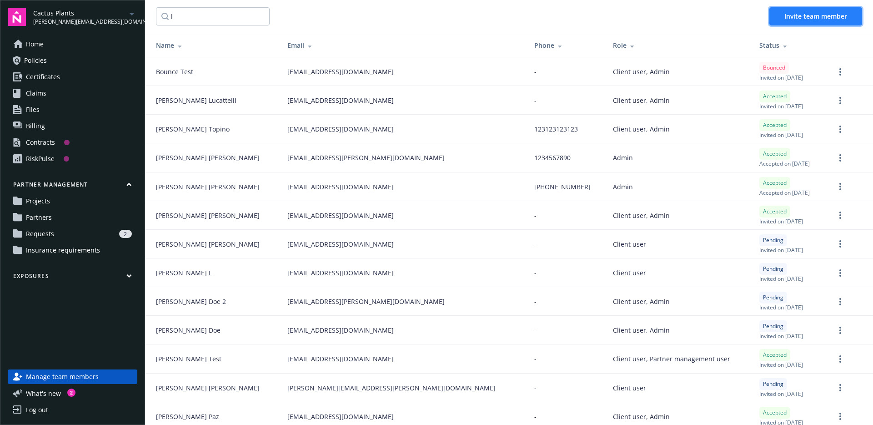
click at [785, 18] on span "Invite team member" at bounding box center [816, 16] width 63 height 9
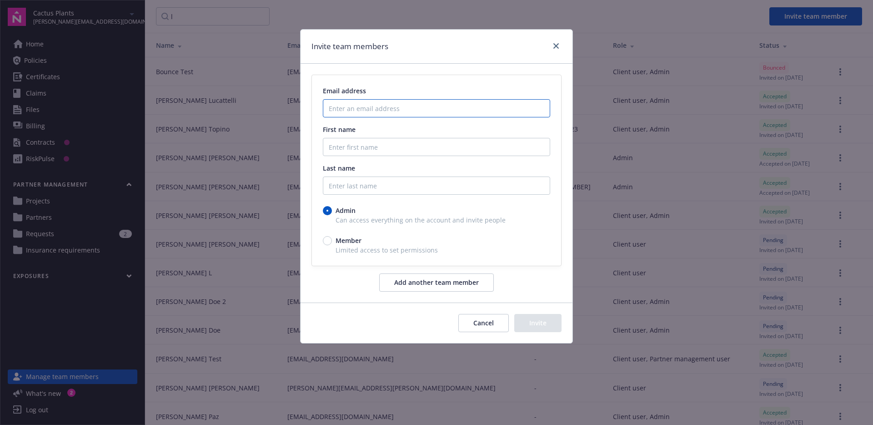
click at [433, 111] on input "Enter an email address" at bounding box center [436, 108] width 227 height 18
paste input "[EMAIL_ADDRESS][DOMAIN_NAME]"
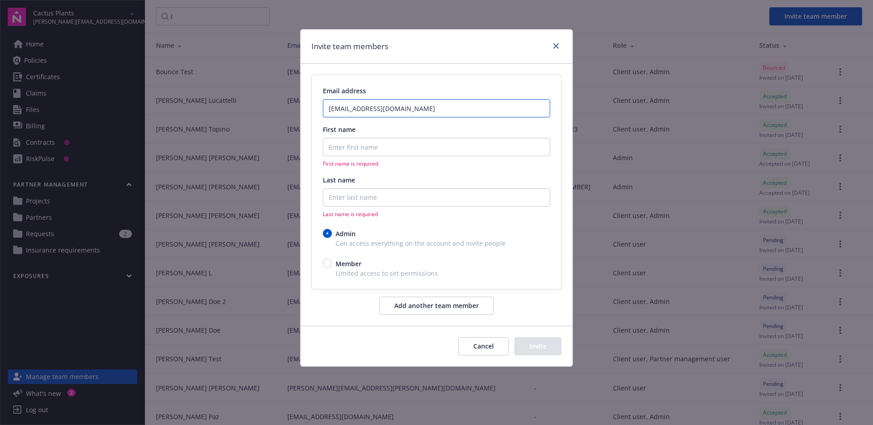
type input "[EMAIL_ADDRESS][DOMAIN_NAME]"
click at [485, 350] on button "Cancel" at bounding box center [484, 346] width 50 height 18
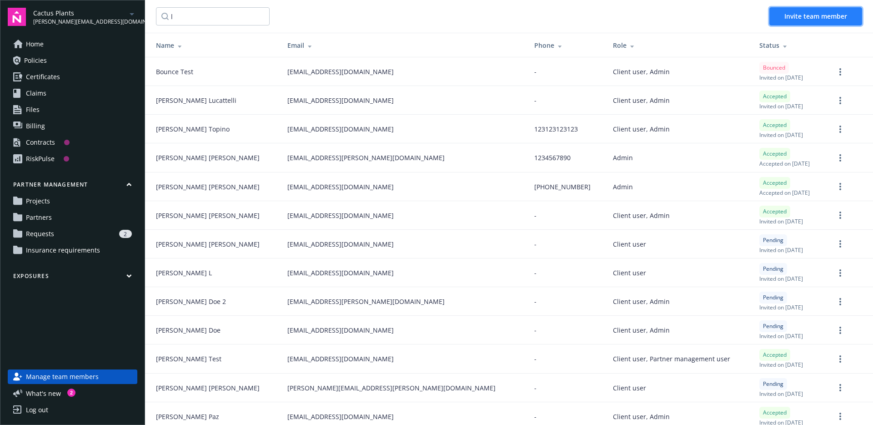
click at [814, 10] on button "Invite team member" at bounding box center [816, 16] width 93 height 18
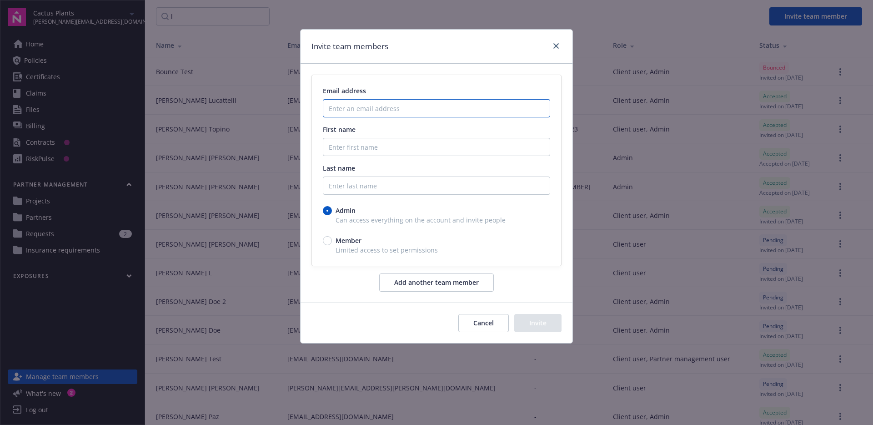
click at [363, 107] on input "Enter an email address" at bounding box center [436, 108] width 227 height 18
paste input "[EMAIL_ADDRESS][DOMAIN_NAME]"
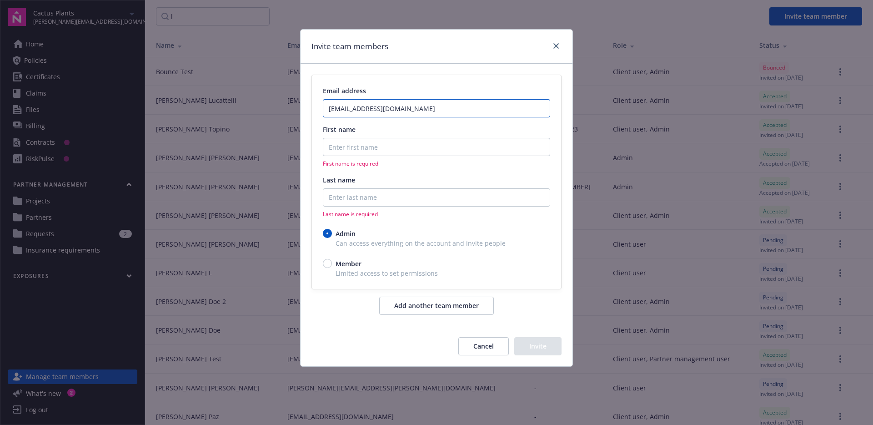
type input "[EMAIL_ADDRESS][DOMAIN_NAME]"
click at [342, 144] on input "First name" at bounding box center [436, 147] width 227 height 18
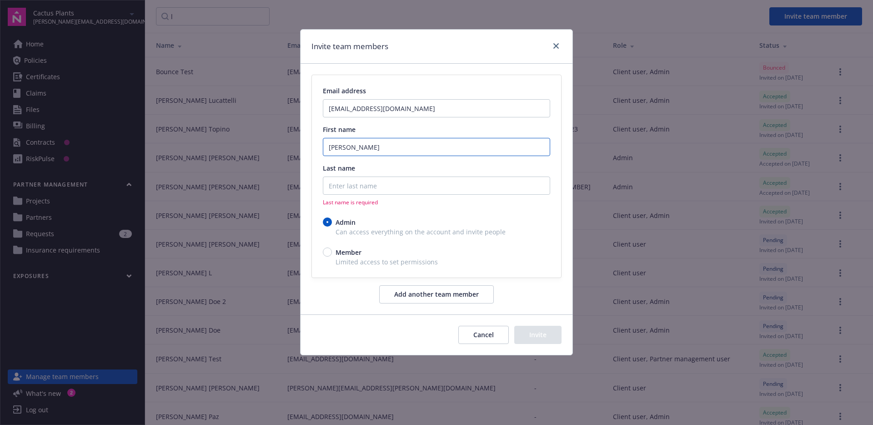
type input "[PERSON_NAME]"
click at [350, 183] on input "Last name" at bounding box center [436, 185] width 227 height 18
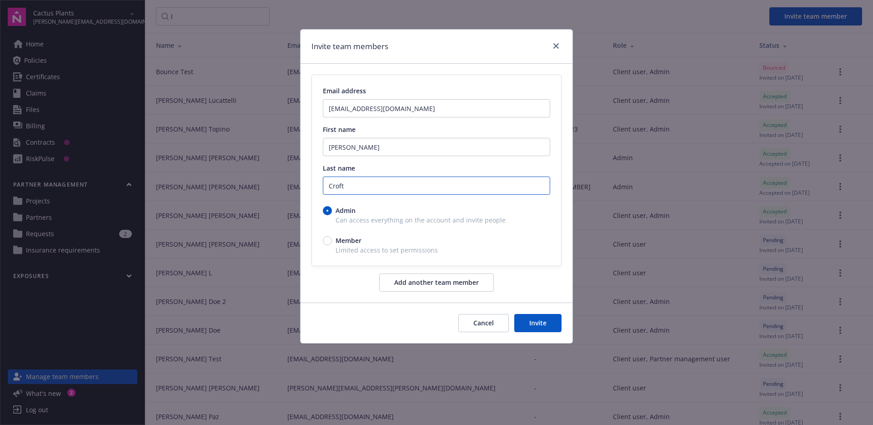
type input "Croft"
click at [354, 239] on span "Member" at bounding box center [349, 241] width 26 height 10
click at [332, 239] on input "Member" at bounding box center [327, 240] width 9 height 9
radio input "true"
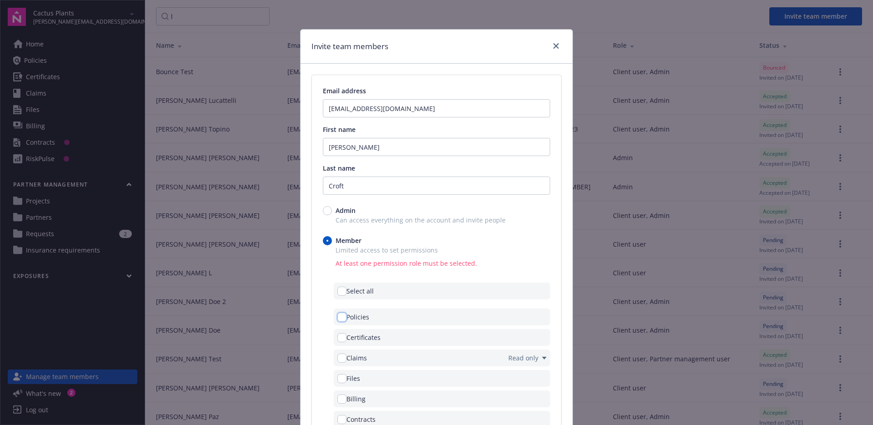
click at [338, 319] on input "checkbox" at bounding box center [342, 316] width 9 height 9
checkbox input "true"
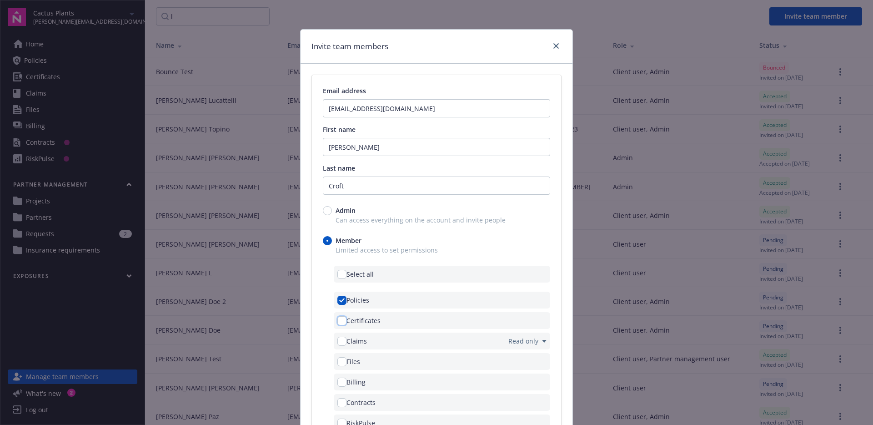
click at [339, 319] on input "checkbox" at bounding box center [342, 320] width 9 height 9
checkbox input "true"
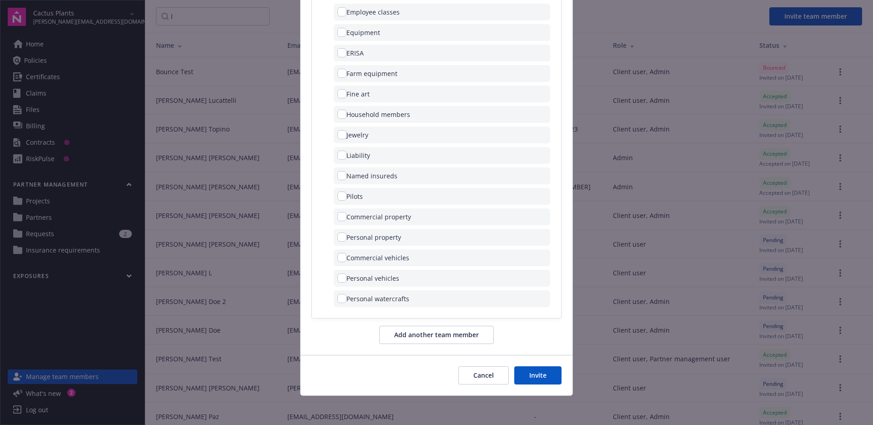
click at [626, 285] on div "Invite team members Email address [EMAIL_ADDRESS][DOMAIN_NAME] First name [PERS…" at bounding box center [436, 212] width 873 height 425
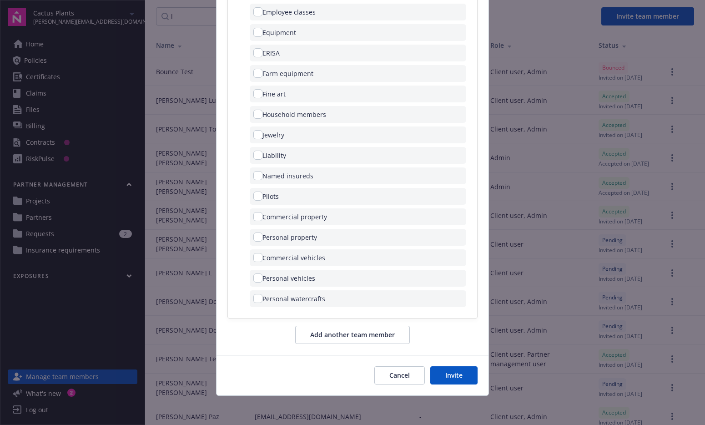
click at [443, 370] on button "Invite" at bounding box center [453, 375] width 47 height 18
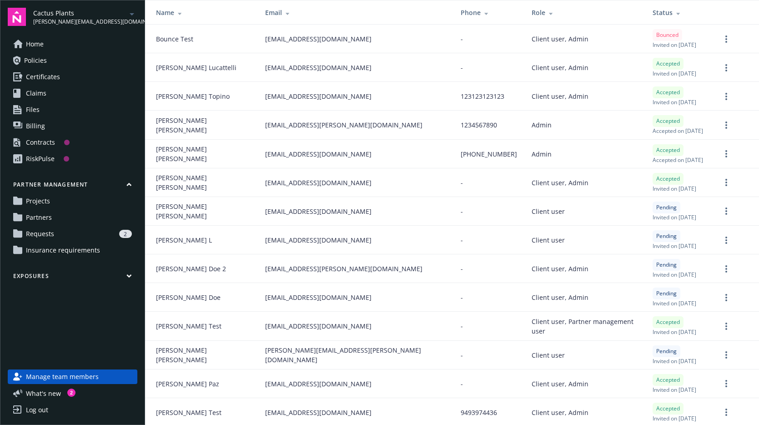
scroll to position [0, 0]
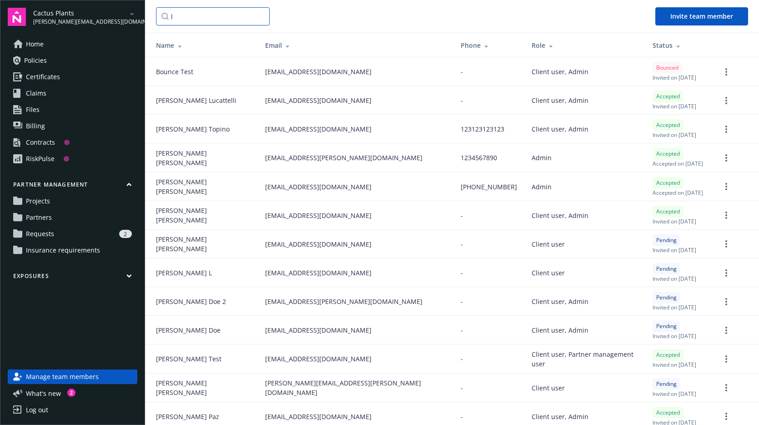
click at [194, 22] on input "l" at bounding box center [213, 16] width 114 height 18
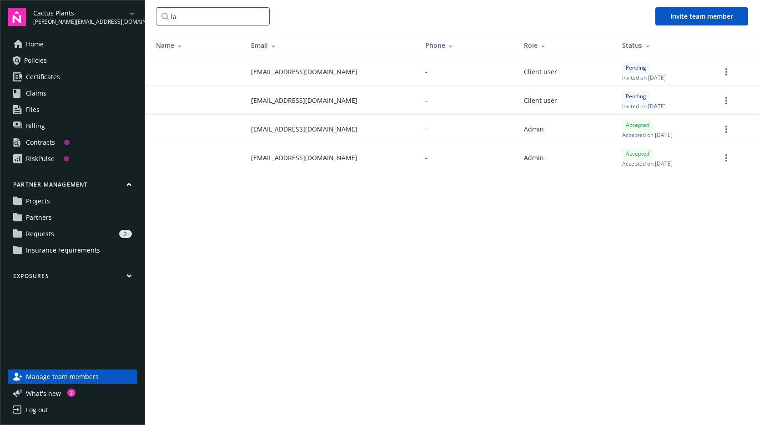
type input "l"
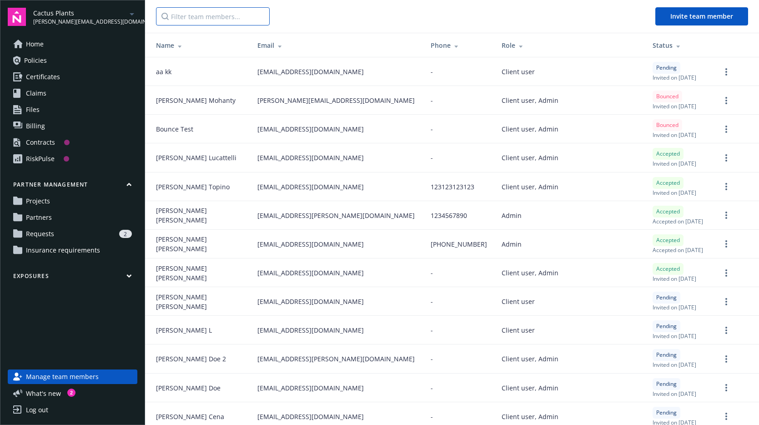
paste input "[EMAIL_ADDRESS][DOMAIN_NAME]"
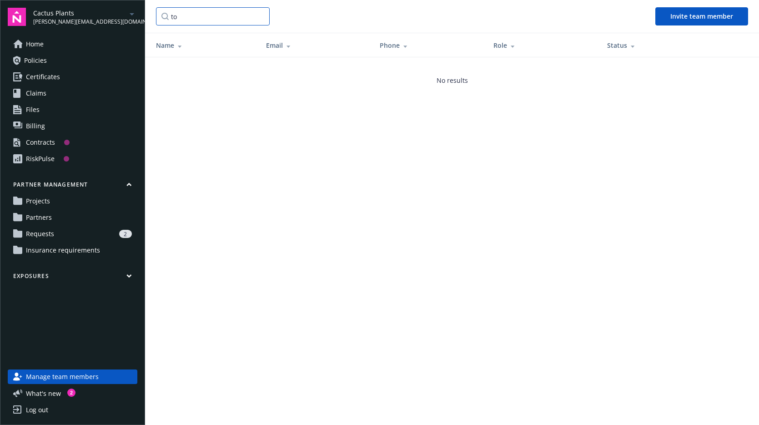
type input "t"
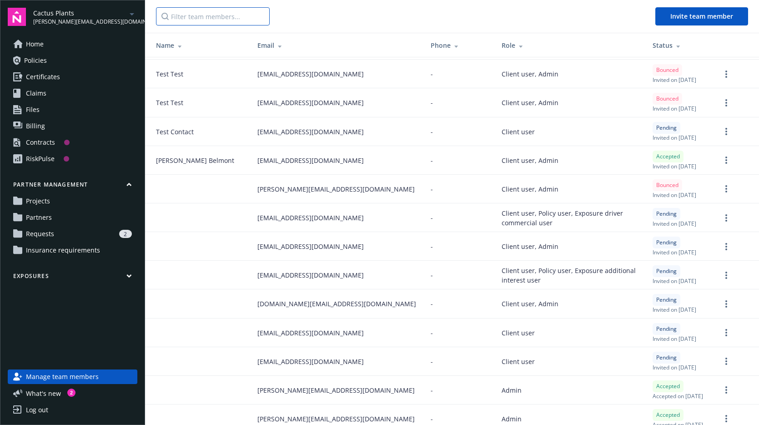
scroll to position [664, 0]
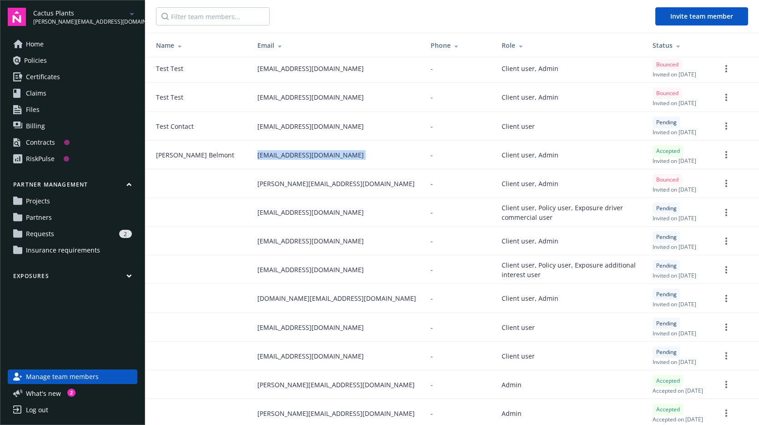
drag, startPoint x: 225, startPoint y: 170, endPoint x: 379, endPoint y: 169, distance: 154.7
click at [379, 169] on tr "[PERSON_NAME] [EMAIL_ADDRESS][DOMAIN_NAME] - Client user, Admin Accepted Invite…" at bounding box center [452, 155] width 614 height 29
copy span "[EMAIL_ADDRESS][DOMAIN_NAME]"
click at [207, 21] on input "Filter team members..." at bounding box center [213, 16] width 114 height 18
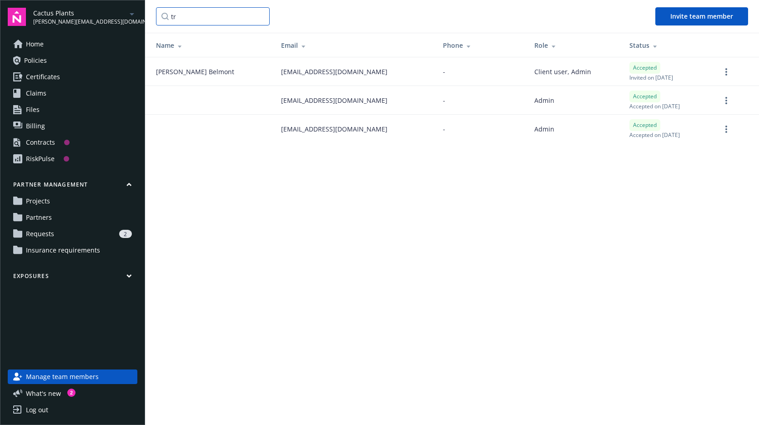
scroll to position [0, 0]
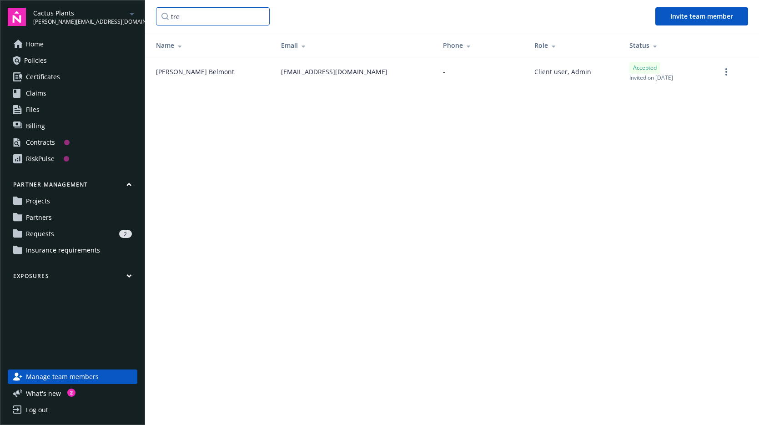
type input "tre"
click at [630, 81] on td "Accepted Invited on [DATE]" at bounding box center [667, 71] width 91 height 29
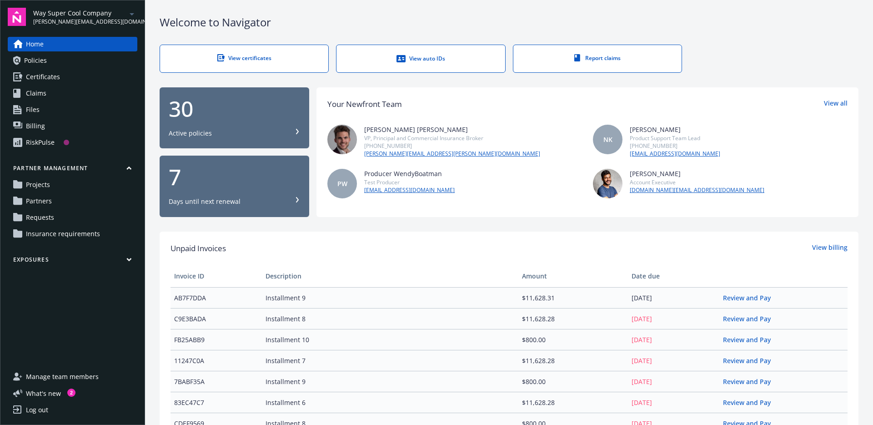
click at [49, 374] on span "Manage team members" at bounding box center [62, 376] width 73 height 15
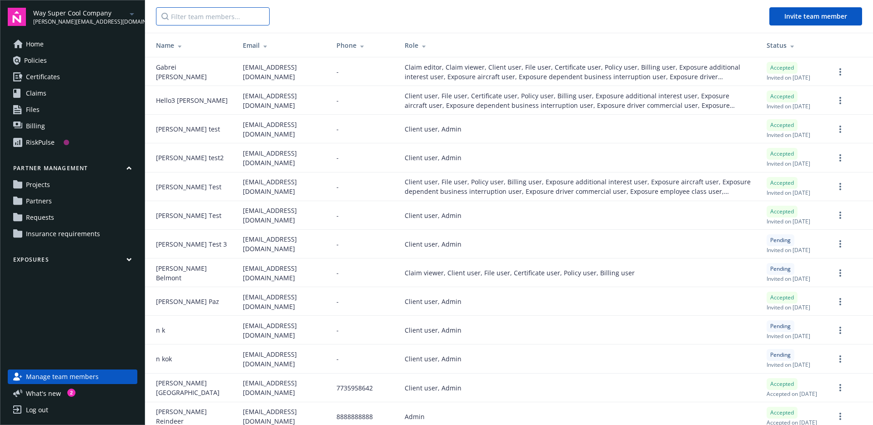
click at [190, 15] on input "Filter team members..." at bounding box center [213, 16] width 114 height 18
paste input "[EMAIL_ADDRESS][DOMAIN_NAME]"
type input "[EMAIL_ADDRESS][DOMAIN_NAME]"
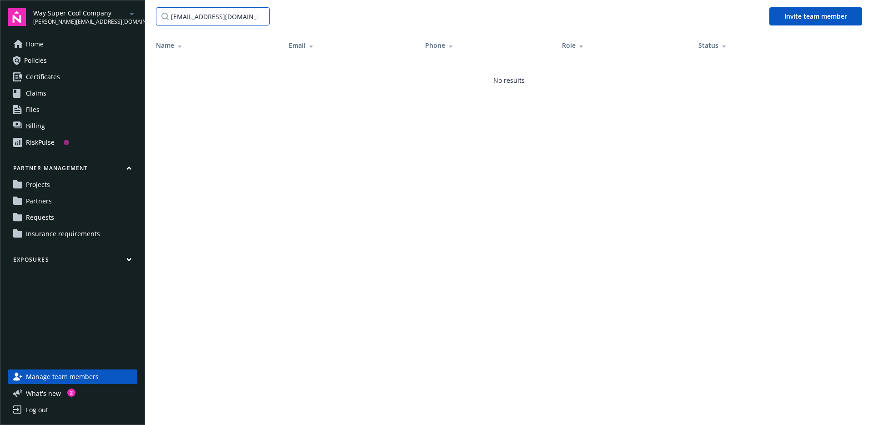
scroll to position [0, 44]
click at [257, 16] on input "[EMAIL_ADDRESS][DOMAIN_NAME]" at bounding box center [213, 16] width 114 height 18
type input "l"
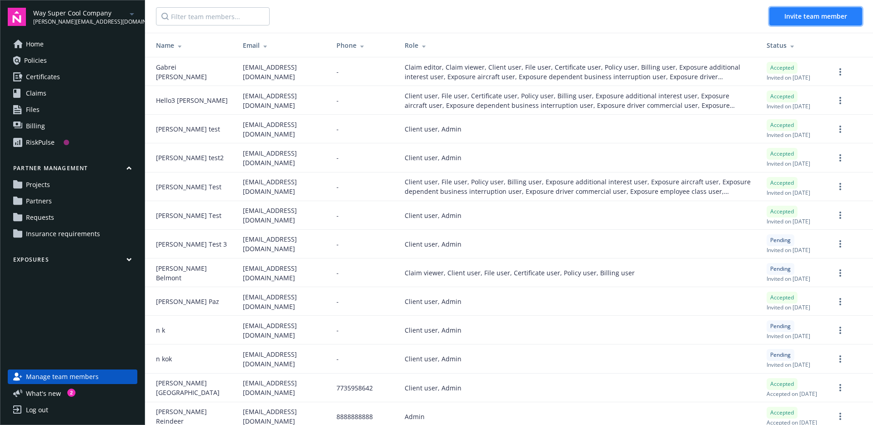
click at [803, 10] on button "Invite team member" at bounding box center [816, 16] width 93 height 18
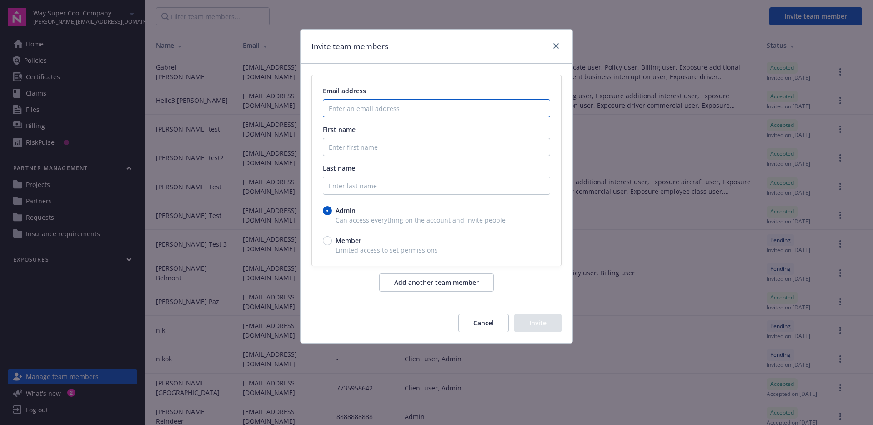
click at [379, 113] on input "Enter an email address" at bounding box center [436, 108] width 227 height 18
paste input "[EMAIL_ADDRESS][DOMAIN_NAME]"
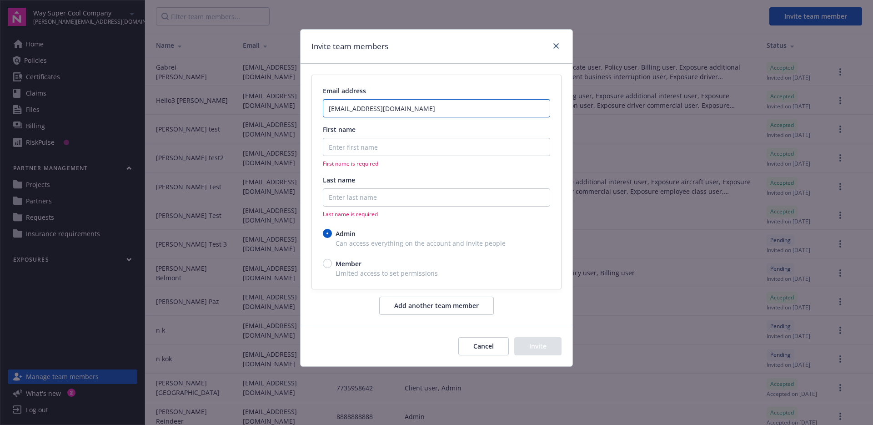
type input "[EMAIL_ADDRESS][DOMAIN_NAME]"
click at [363, 143] on input "First name" at bounding box center [436, 147] width 227 height 18
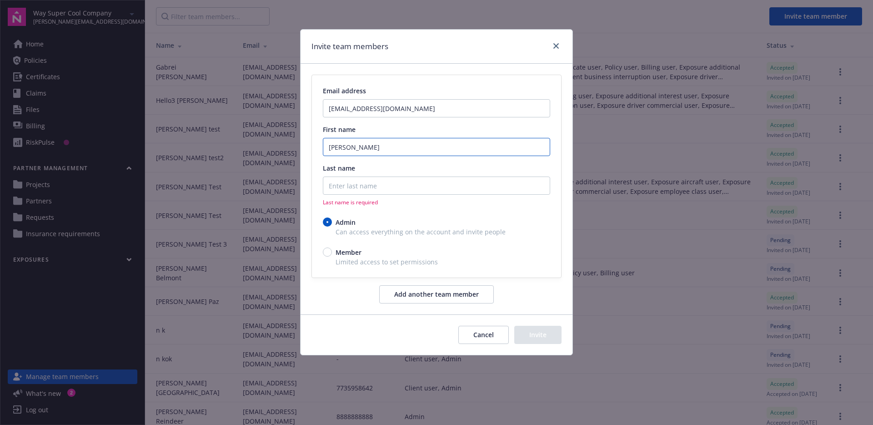
type input "[PERSON_NAME]"
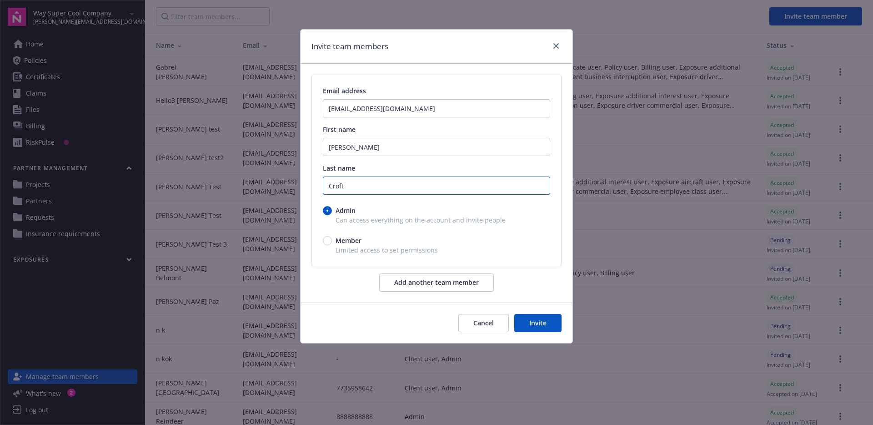
type input "Croft"
click at [358, 238] on span "Member" at bounding box center [349, 241] width 26 height 10
click at [332, 238] on input "Member" at bounding box center [327, 240] width 9 height 9
radio input "true"
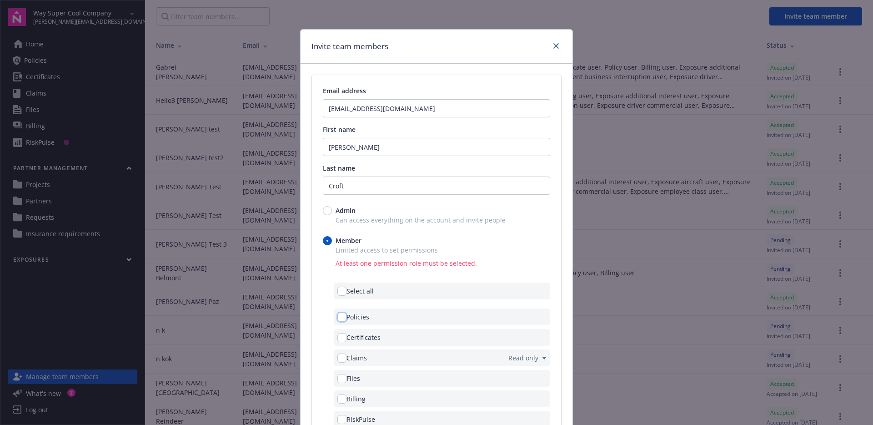
click at [338, 316] on input "checkbox" at bounding box center [342, 316] width 9 height 9
checkbox input "true"
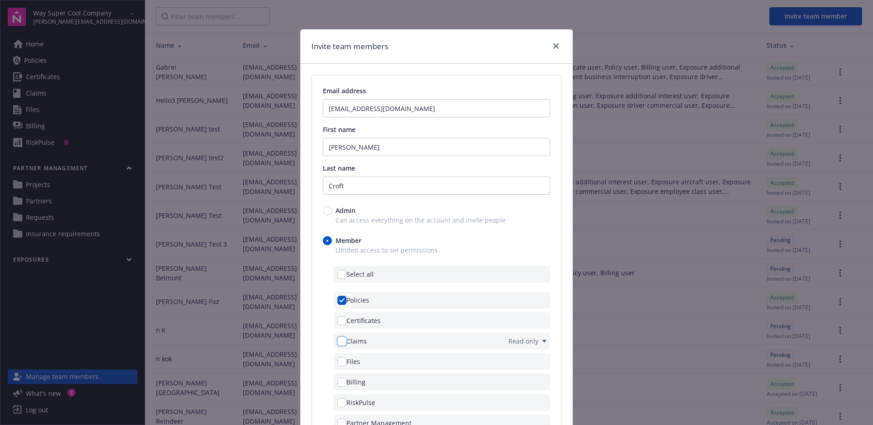
click at [339, 338] on input "checkbox" at bounding box center [342, 341] width 9 height 9
checkbox input "true"
click at [340, 363] on input "checkbox" at bounding box center [342, 361] width 9 height 9
checkbox input "true"
click at [295, 286] on div "Invite team members Email address total_rewards_user_02_census@maildrop.cc Firs…" at bounding box center [436, 212] width 873 height 425
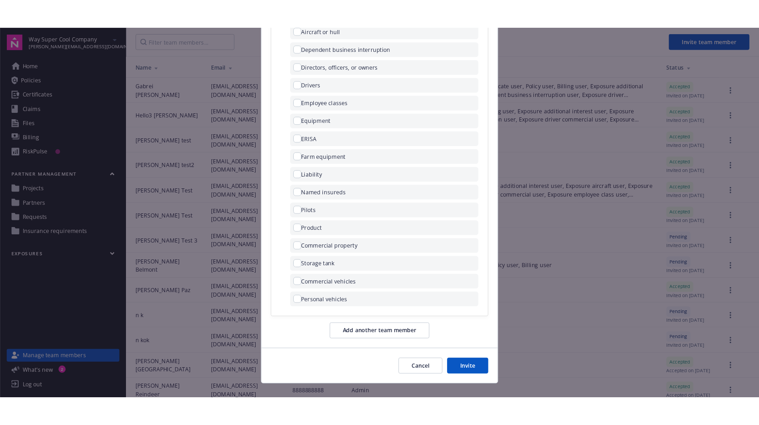
scroll to position [489, 0]
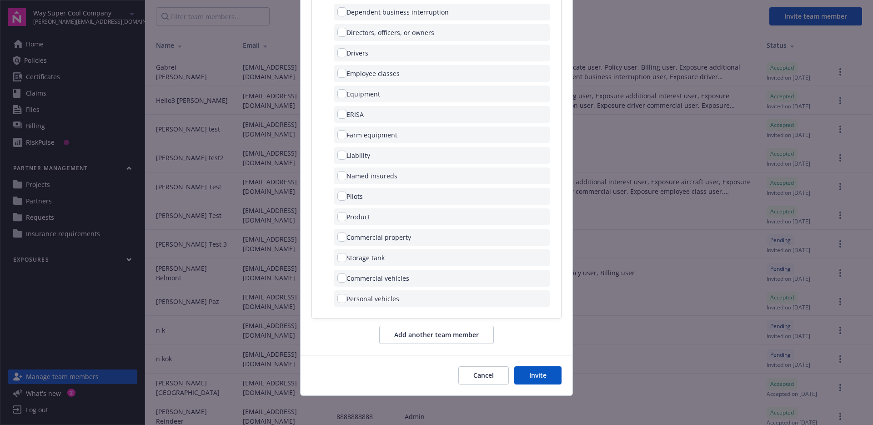
click at [526, 378] on button "Invite" at bounding box center [537, 375] width 47 height 18
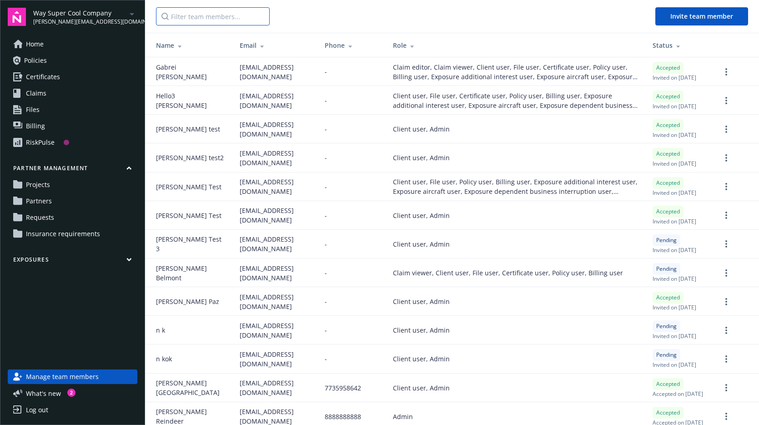
click at [244, 21] on input "Filter team members..." at bounding box center [213, 16] width 114 height 18
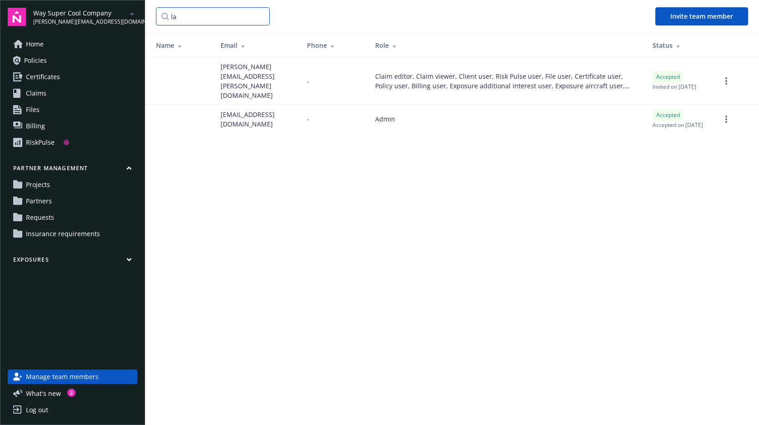
type input "l"
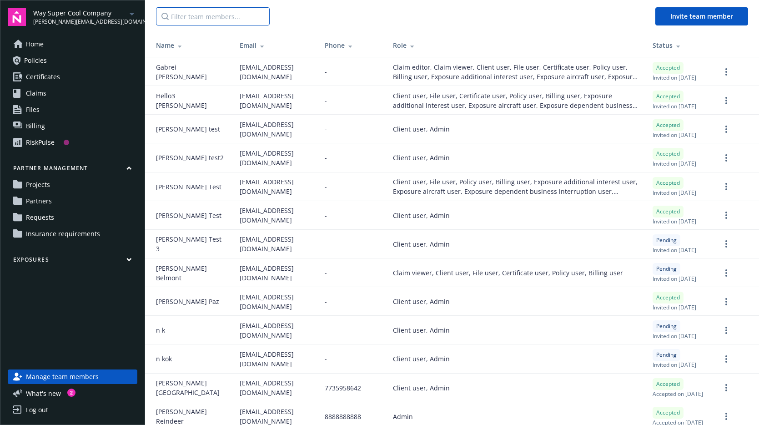
paste input "[EMAIL_ADDRESS][DOMAIN_NAME]"
type input "[EMAIL_ADDRESS][DOMAIN_NAME]"
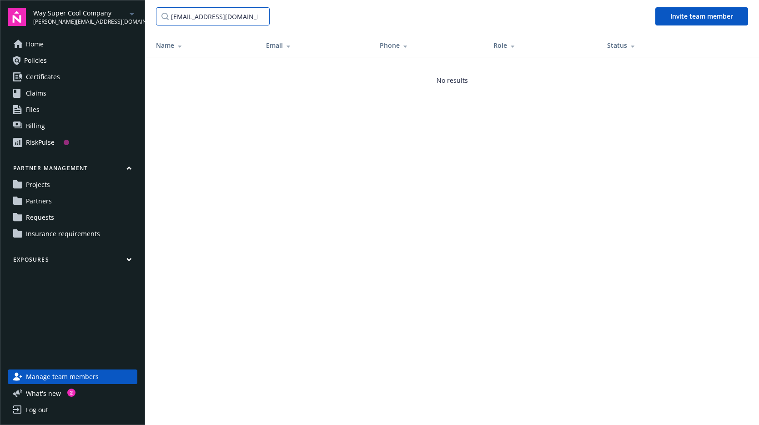
scroll to position [0, 44]
click at [259, 15] on input "[EMAIL_ADDRESS][DOMAIN_NAME]" at bounding box center [213, 16] width 114 height 18
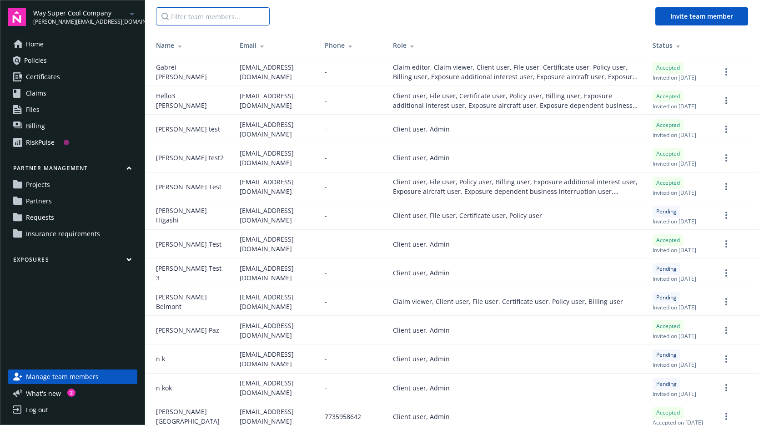
click at [193, 15] on input "Filter team members..." at bounding box center [213, 16] width 114 height 18
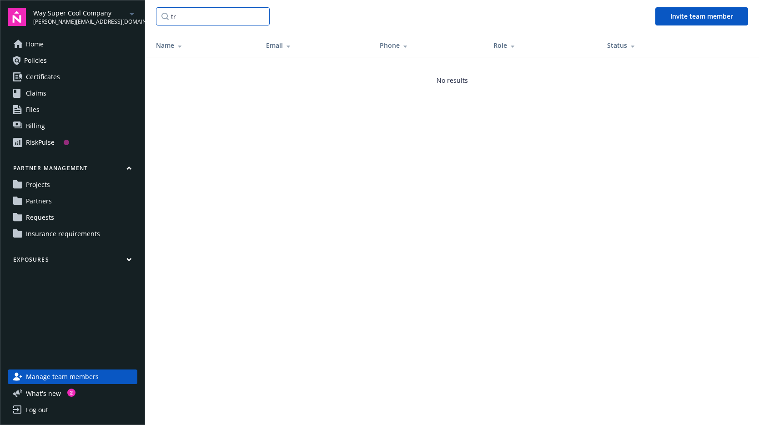
type input "t"
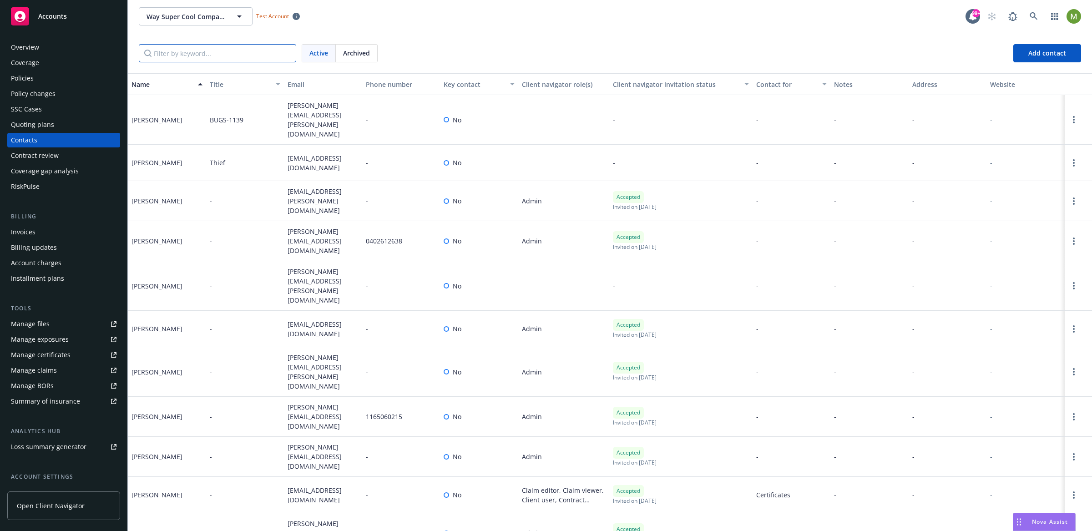
click at [214, 52] on input "Filter by keyword..." at bounding box center [217, 53] width 157 height 18
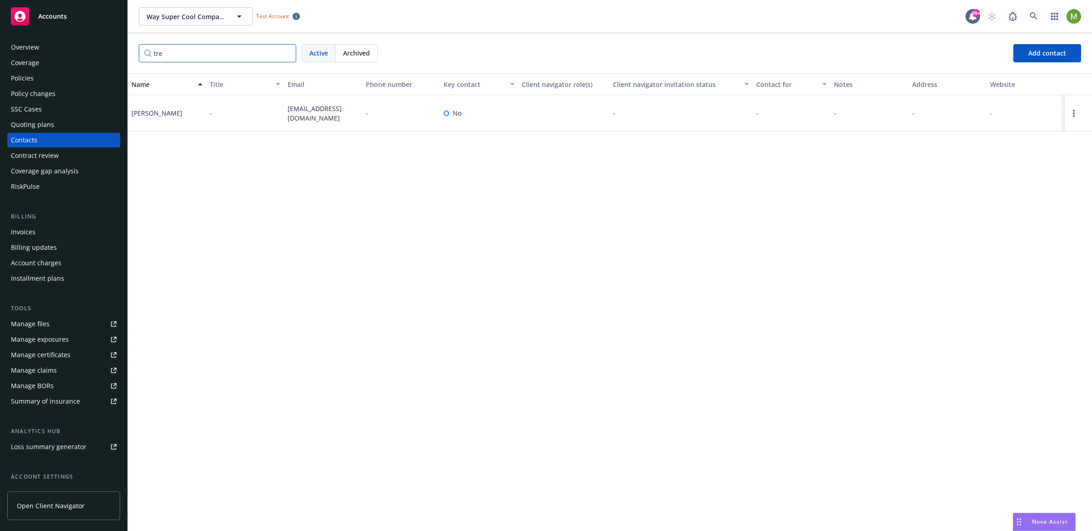
click at [220, 59] on input "tre" at bounding box center [217, 53] width 157 height 18
type input "[PERSON_NAME]"
click at [466, 202] on div "Name Title Email Phone number Key contact Client navigator role(s) Client navig…" at bounding box center [610, 302] width 964 height 458
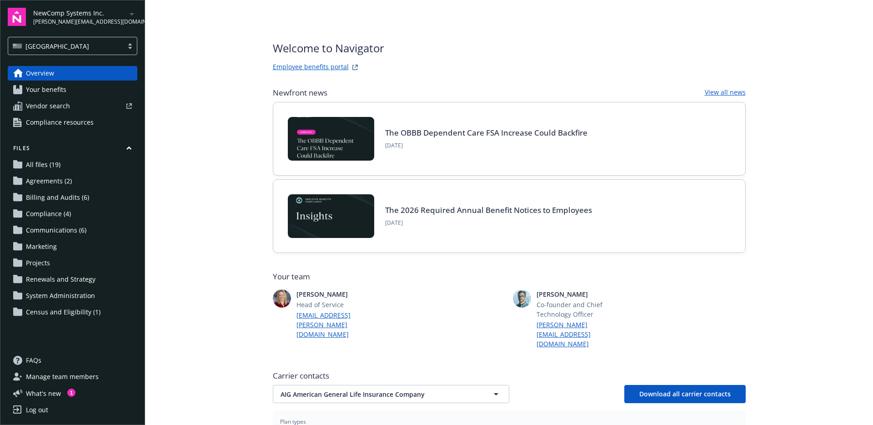
click at [51, 376] on span "Manage team members" at bounding box center [62, 376] width 73 height 15
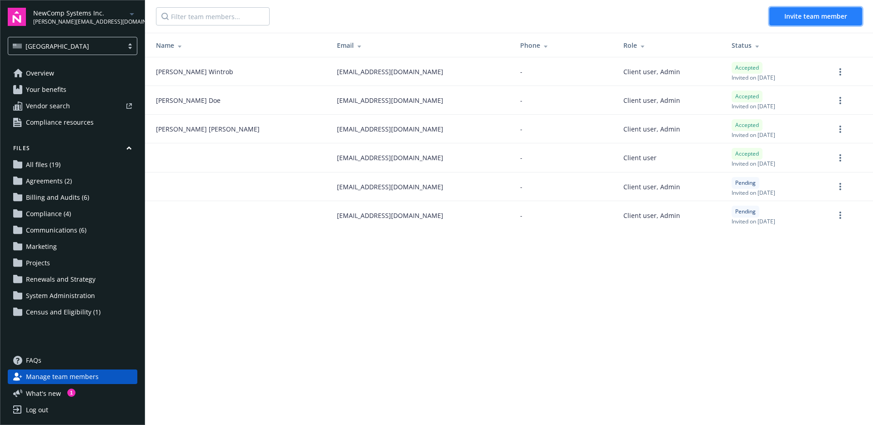
click at [823, 12] on span "Invite team member" at bounding box center [816, 16] width 63 height 9
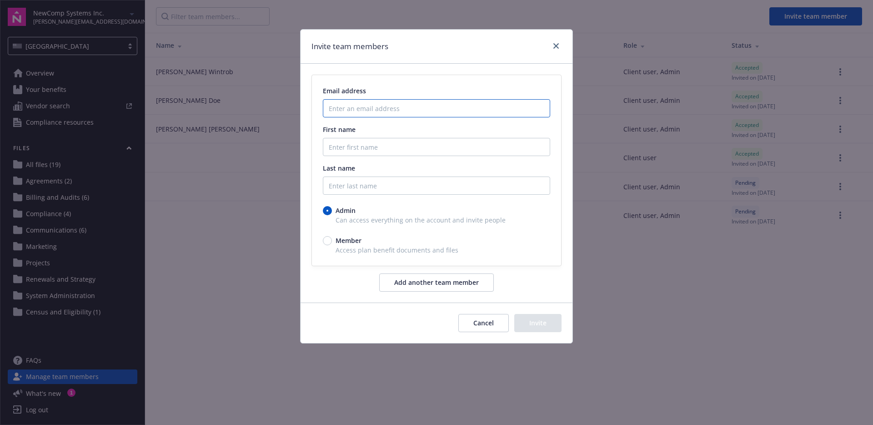
click at [372, 106] on input "Enter an email address" at bounding box center [436, 108] width 227 height 18
click at [560, 49] on div at bounding box center [554, 46] width 15 height 12
click at [557, 45] on icon "close" at bounding box center [556, 45] width 5 height 5
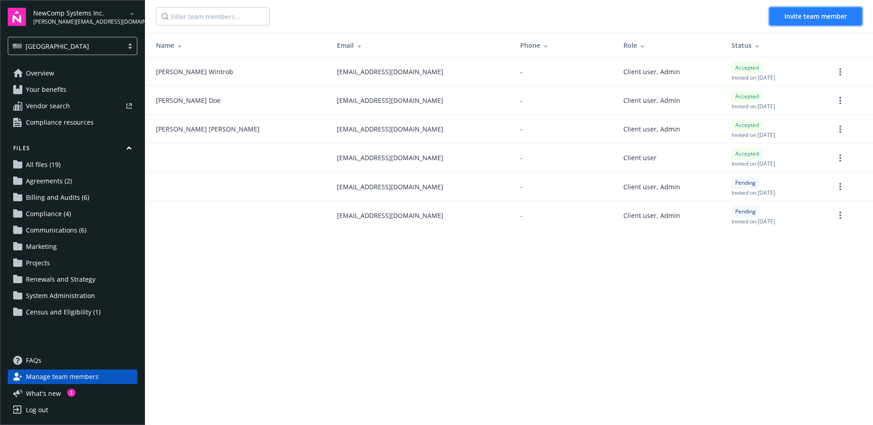
click at [794, 20] on span "Invite team member" at bounding box center [816, 16] width 63 height 9
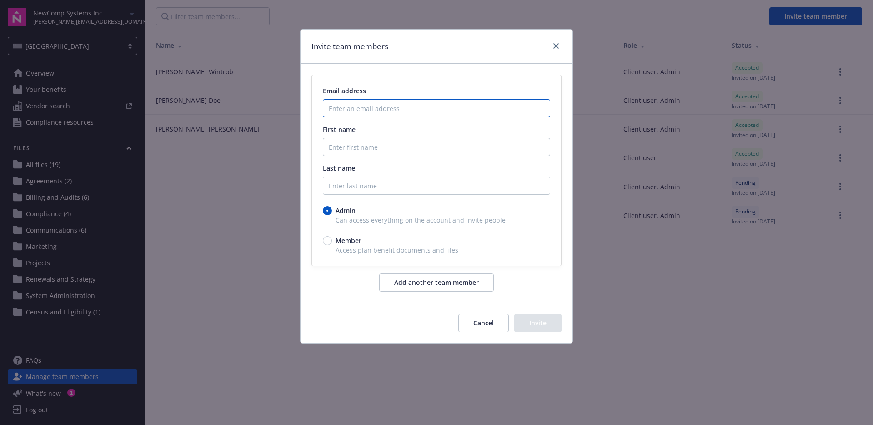
click at [353, 103] on input "Enter an email address" at bounding box center [436, 108] width 227 height 18
paste input "[EMAIL_ADDRESS][DOMAIN_NAME]"
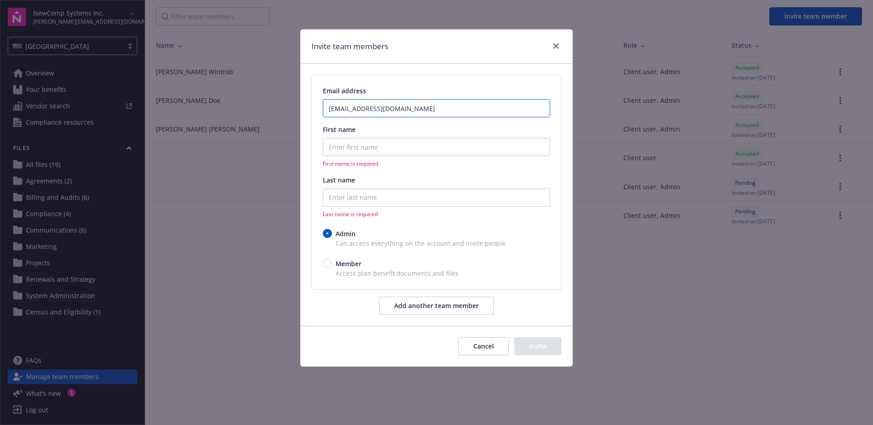
type input "[EMAIL_ADDRESS][DOMAIN_NAME]"
click at [367, 151] on input "First name" at bounding box center [436, 147] width 227 height 18
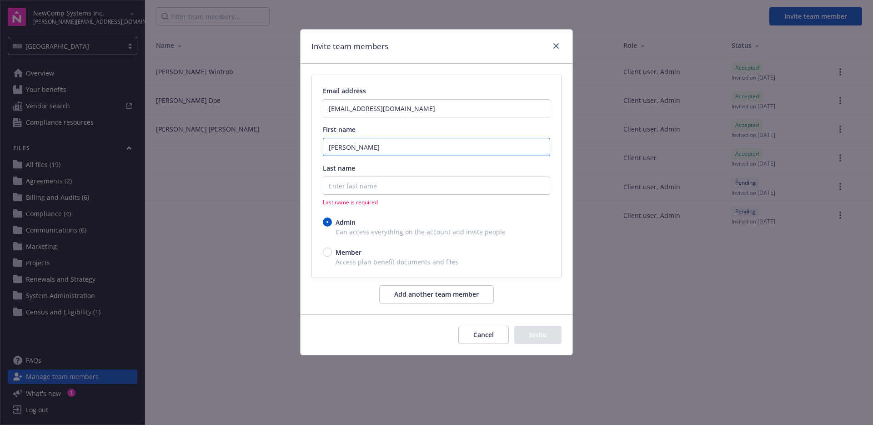
type input "[PERSON_NAME]"
click at [380, 191] on input "Last name" at bounding box center [436, 185] width 227 height 18
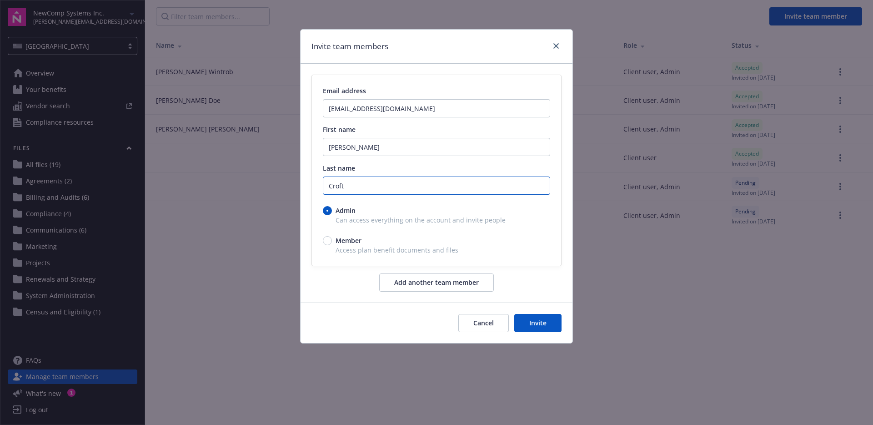
type input "Croft"
click at [538, 322] on button "Invite" at bounding box center [537, 323] width 47 height 18
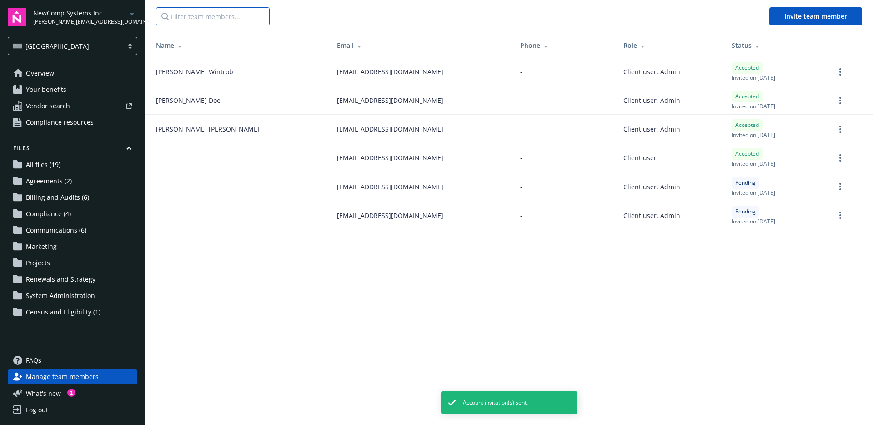
click at [208, 14] on input "Filter team members..." at bounding box center [213, 16] width 114 height 18
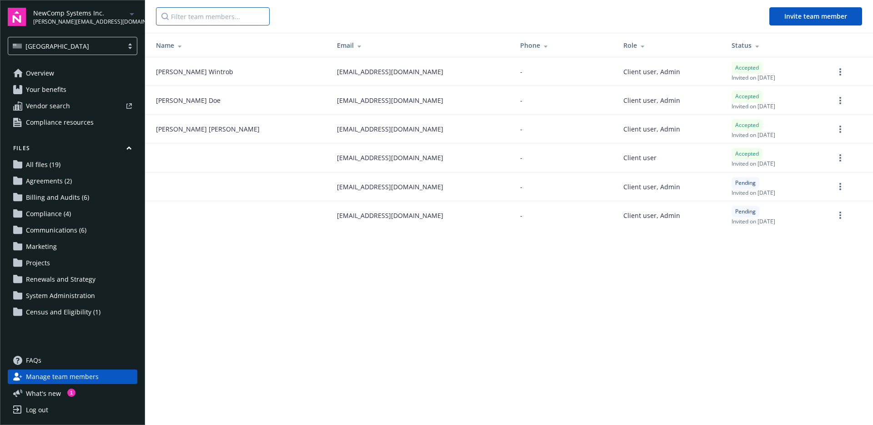
paste input "[EMAIL_ADDRESS][DOMAIN_NAME]"
type input "[EMAIL_ADDRESS][DOMAIN_NAME]"
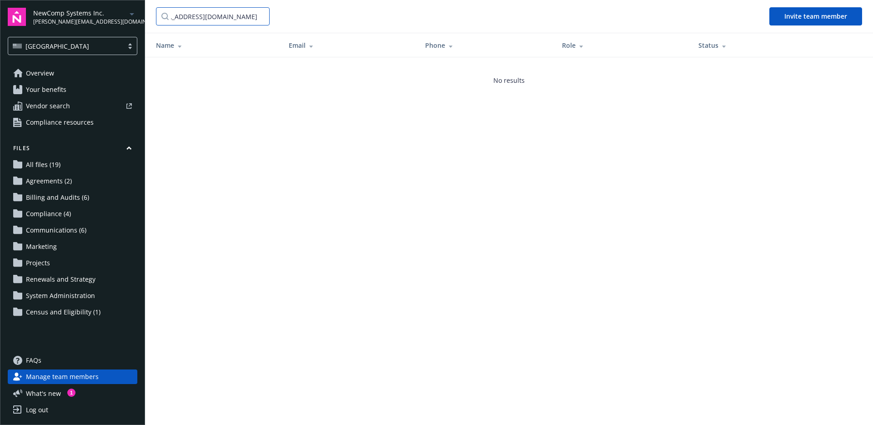
click at [260, 17] on input "[EMAIL_ADDRESS][DOMAIN_NAME]" at bounding box center [213, 16] width 114 height 18
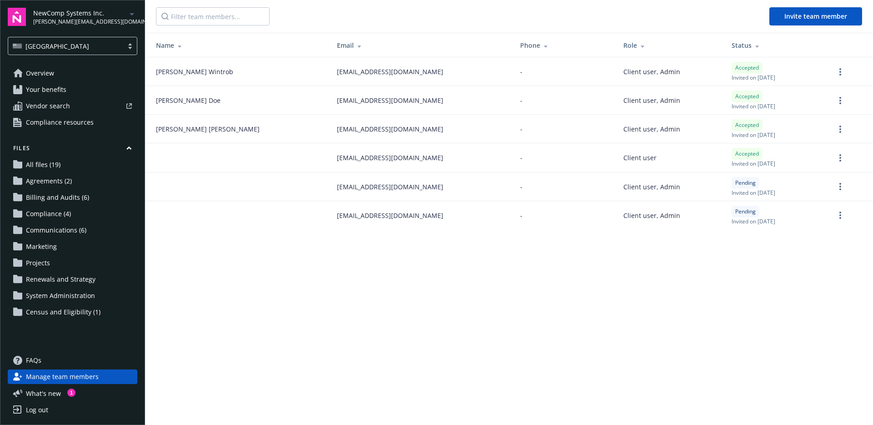
click at [47, 376] on span "Manage team members" at bounding box center [62, 376] width 73 height 15
click at [82, 378] on span "Manage team members" at bounding box center [62, 376] width 73 height 15
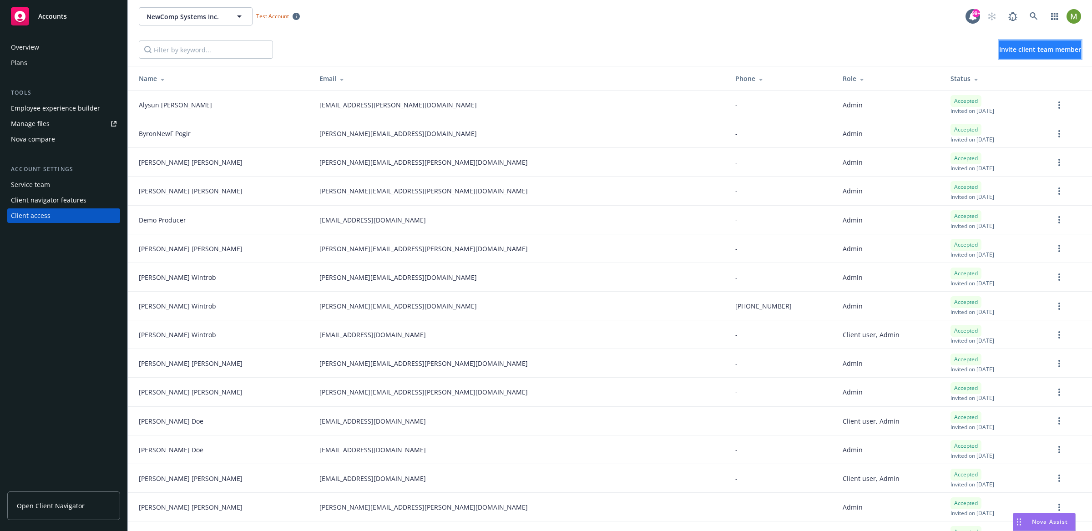
click at [1017, 50] on span "Invite client team member" at bounding box center [1040, 49] width 82 height 9
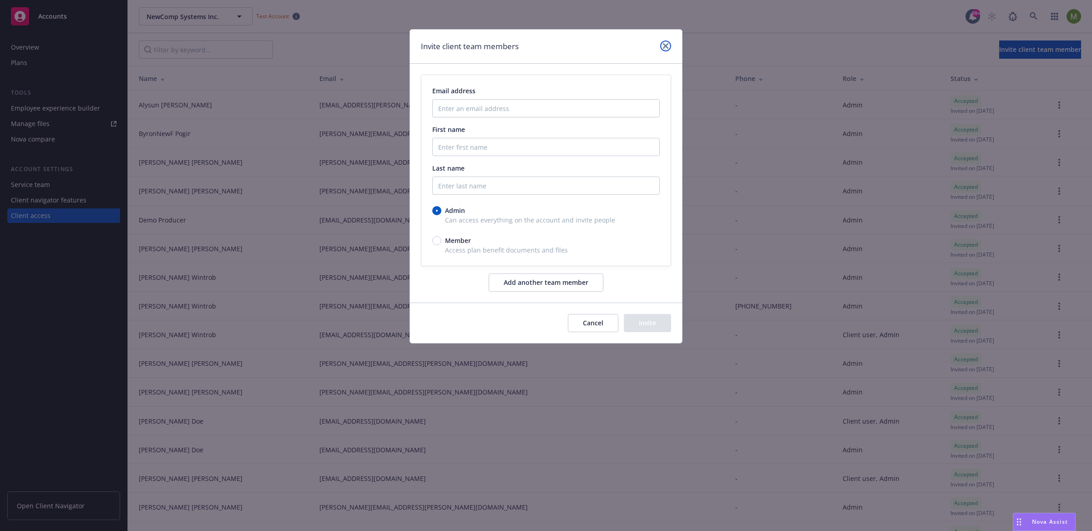
click at [665, 45] on icon "close" at bounding box center [665, 45] width 5 height 5
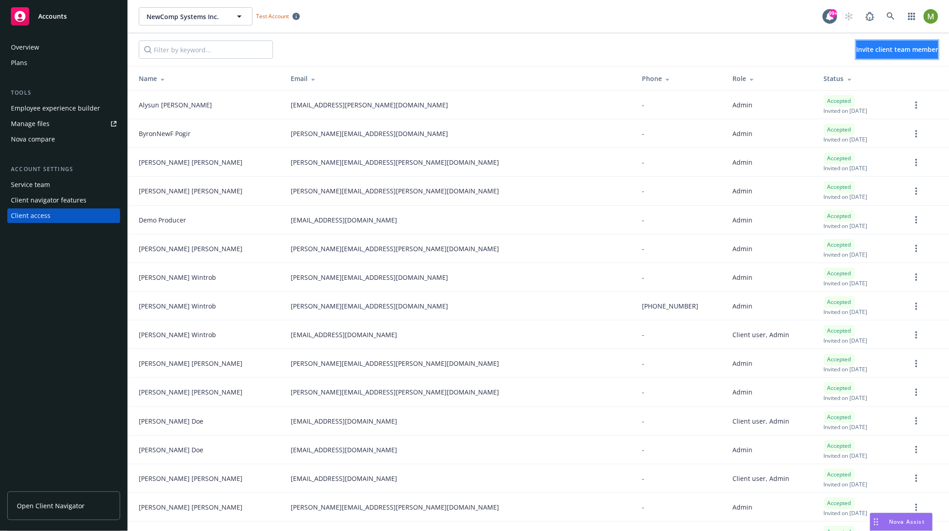
click at [856, 50] on span "Invite client team member" at bounding box center [897, 49] width 82 height 9
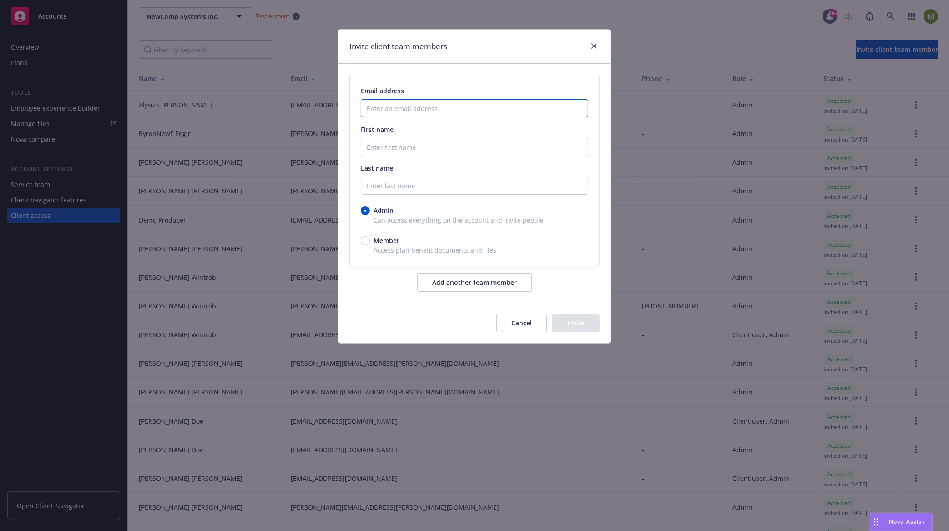
click at [433, 111] on input "Enter an email address" at bounding box center [474, 108] width 227 height 18
paste input "total_rewards_user_02_census@maildrop.cc"
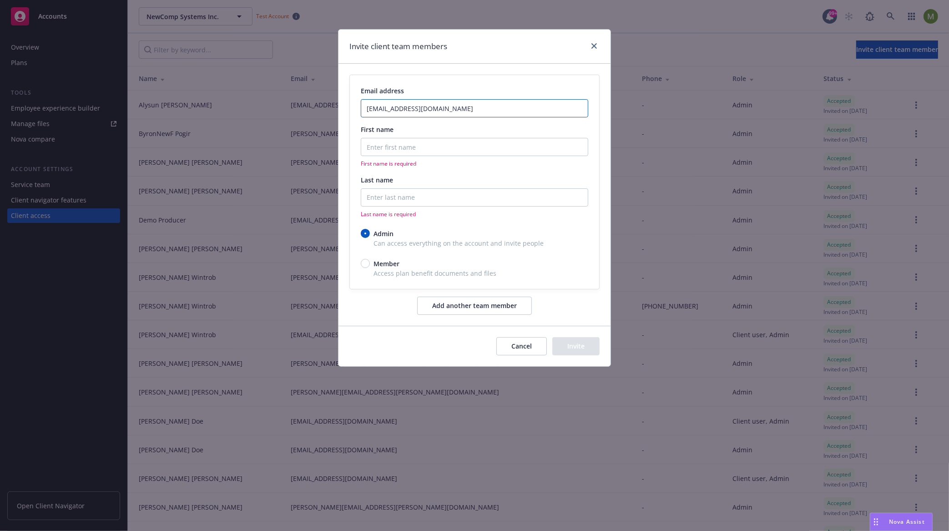
type input "total_rewards_user_02_census@maildrop.cc"
click at [436, 144] on input "First name" at bounding box center [474, 147] width 227 height 18
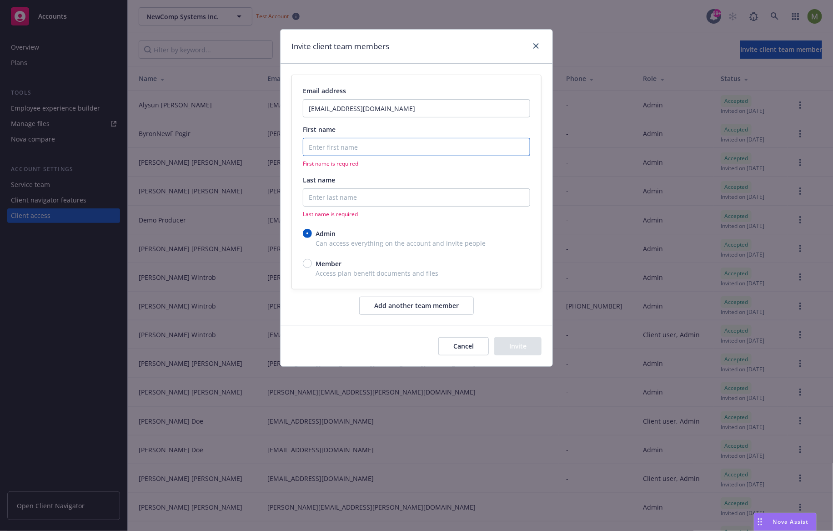
click at [328, 149] on input "First name" at bounding box center [416, 147] width 227 height 18
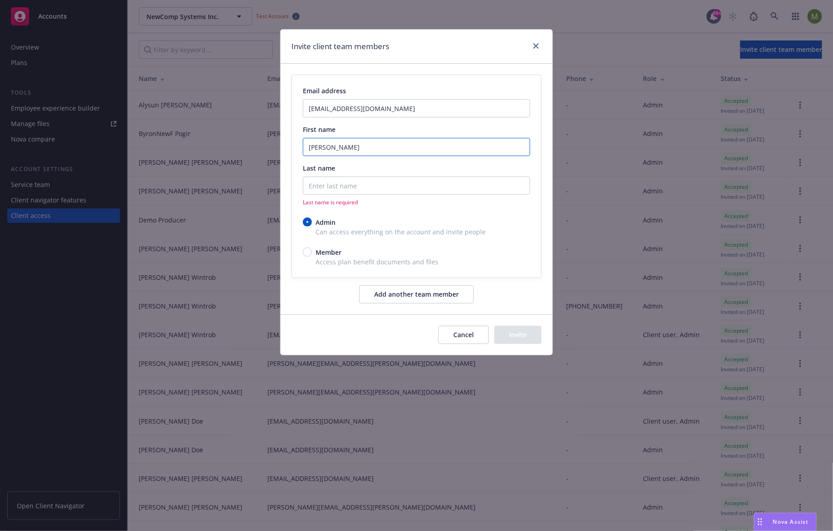
type input "Lara"
click at [343, 181] on input "Last name" at bounding box center [416, 185] width 227 height 18
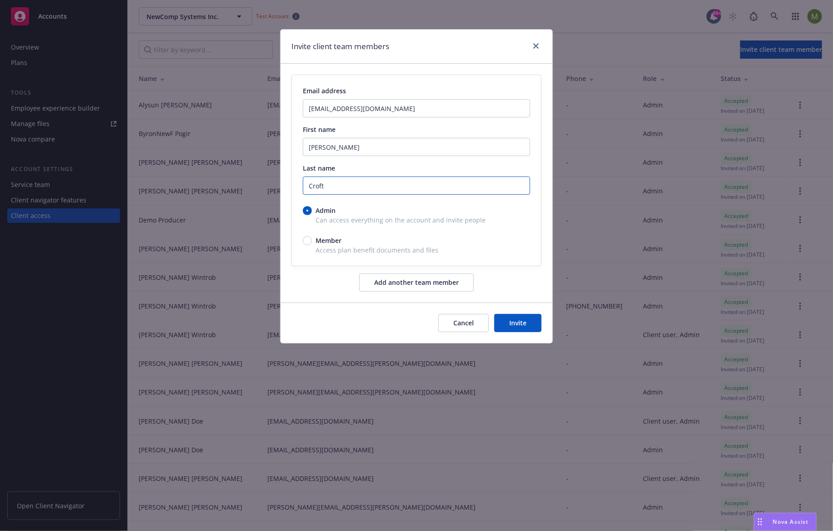
type input "Croft"
click at [533, 317] on button "Invite" at bounding box center [517, 323] width 47 height 18
